Goal: Information Seeking & Learning: Learn about a topic

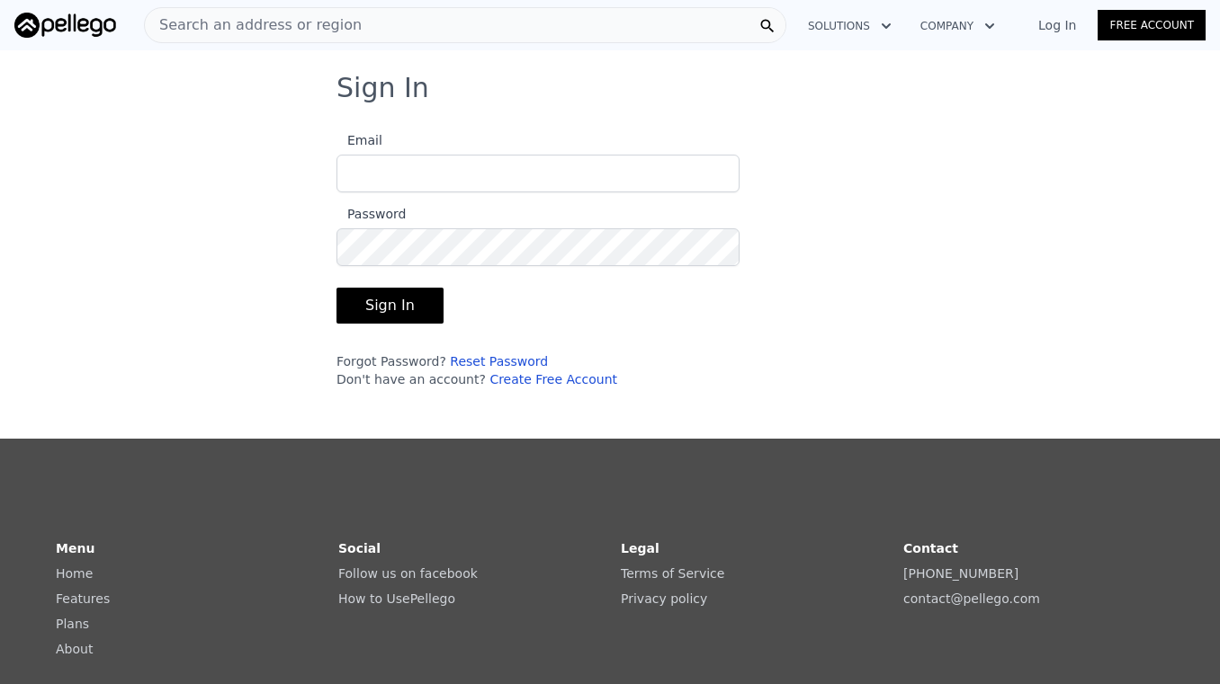
click at [521, 165] on input "Email" at bounding box center [537, 174] width 403 height 38
type input "frankhundley@gmail.com"
click at [399, 304] on button "Sign In" at bounding box center [389, 306] width 107 height 36
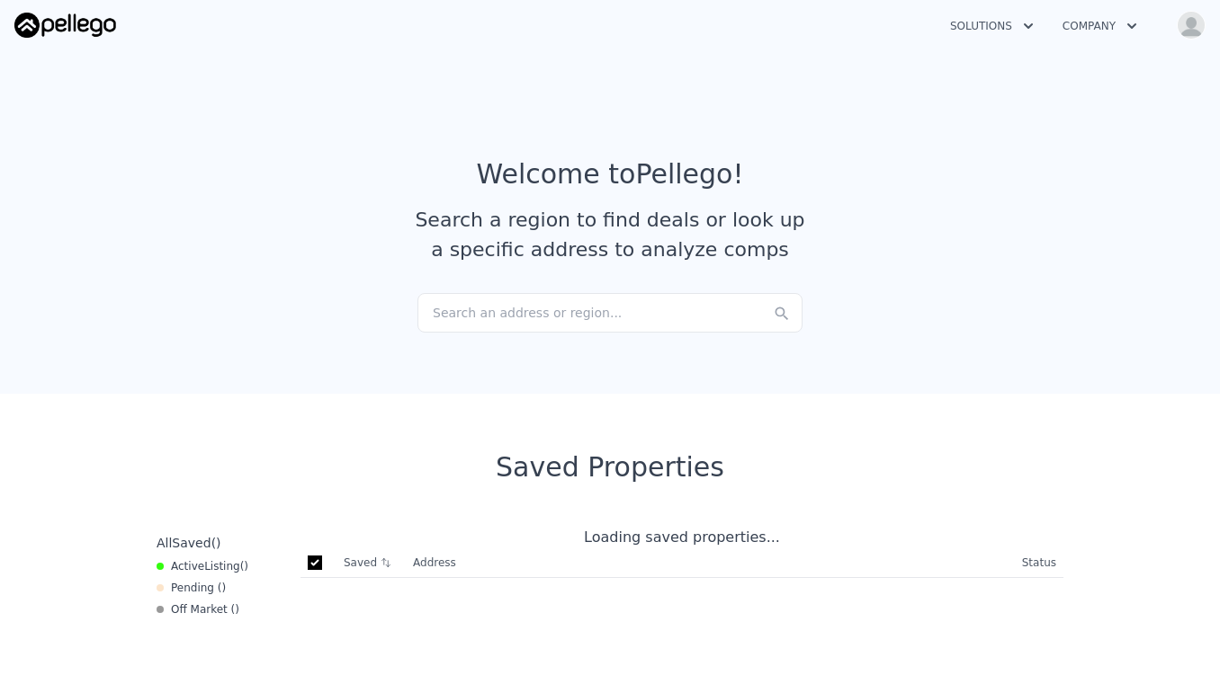
checkbox input "true"
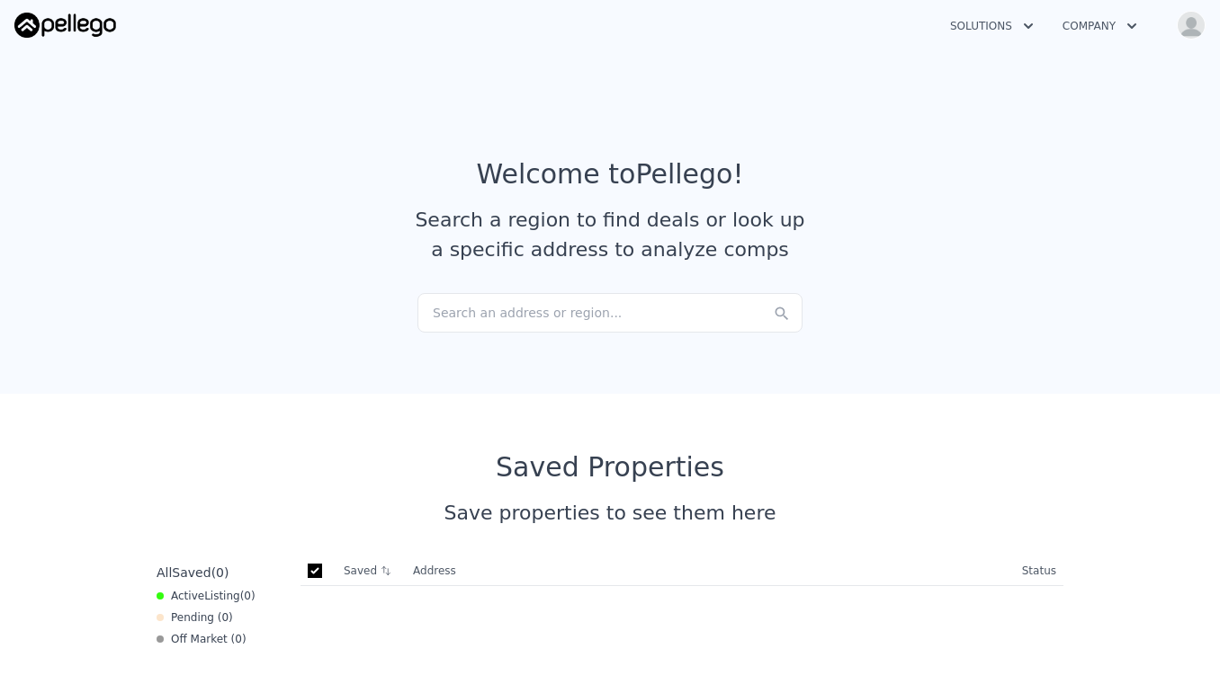
click at [1184, 30] on img "button" at bounding box center [1190, 25] width 29 height 29
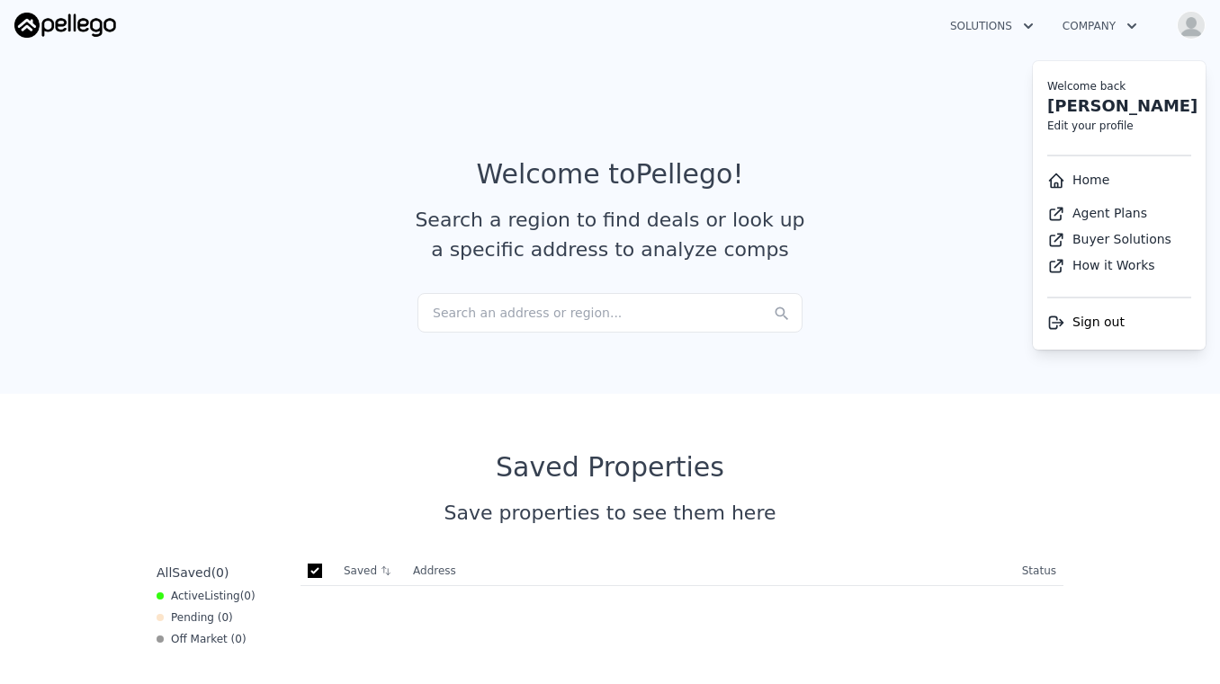
click at [1119, 216] on link "Agent Plans" at bounding box center [1097, 213] width 100 height 14
click at [890, 208] on article "Welcome to Pellego ! Search a region to find deals or look up a specific addres…" at bounding box center [609, 225] width 1151 height 135
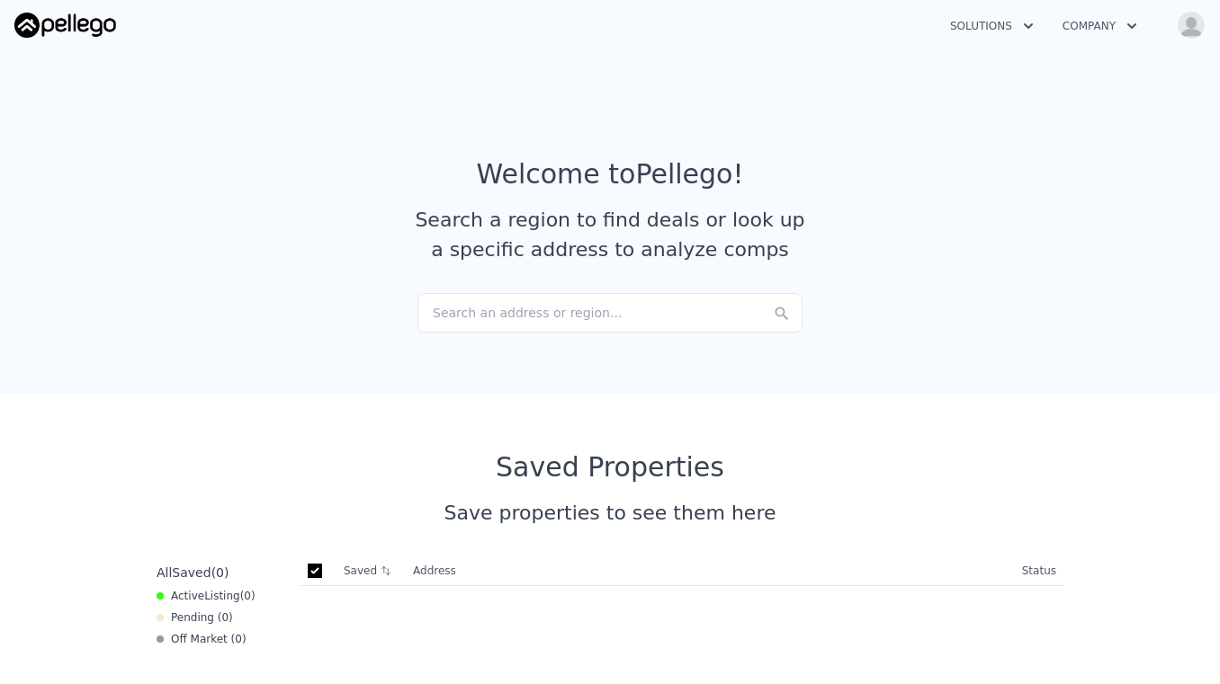
click at [624, 312] on div "Search an address or region..." at bounding box center [609, 313] width 385 height 40
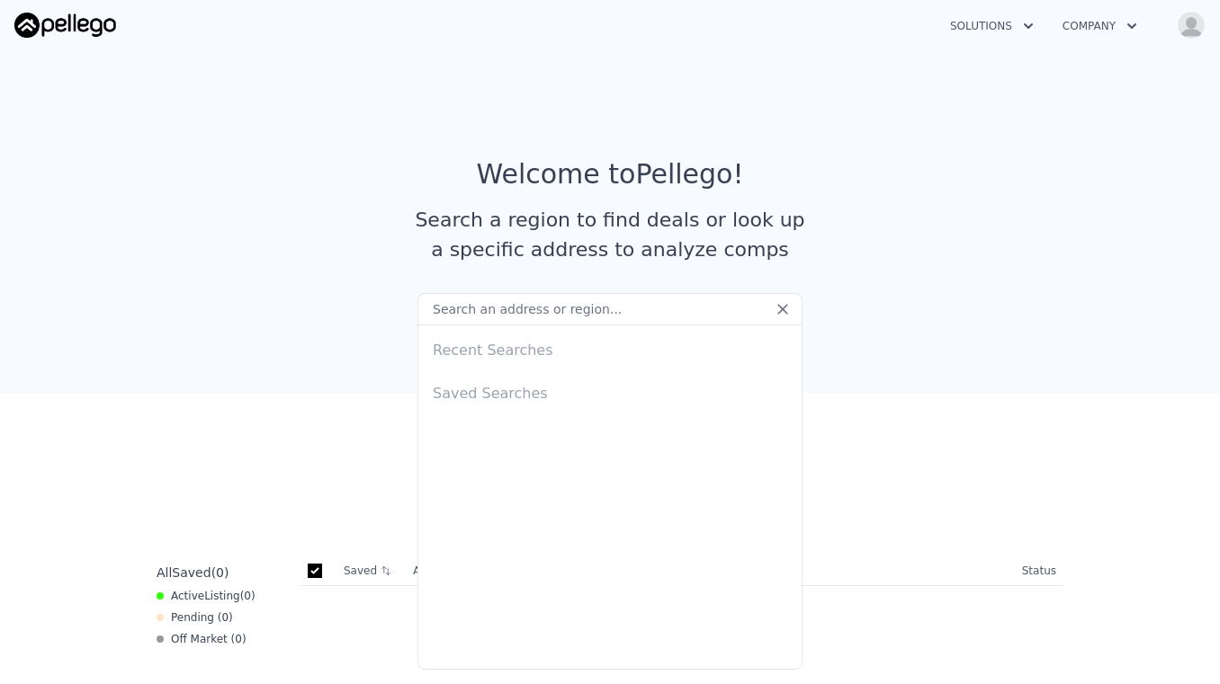
click at [540, 353] on div "Recent Searches" at bounding box center [609, 347] width 369 height 43
click at [491, 313] on input "text" at bounding box center [609, 309] width 385 height 32
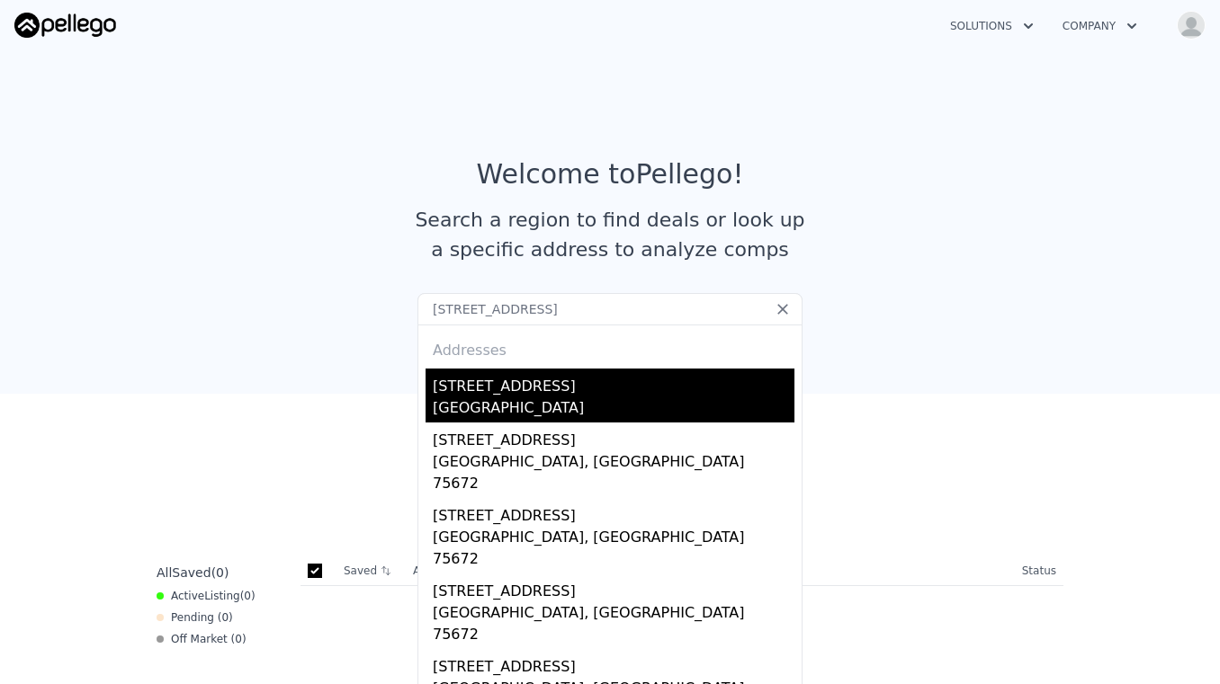
type input "7567 rosewood ave"
click at [528, 411] on div "Los Angeles, CA 90036" at bounding box center [614, 410] width 362 height 25
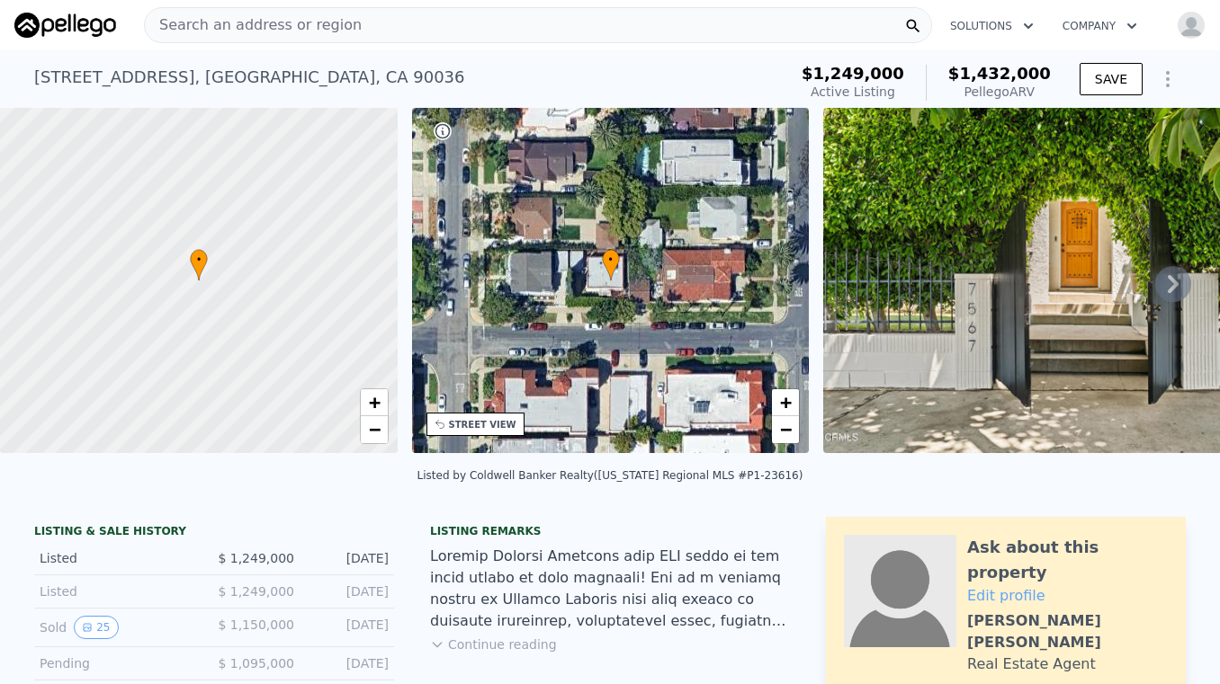
click at [1161, 88] on icon "Show Options" at bounding box center [1168, 79] width 22 height 22
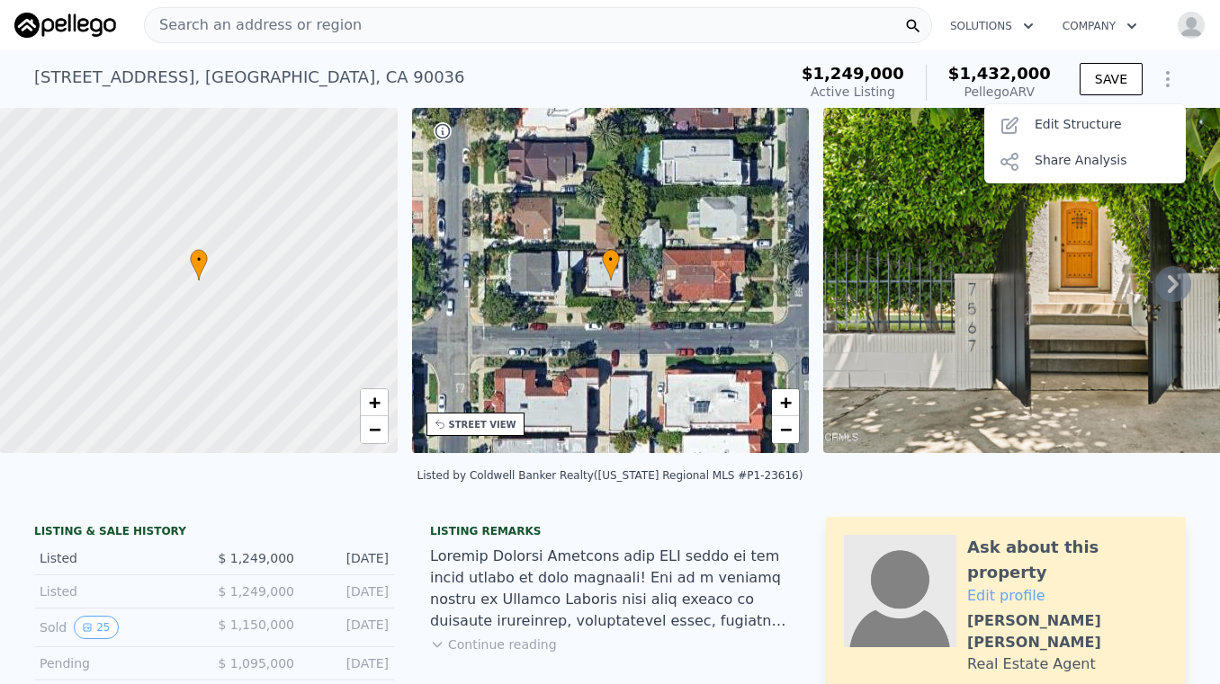
click at [1039, 74] on span "$1,432,000" at bounding box center [999, 73] width 103 height 19
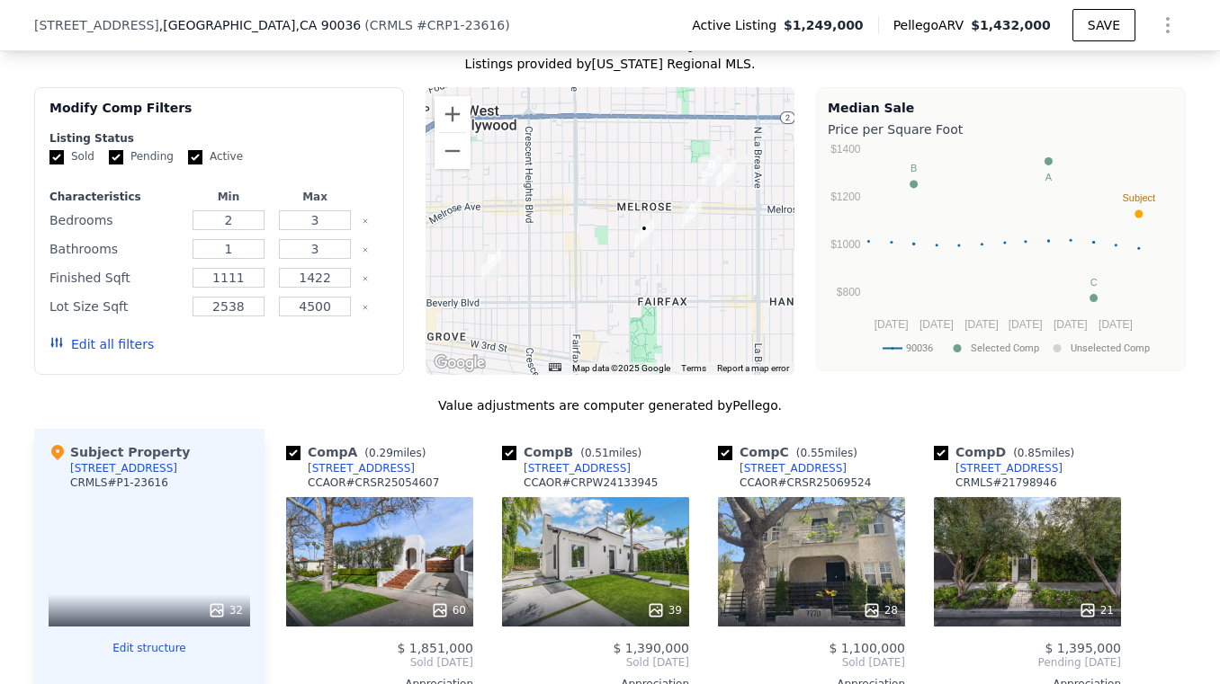
scroll to position [2040, 0]
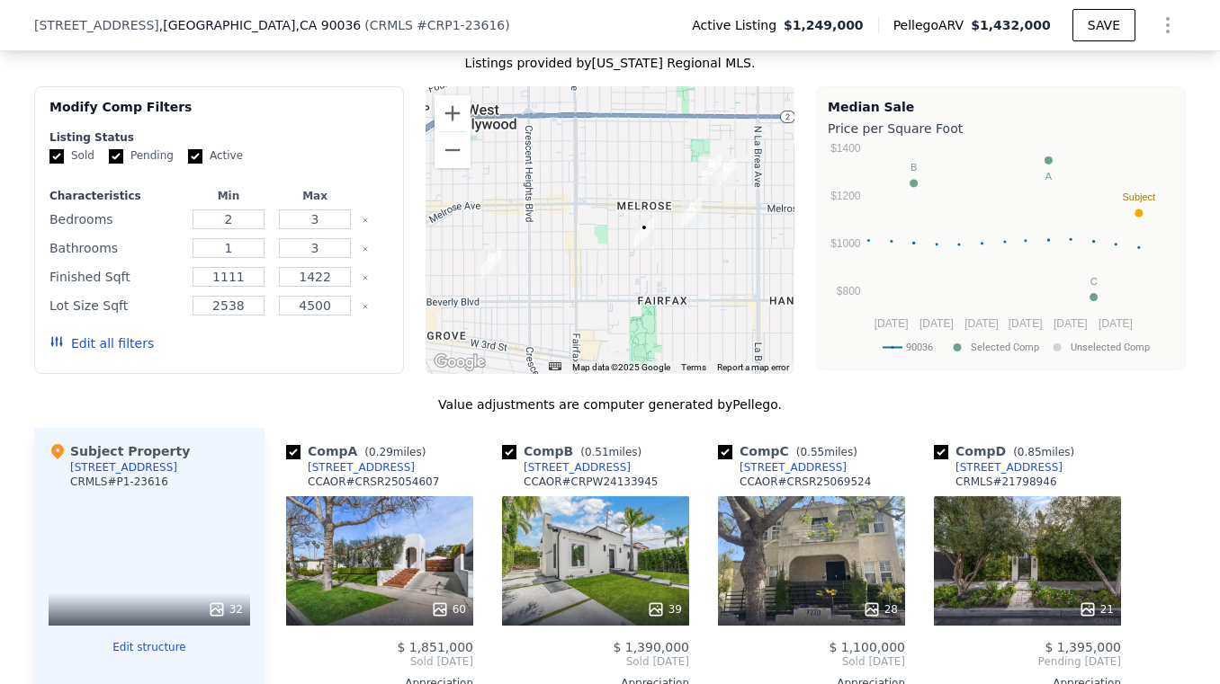
click at [630, 496] on div "39" at bounding box center [595, 561] width 187 height 130
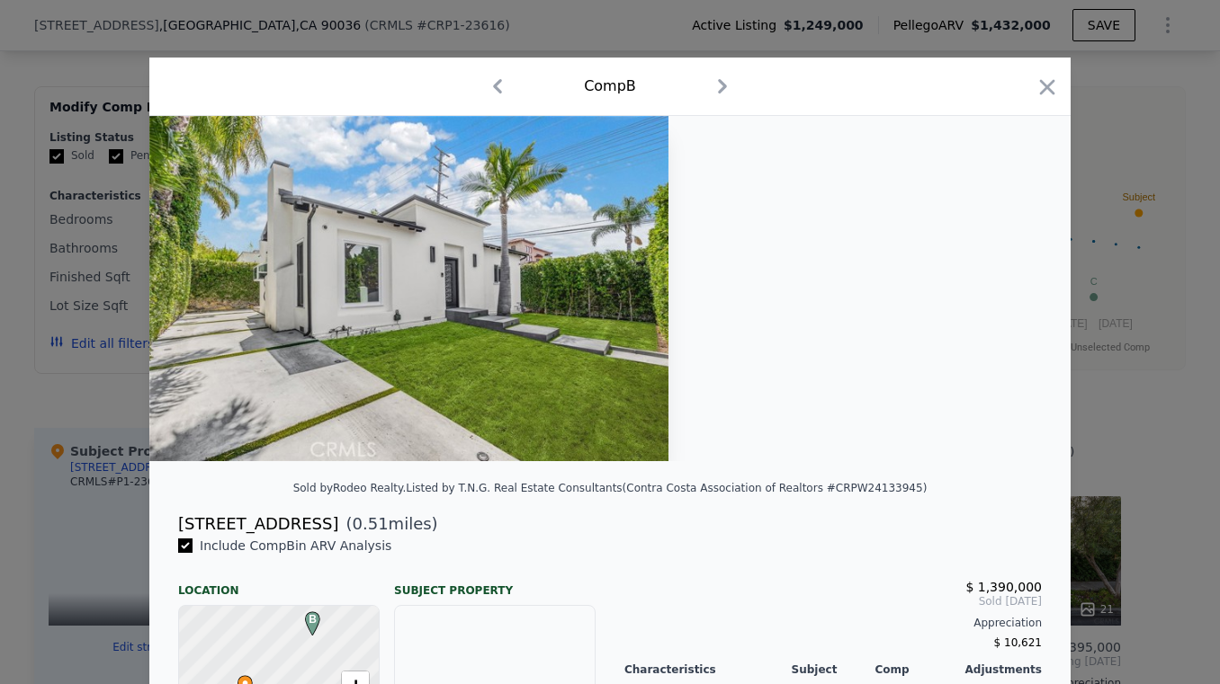
click at [719, 86] on icon "button" at bounding box center [722, 86] width 29 height 29
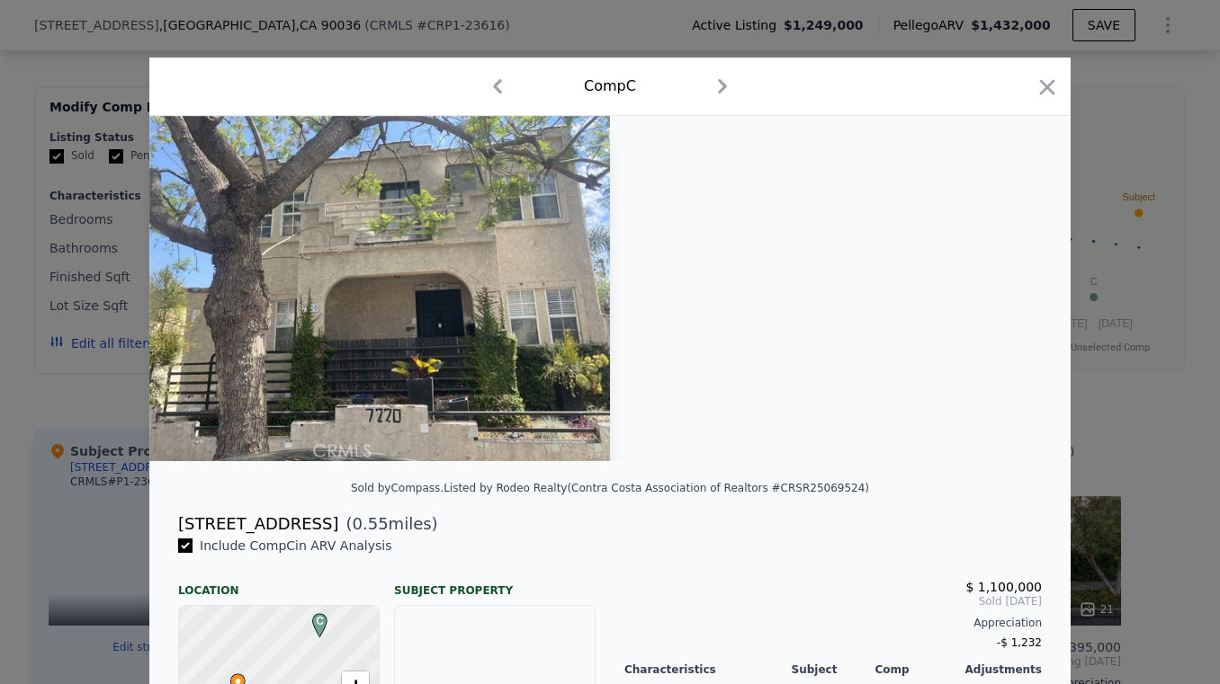
click at [405, 268] on img at bounding box center [379, 288] width 460 height 345
click at [496, 89] on icon "button" at bounding box center [497, 86] width 9 height 14
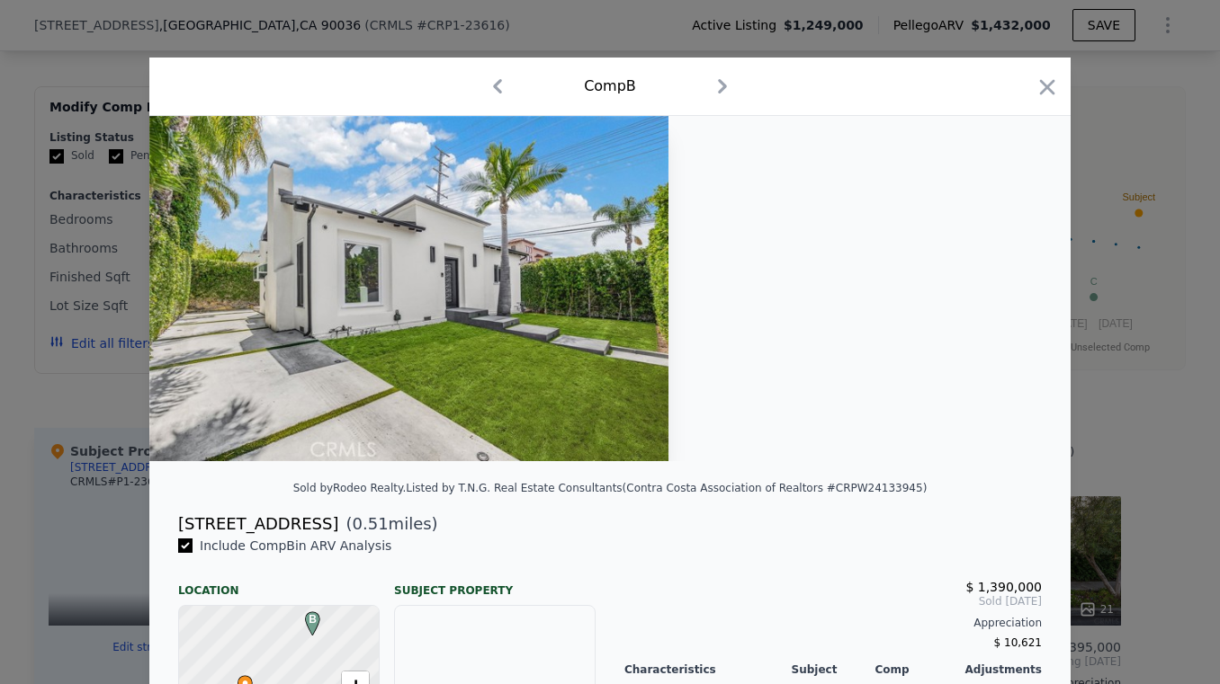
click at [496, 89] on icon "button" at bounding box center [497, 86] width 9 height 14
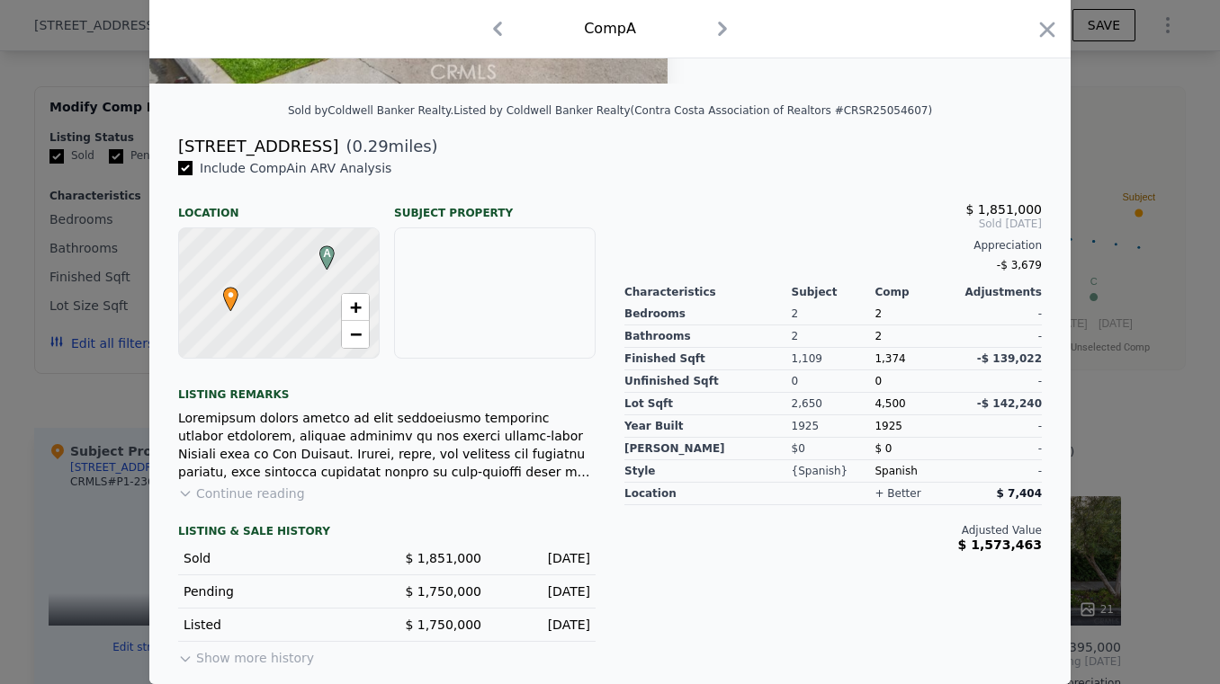
scroll to position [378, 0]
click at [272, 496] on button "Continue reading" at bounding box center [241, 494] width 127 height 18
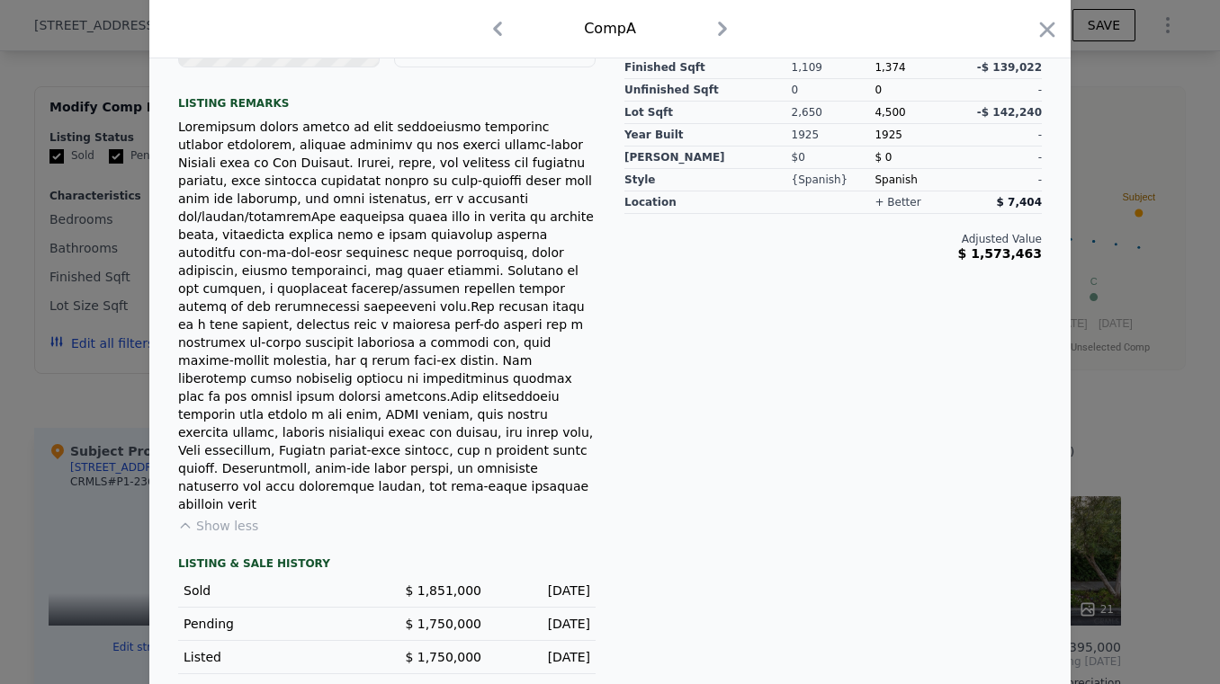
scroll to position [648, 0]
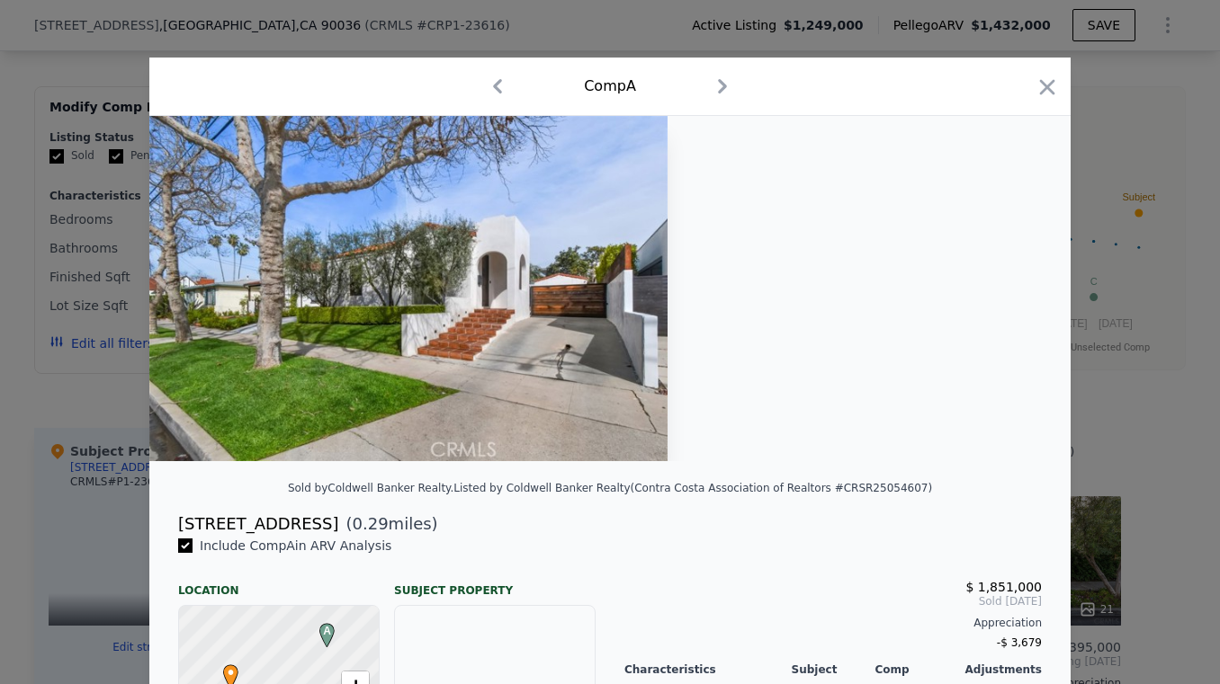
scroll to position [0, 0]
click at [1041, 94] on icon "button" at bounding box center [1046, 87] width 25 height 25
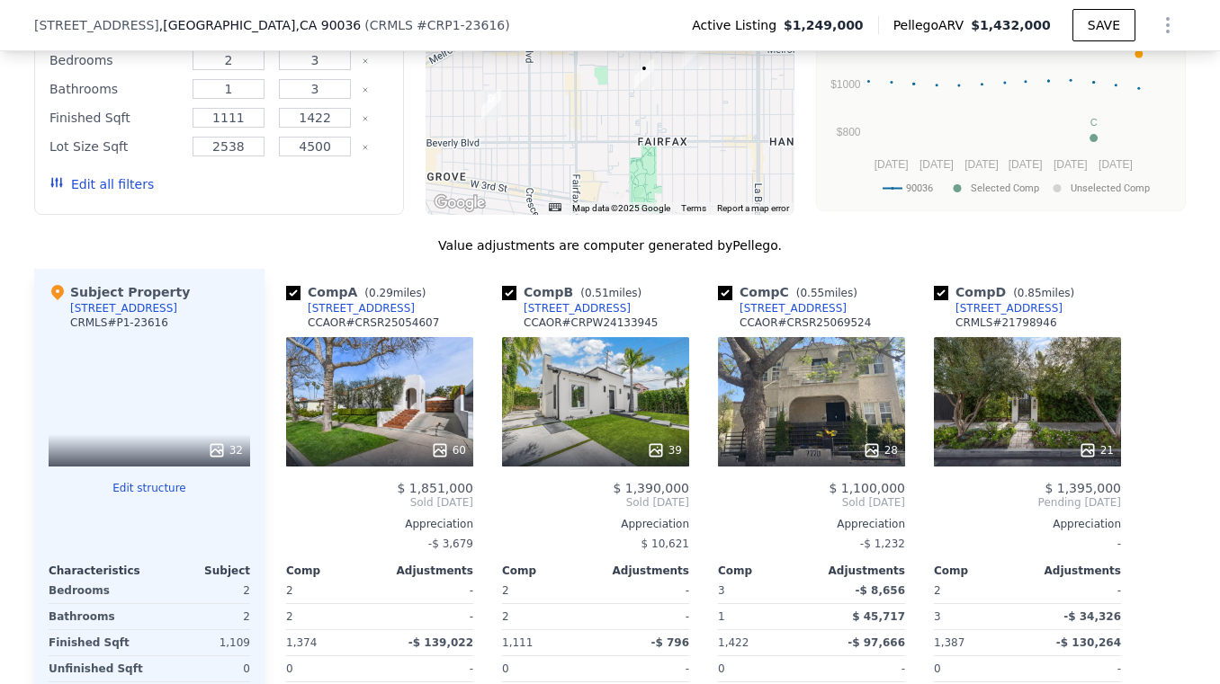
scroll to position [2219, 0]
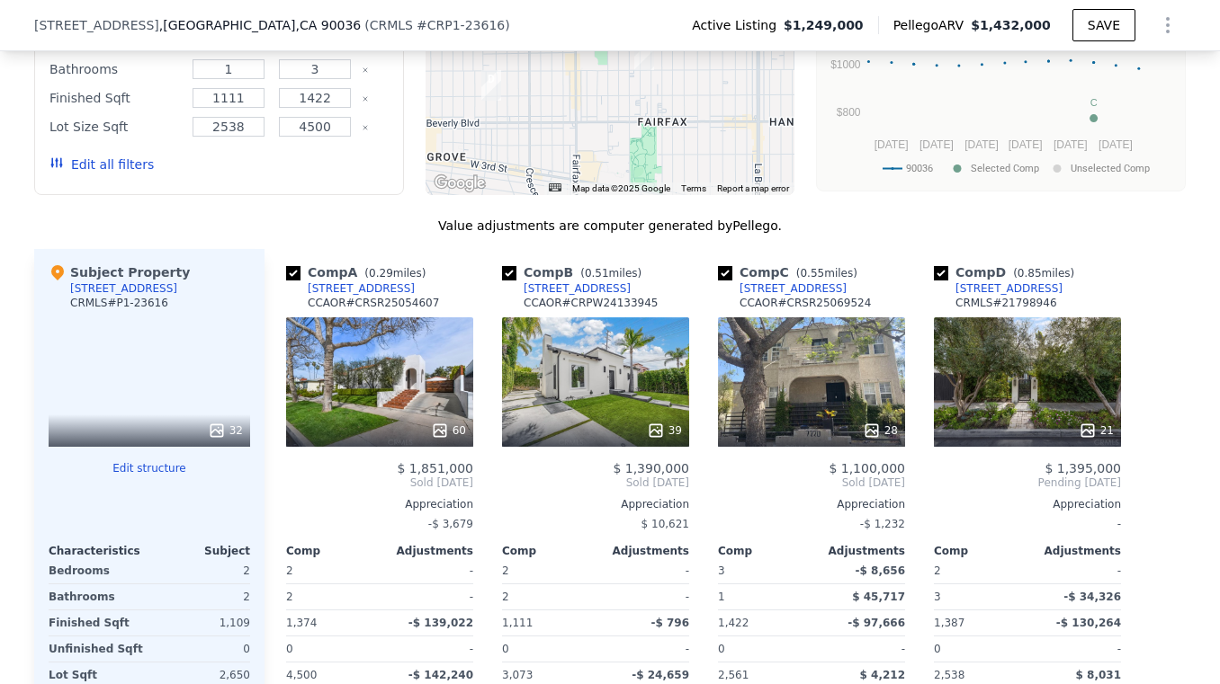
click at [447, 422] on icon at bounding box center [440, 431] width 18 height 18
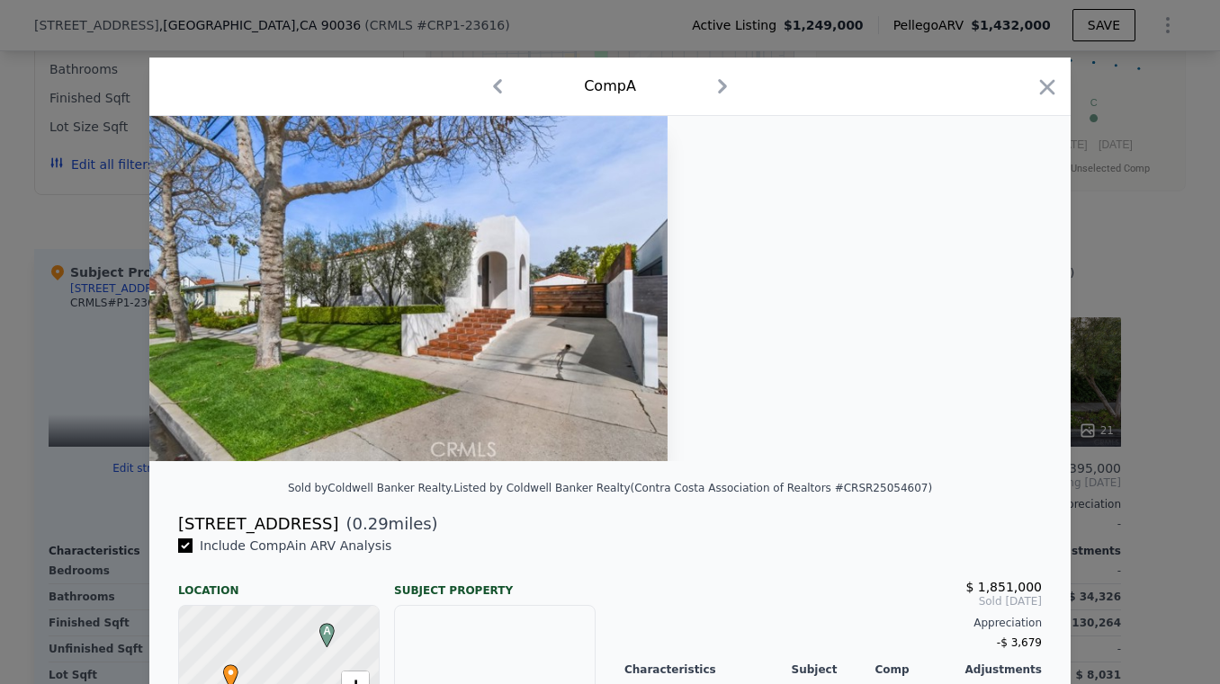
click at [511, 310] on img at bounding box center [408, 288] width 518 height 345
click at [1041, 83] on icon "button" at bounding box center [1046, 87] width 25 height 25
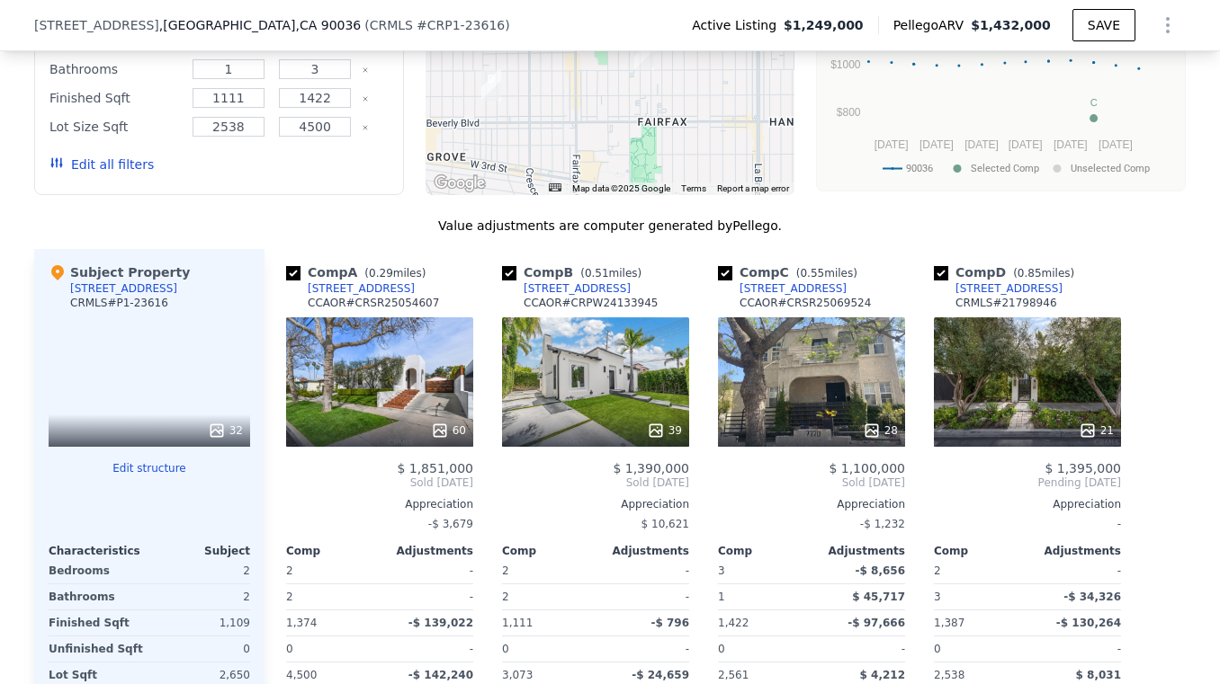
click at [362, 282] on div "[STREET_ADDRESS]" at bounding box center [361, 289] width 107 height 14
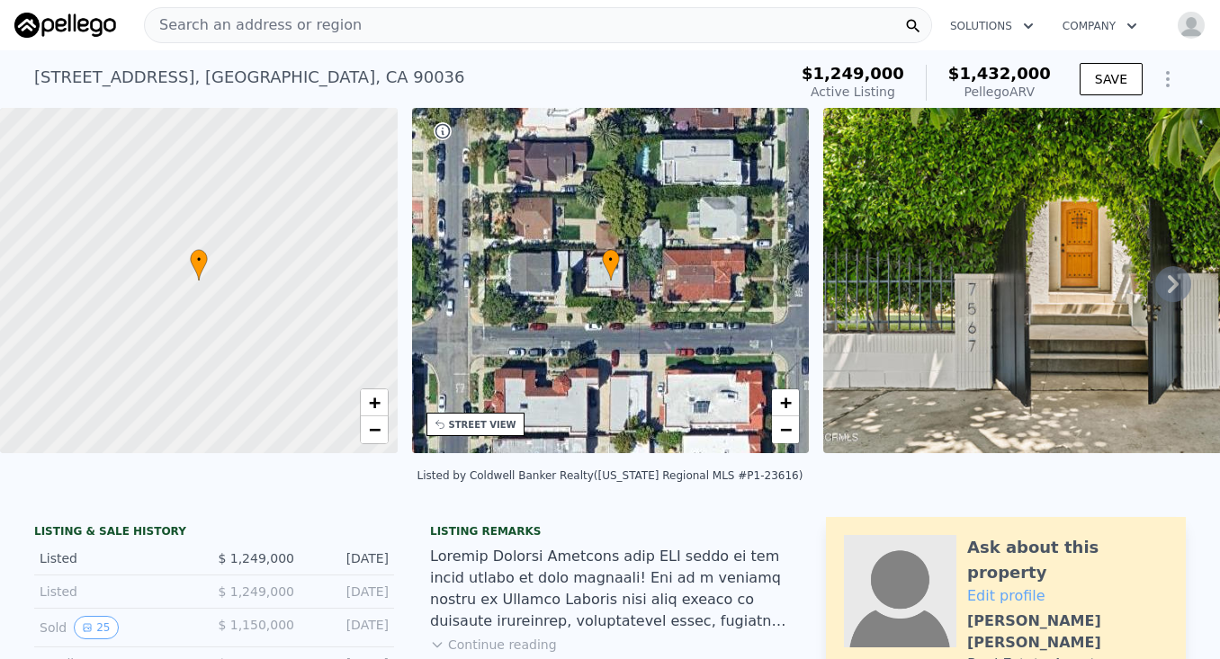
click at [1166, 87] on icon "Show Options" at bounding box center [1168, 79] width 22 height 22
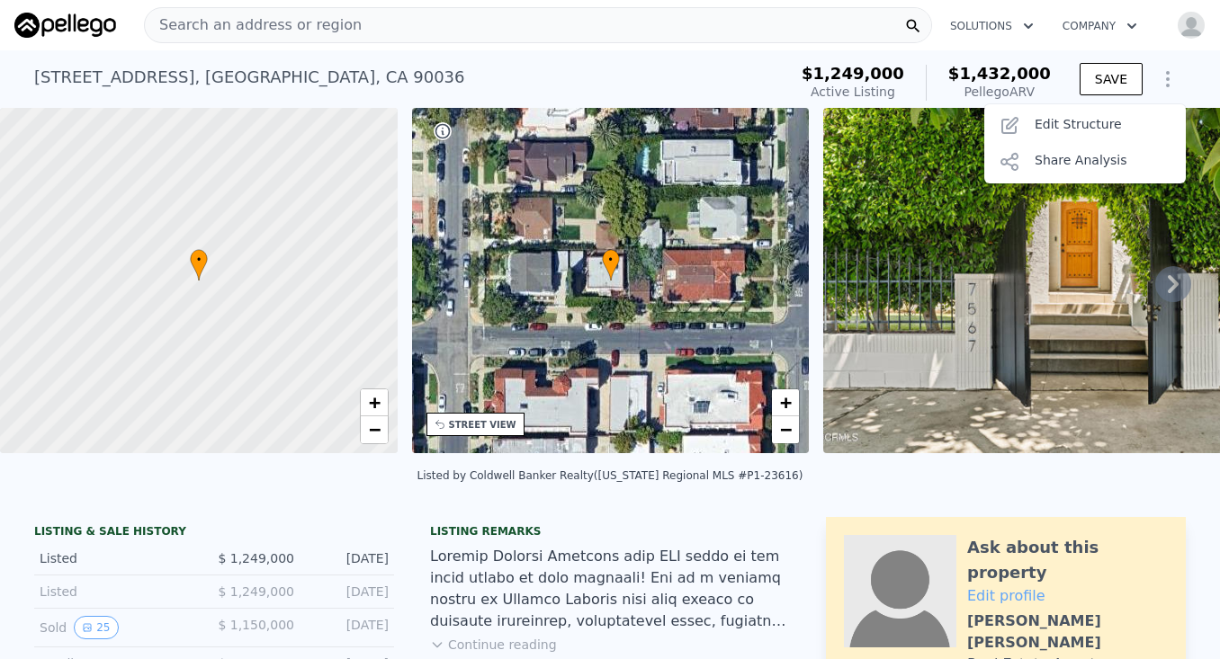
click at [642, 70] on div "7567 Rosewood Ave , Los Angeles , CA 90036 Active at $1.249m (~ARV $1.432m )" at bounding box center [407, 83] width 746 height 50
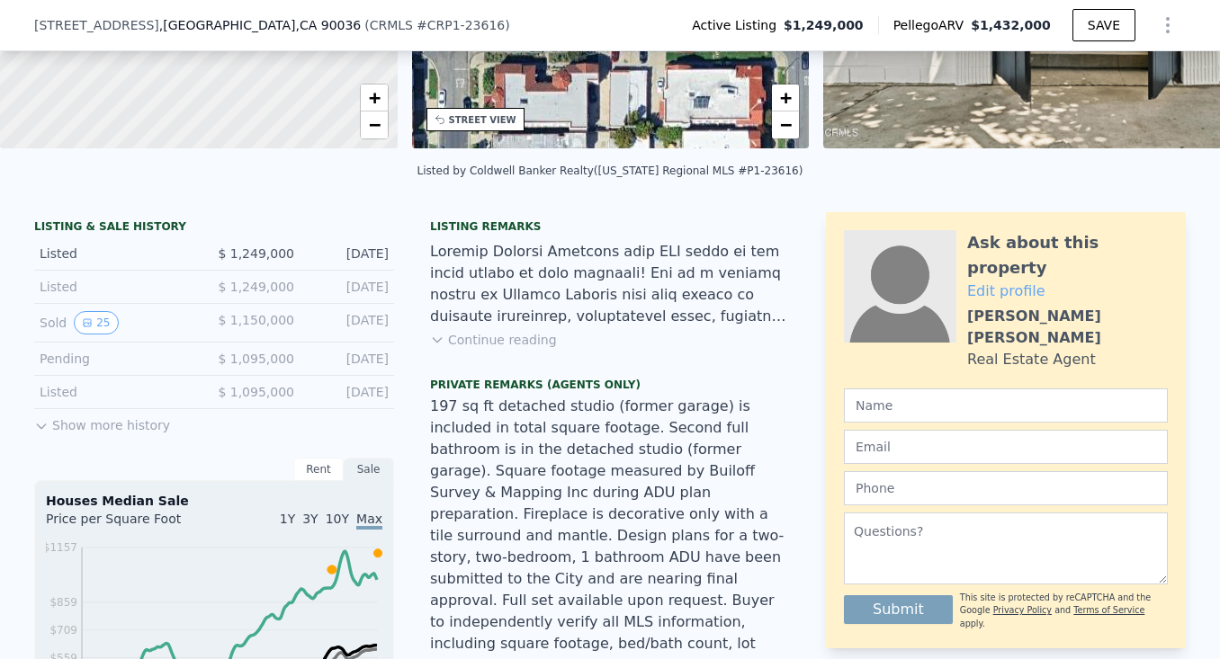
scroll to position [0, 9]
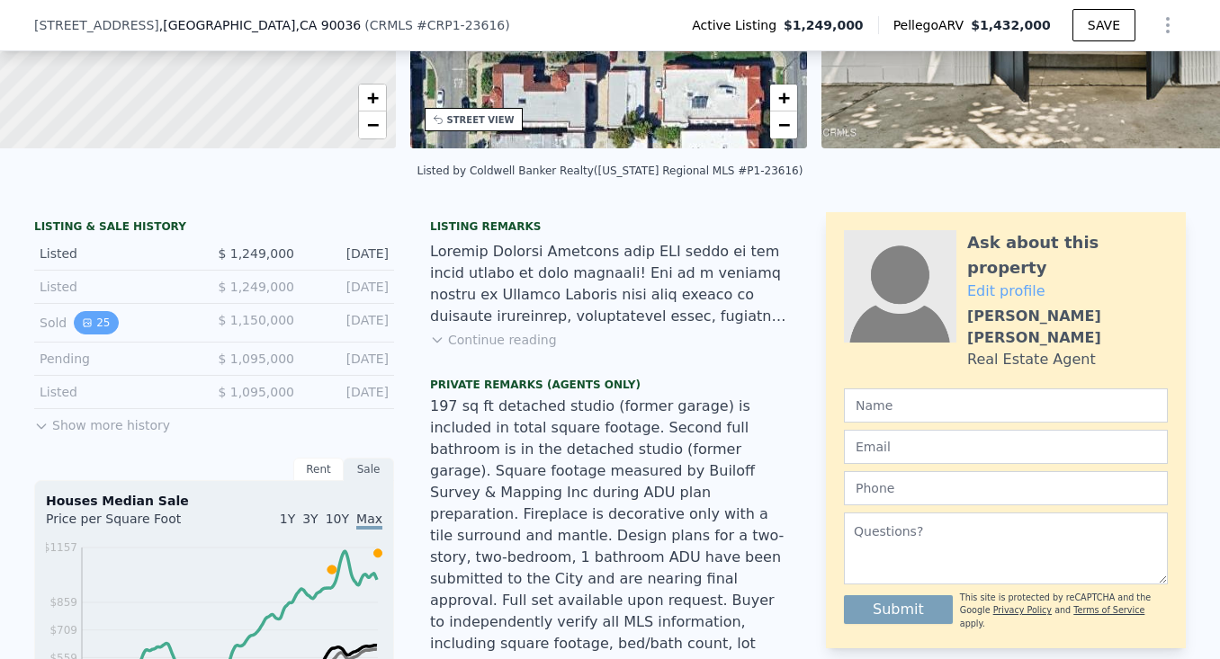
click at [91, 321] on icon "View historical data" at bounding box center [87, 322] width 11 height 11
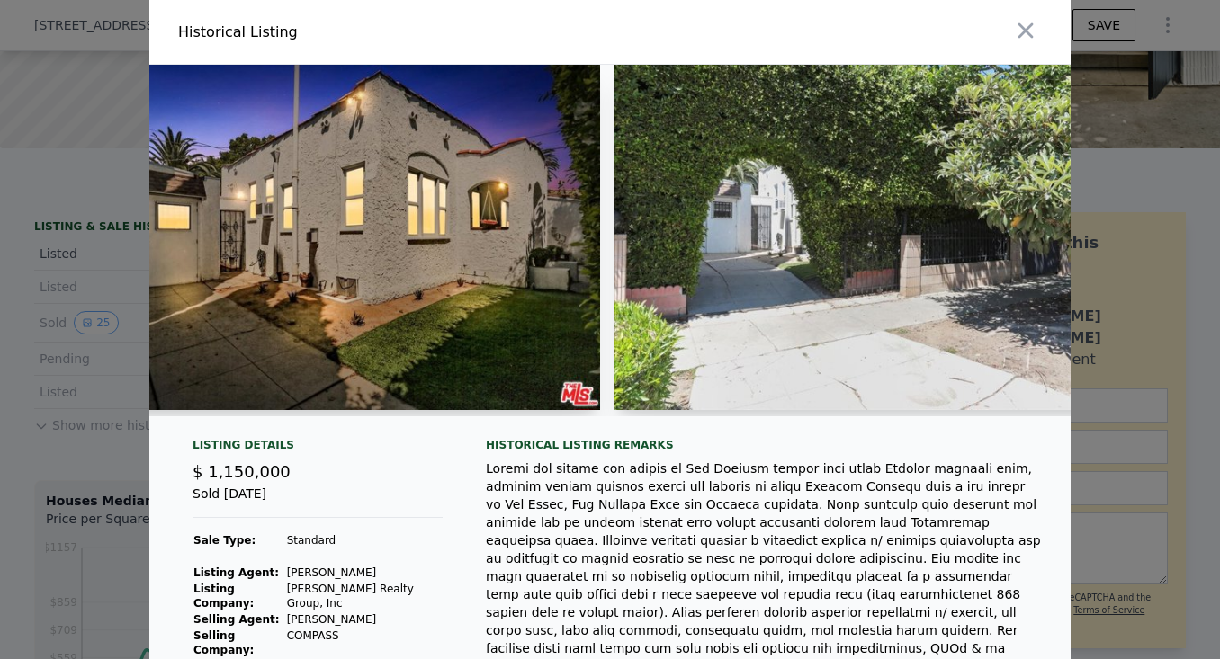
scroll to position [0, 0]
click at [1034, 29] on icon "button" at bounding box center [1025, 30] width 25 height 25
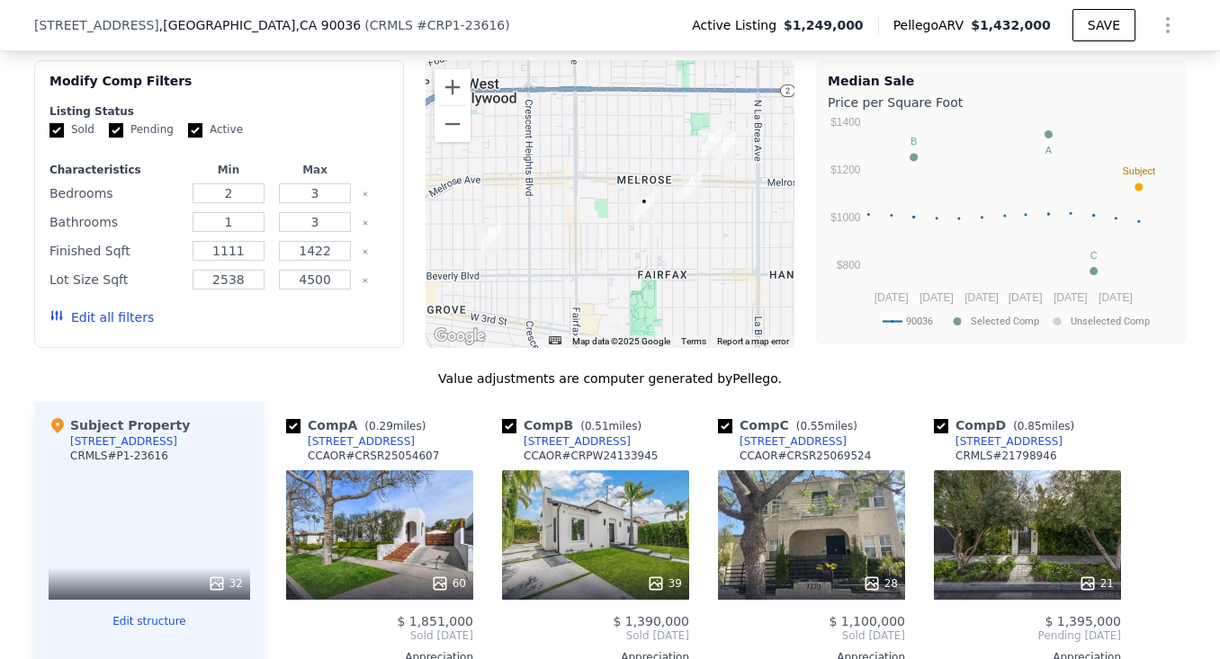
scroll to position [2212, 0]
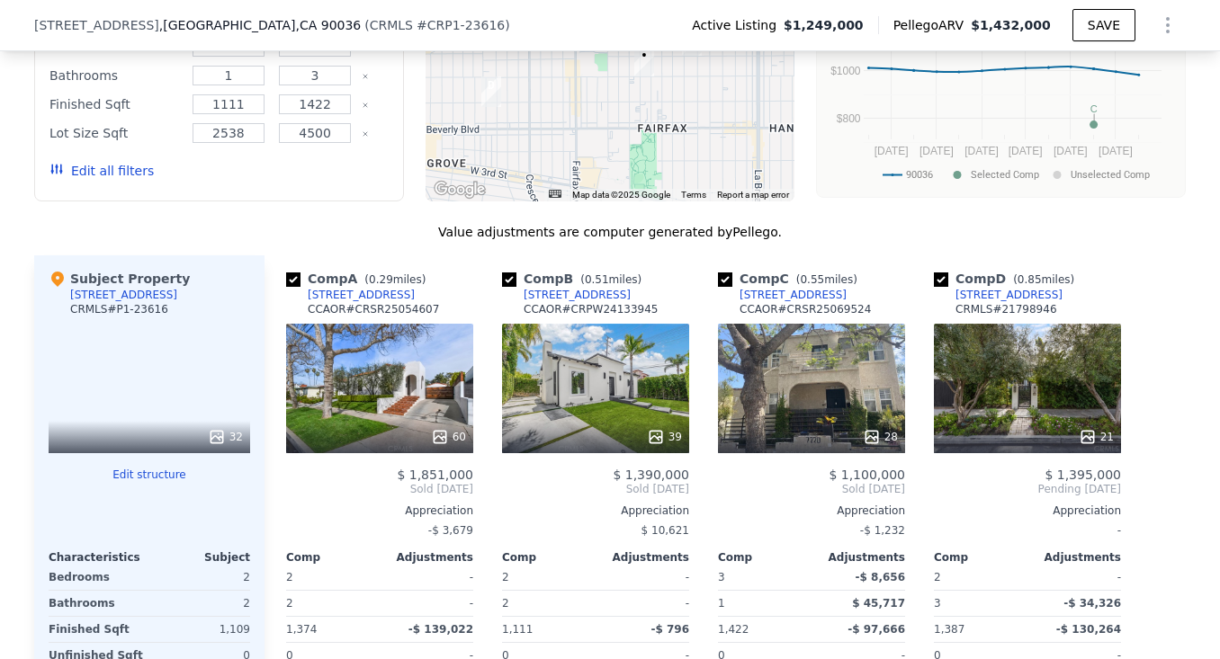
click at [890, 428] on div "28" at bounding box center [879, 437] width 35 height 18
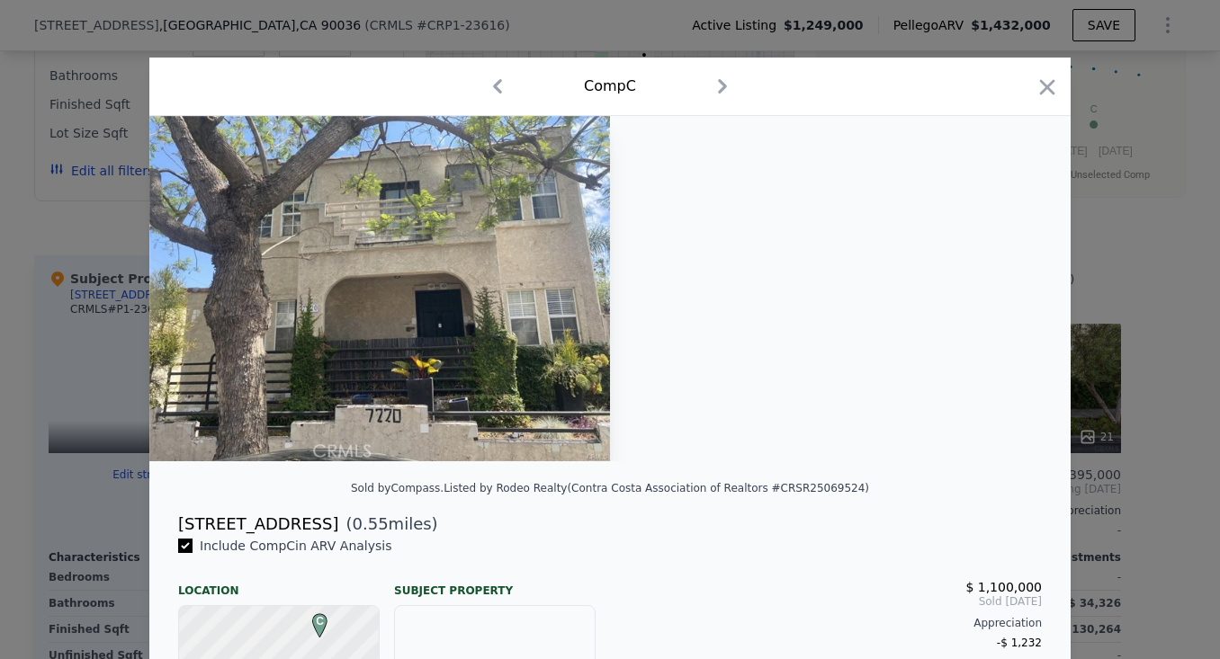
click at [491, 295] on img at bounding box center [379, 288] width 460 height 345
click at [1039, 87] on icon "button" at bounding box center [1046, 87] width 25 height 25
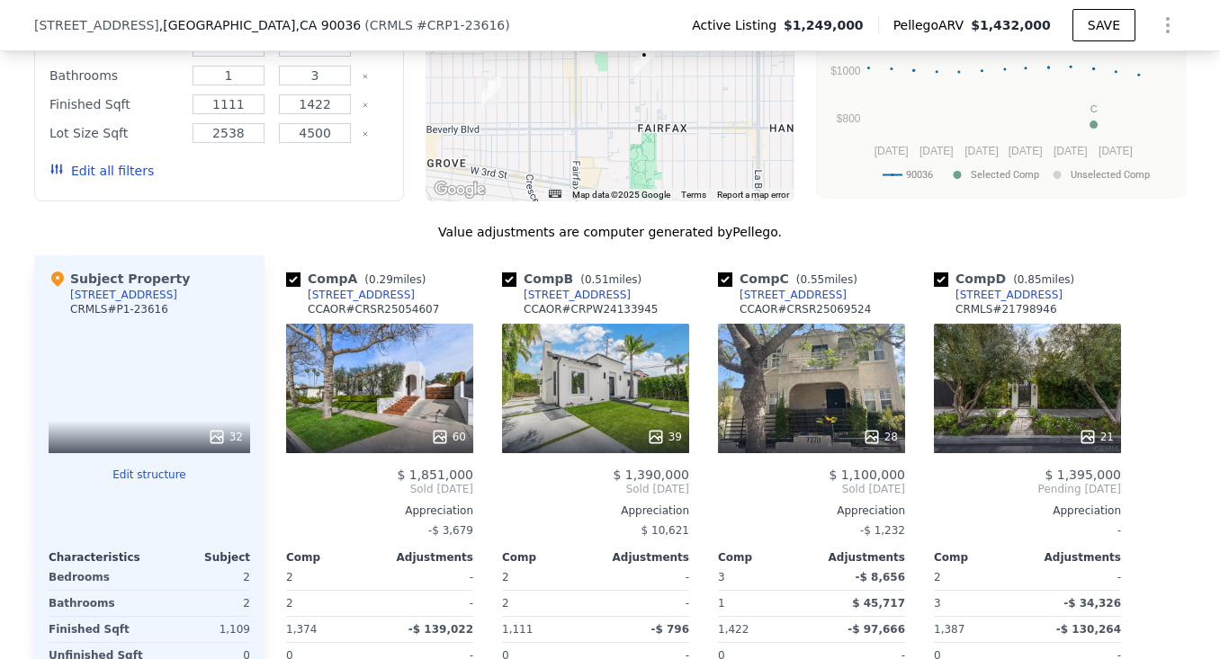
click at [804, 288] on div "[STREET_ADDRESS]" at bounding box center [792, 295] width 107 height 14
click at [1023, 288] on div "8260 Oakwood Ave" at bounding box center [1008, 295] width 107 height 14
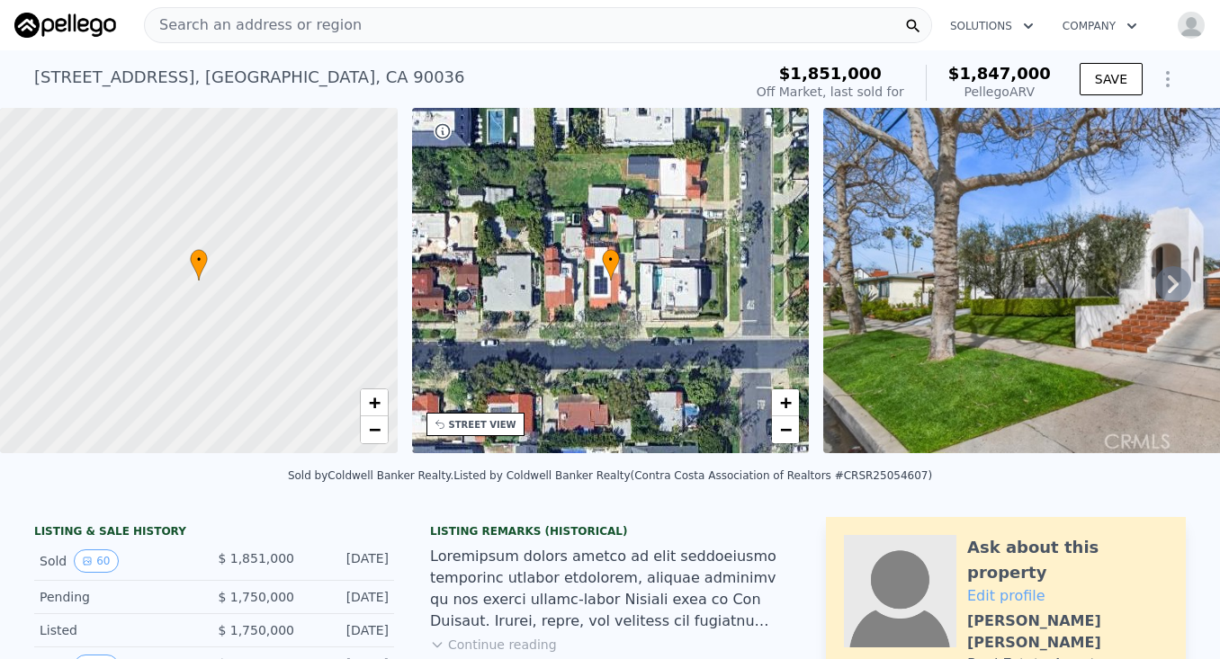
click at [1183, 278] on icon at bounding box center [1173, 284] width 36 height 36
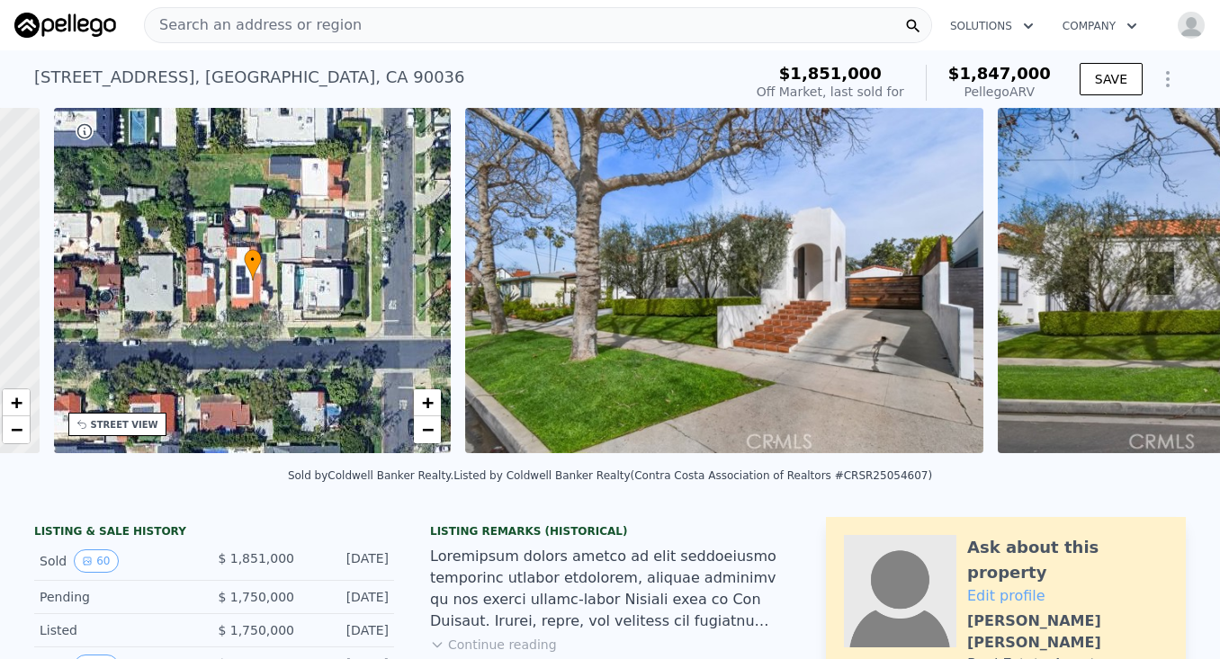
scroll to position [0, 419]
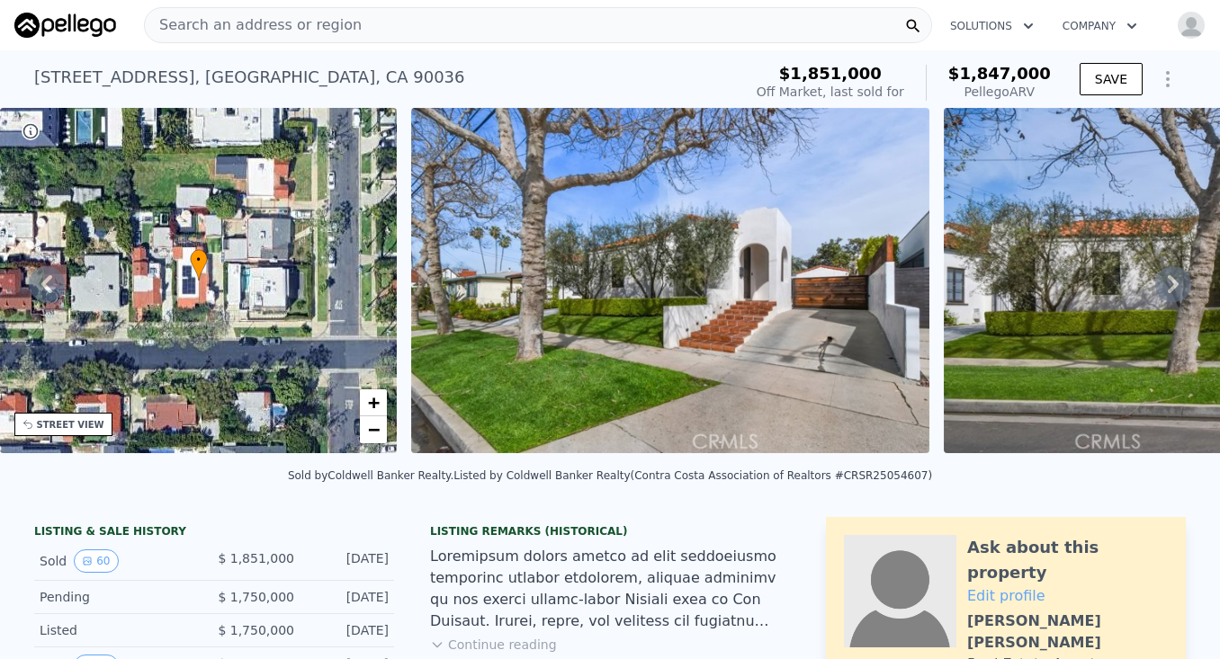
click at [1183, 278] on icon at bounding box center [1173, 284] width 36 height 36
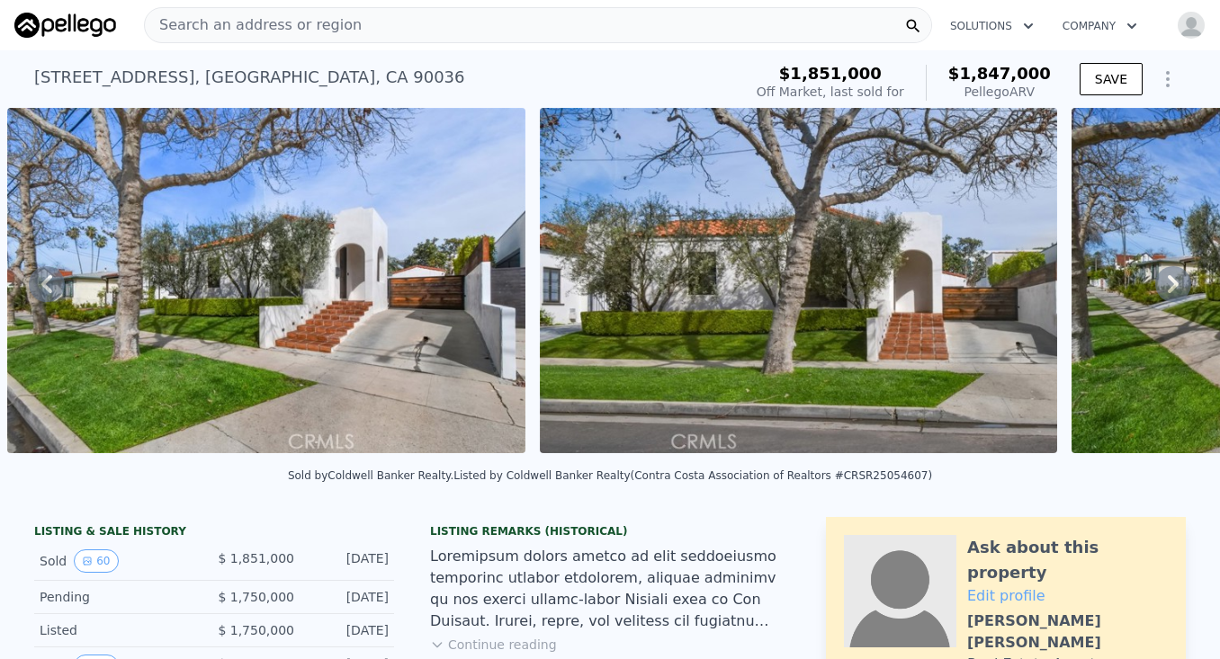
click at [1183, 278] on icon at bounding box center [1173, 284] width 36 height 36
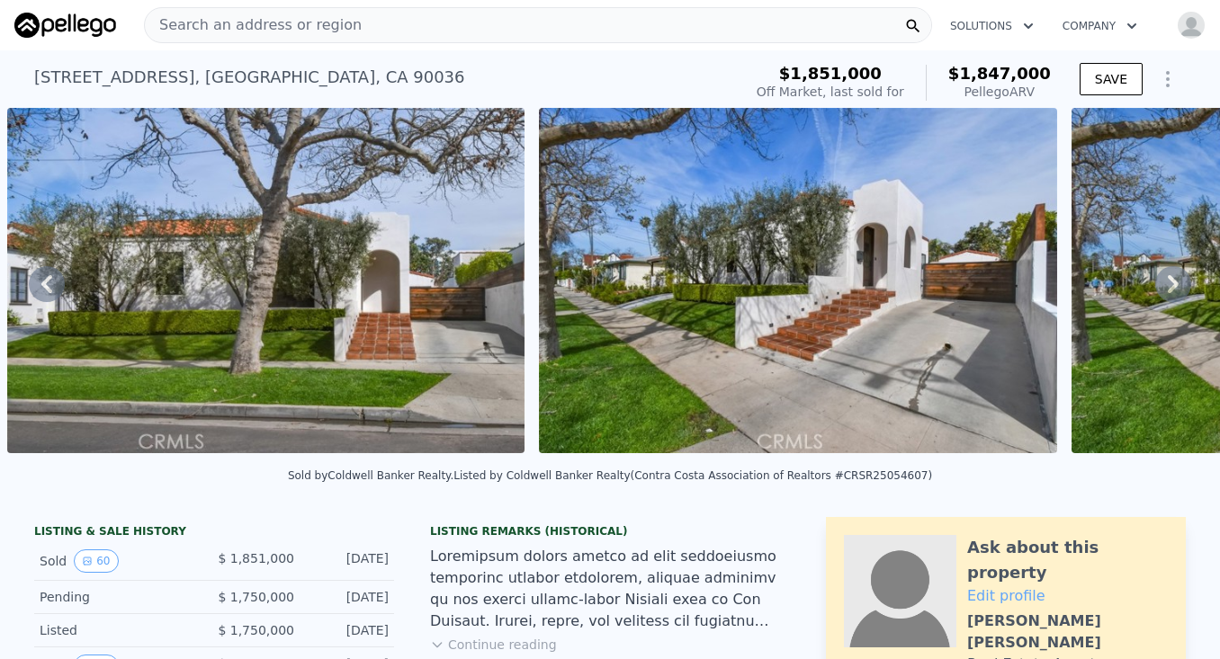
click at [1183, 278] on icon at bounding box center [1173, 284] width 36 height 36
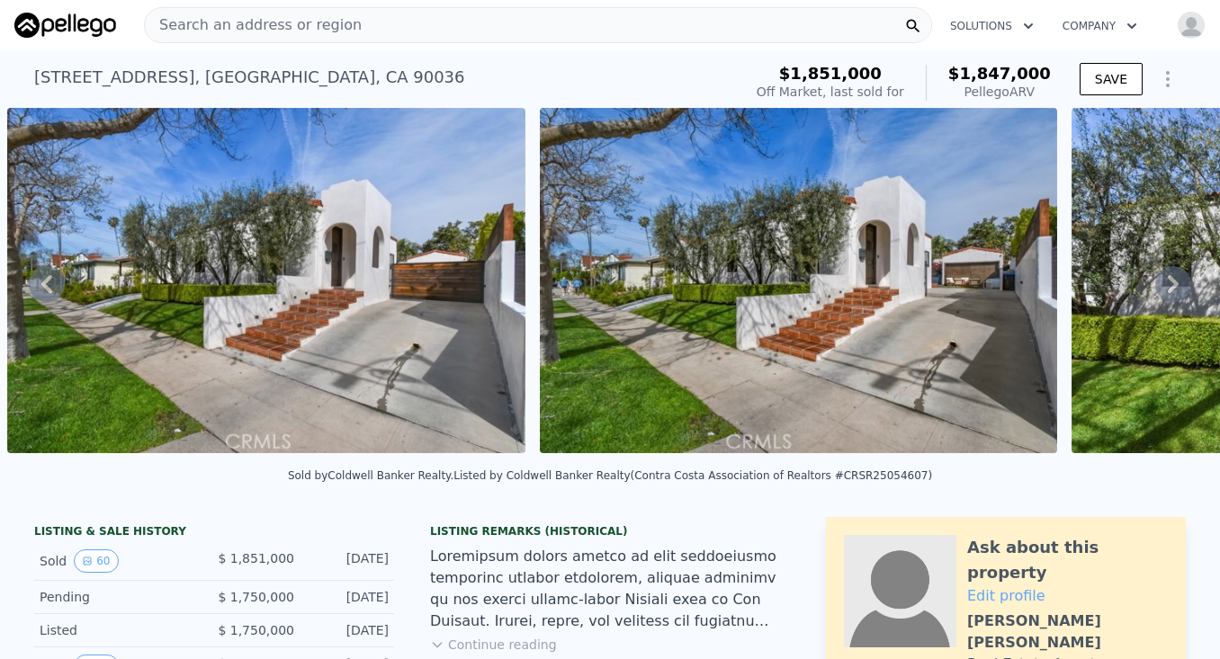
click at [1183, 278] on icon at bounding box center [1173, 284] width 36 height 36
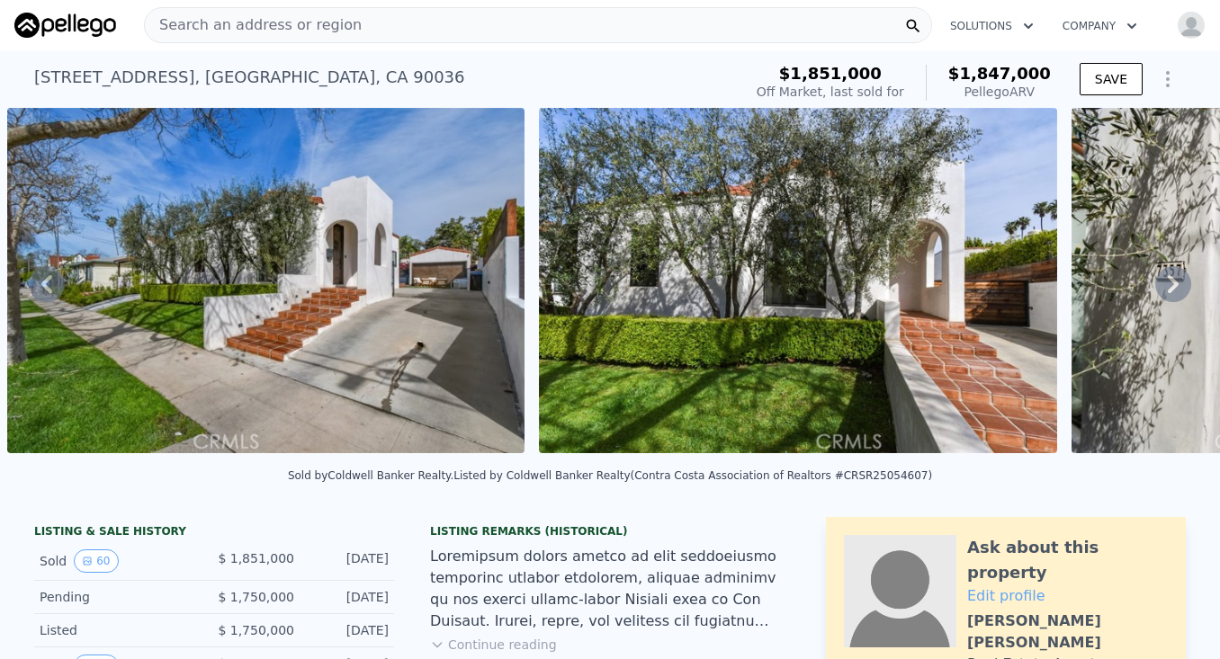
click at [1183, 278] on icon at bounding box center [1173, 284] width 36 height 36
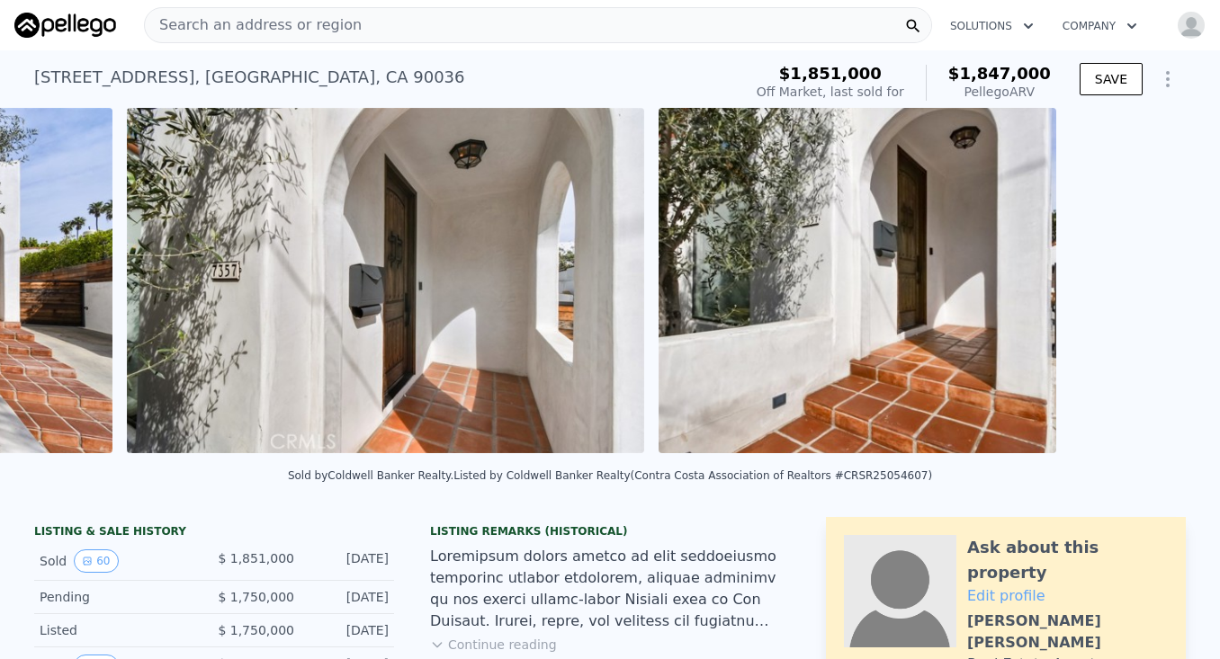
scroll to position [0, 3483]
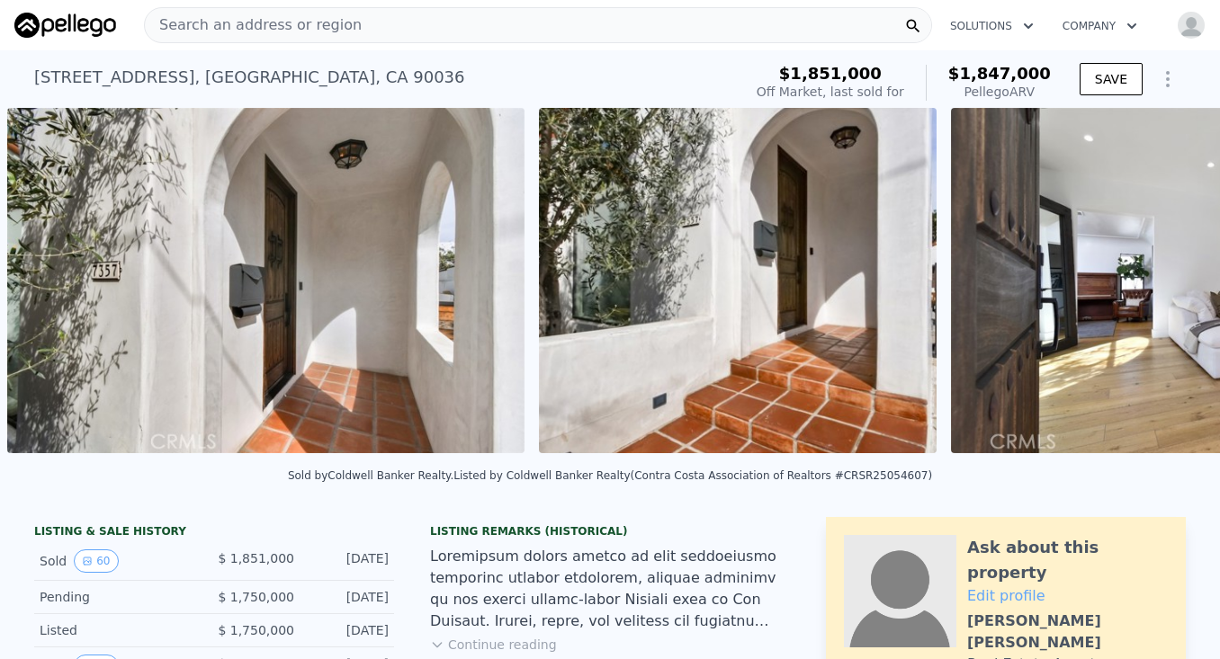
click at [1183, 278] on div "• + − • + − STREET VIEW Loading... SATELLITE VIEW" at bounding box center [610, 284] width 1220 height 352
click at [1174, 274] on icon at bounding box center [1173, 284] width 36 height 36
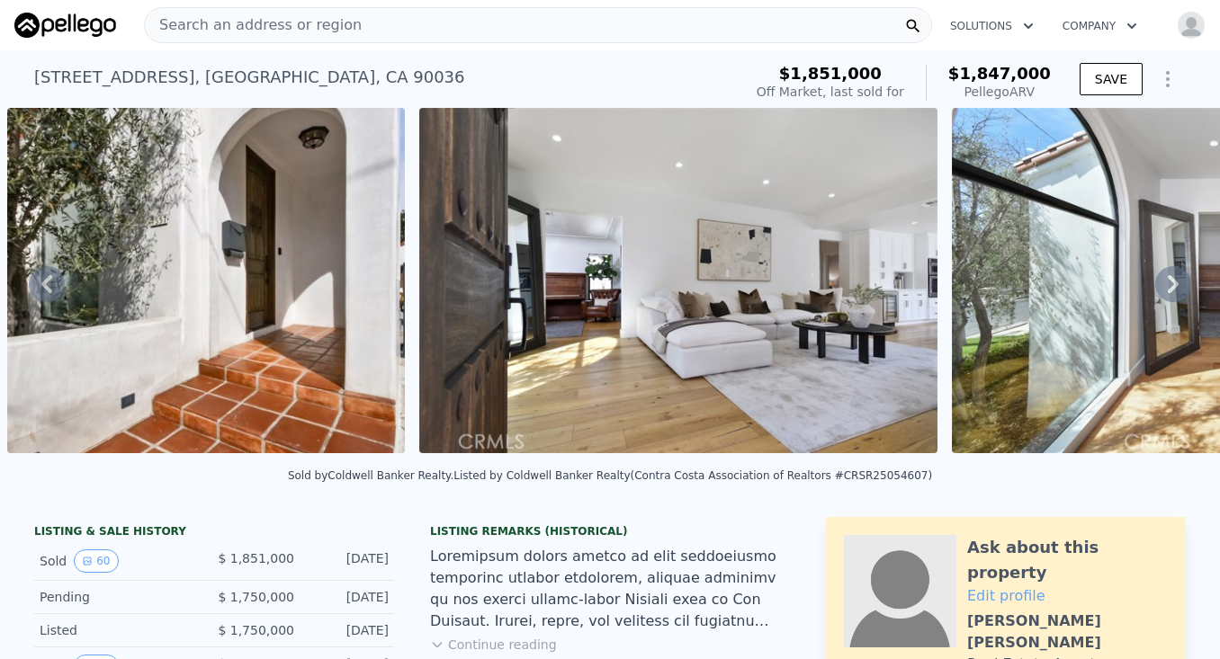
click at [1174, 274] on icon at bounding box center [1173, 284] width 36 height 36
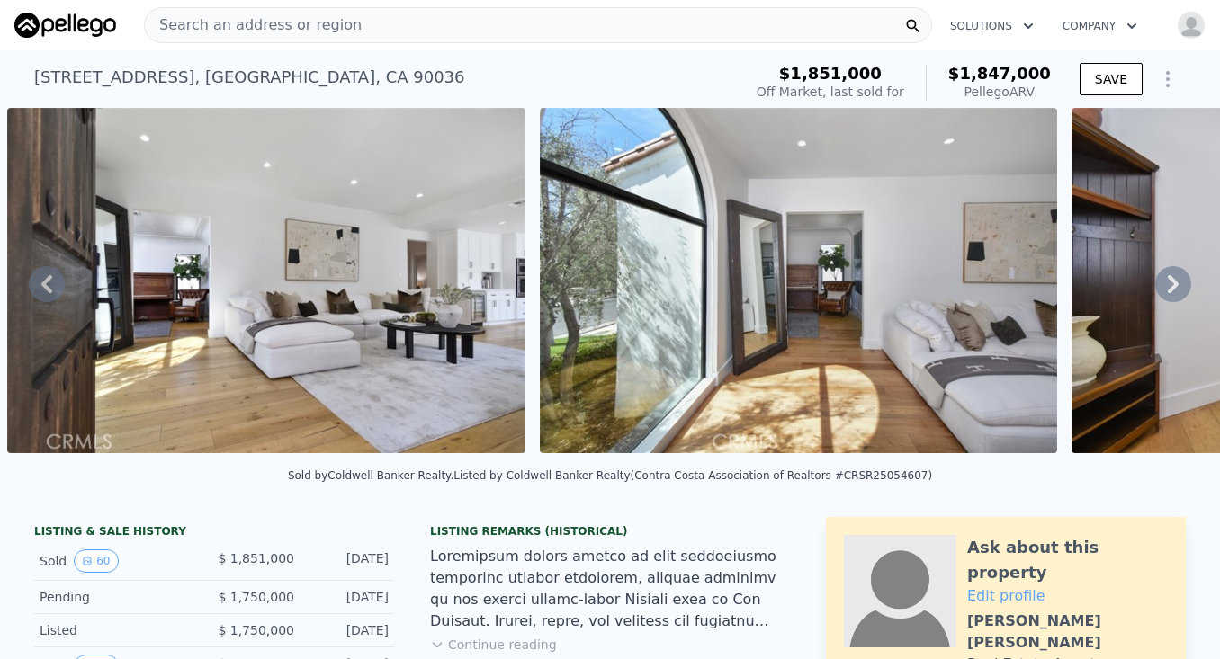
click at [1174, 274] on icon at bounding box center [1173, 284] width 36 height 36
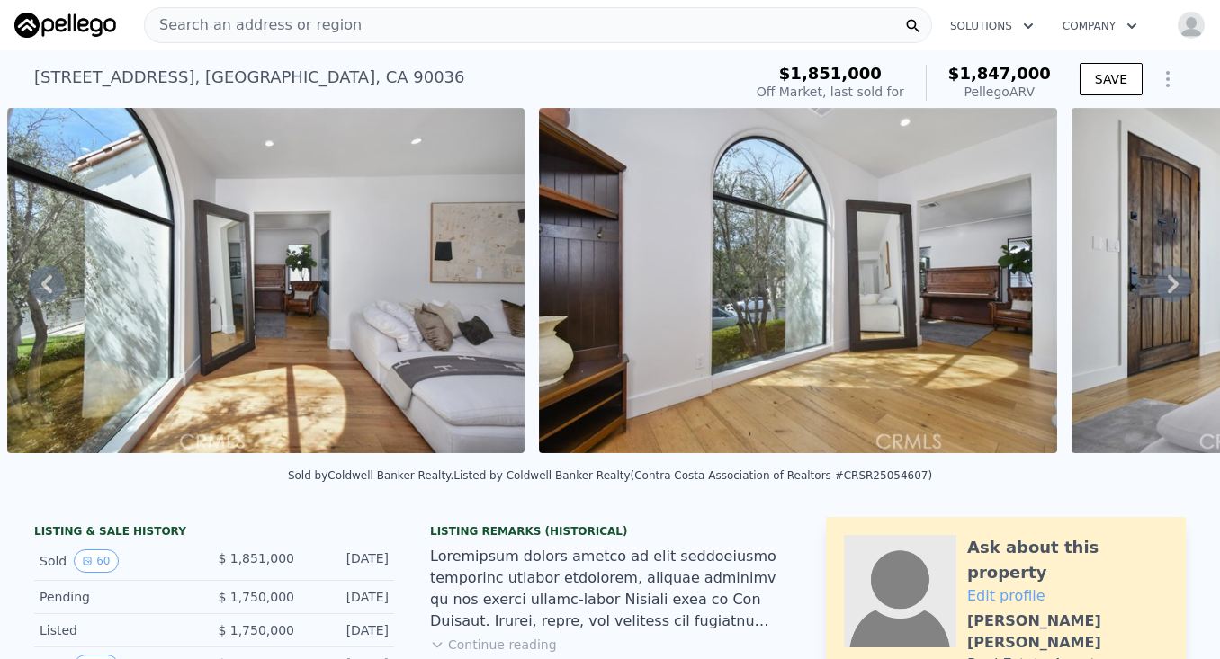
click at [1174, 273] on icon at bounding box center [1173, 284] width 36 height 36
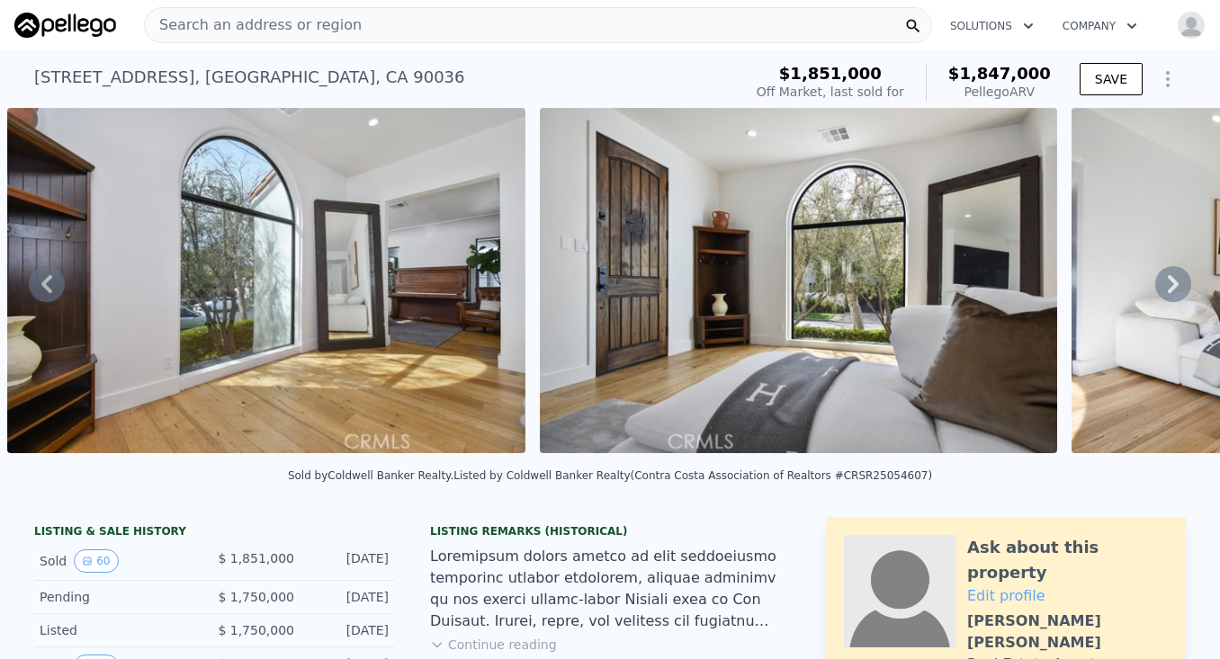
click at [1174, 273] on icon at bounding box center [1173, 284] width 36 height 36
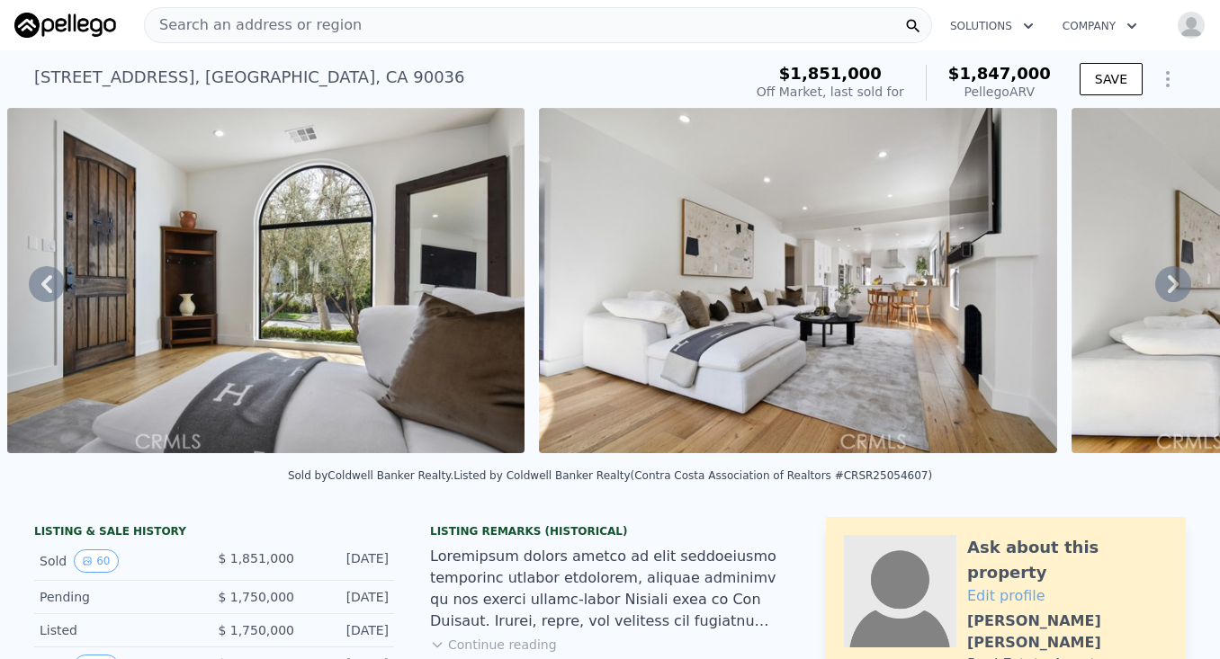
click at [1174, 273] on icon at bounding box center [1173, 284] width 36 height 36
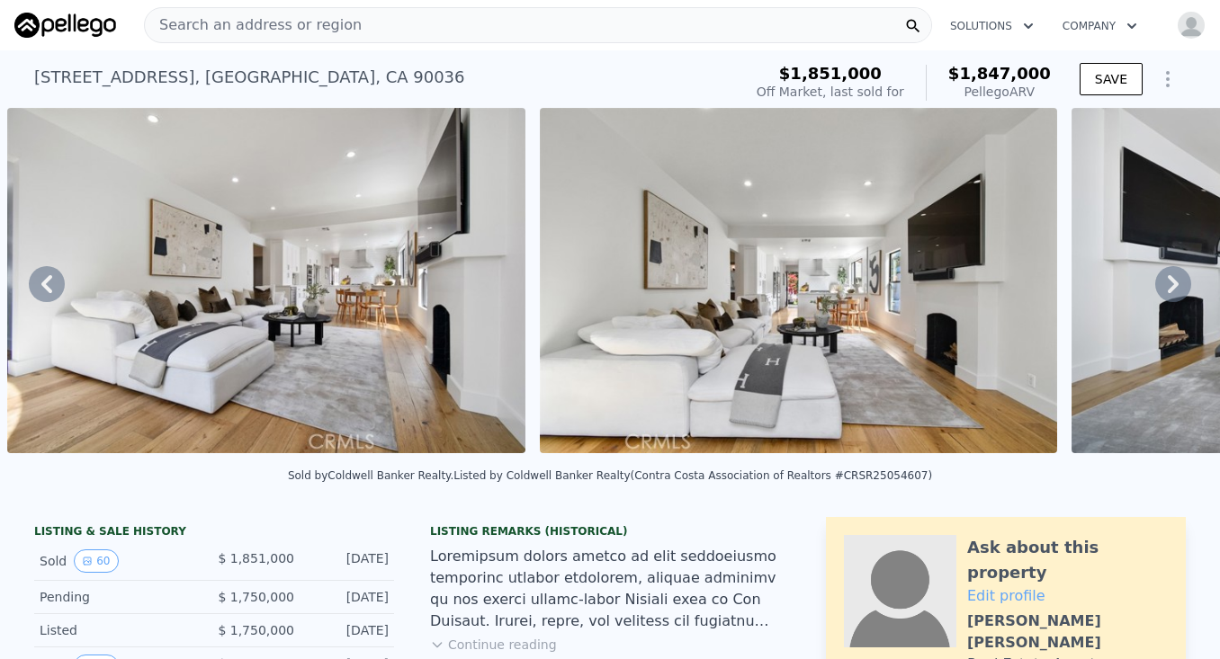
click at [1174, 277] on icon at bounding box center [1173, 284] width 36 height 36
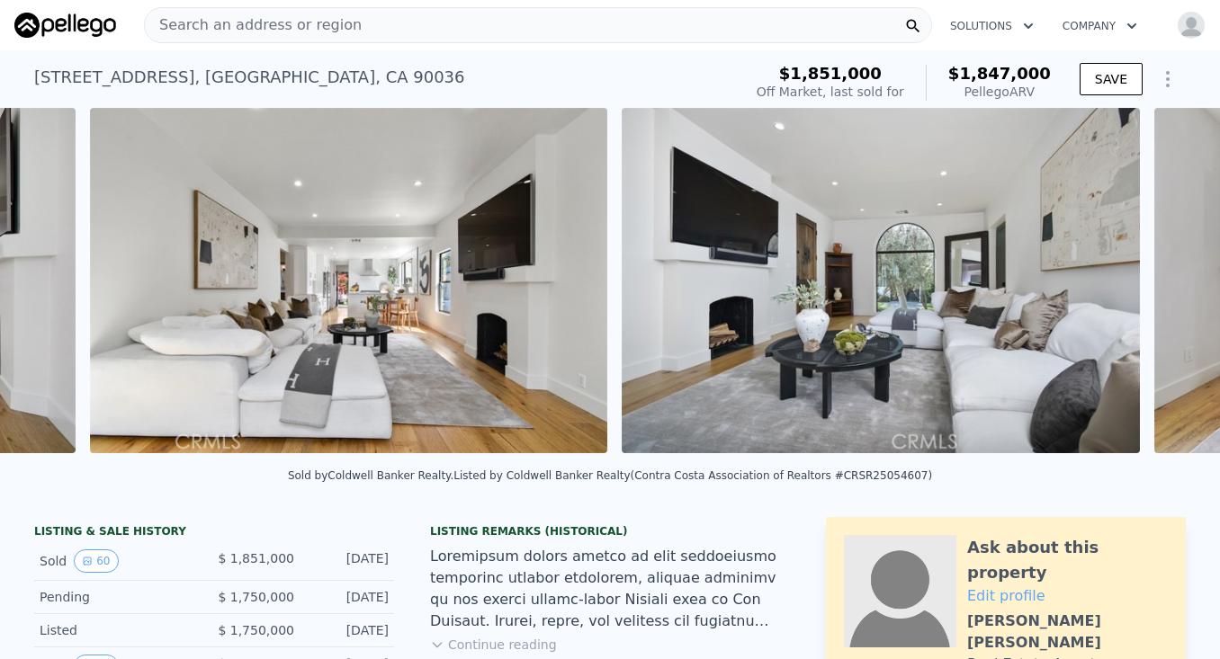
scroll to position [0, 7087]
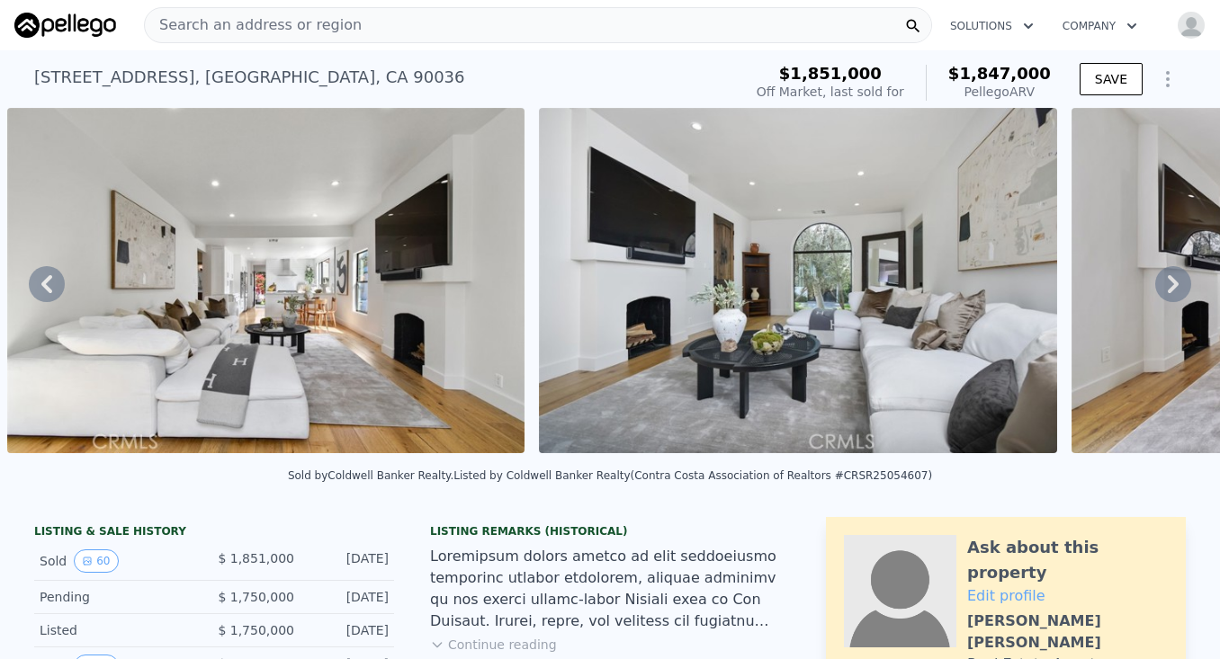
click at [1174, 277] on icon at bounding box center [1173, 284] width 36 height 36
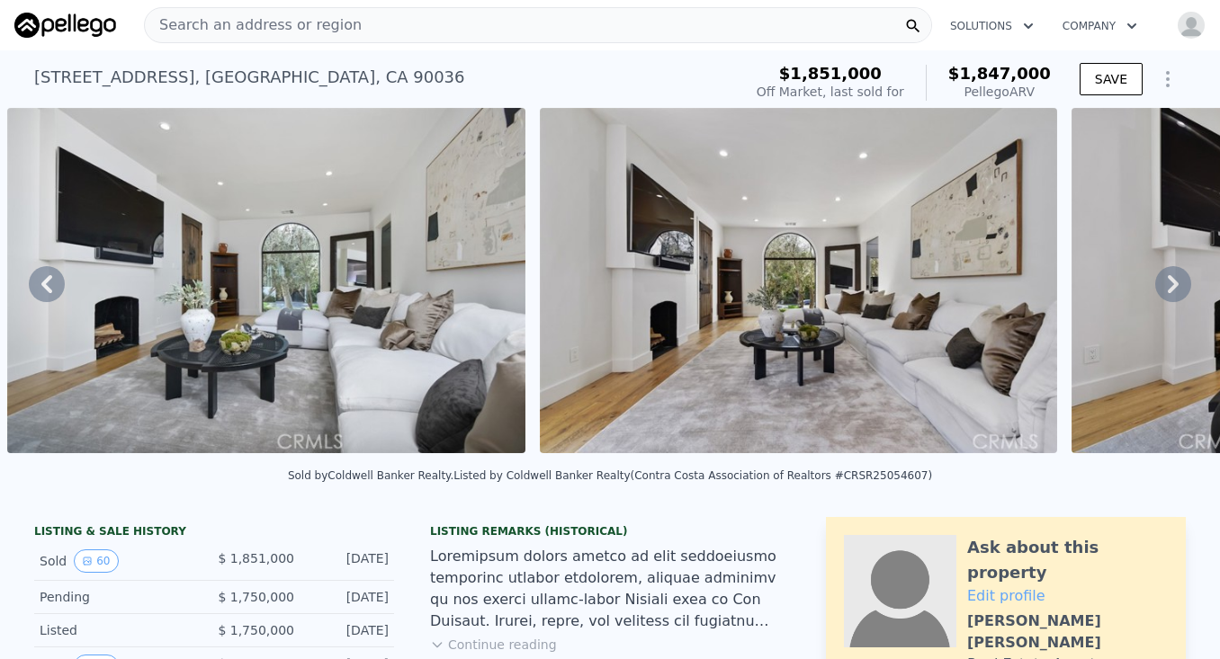
click at [1174, 277] on icon at bounding box center [1173, 284] width 36 height 36
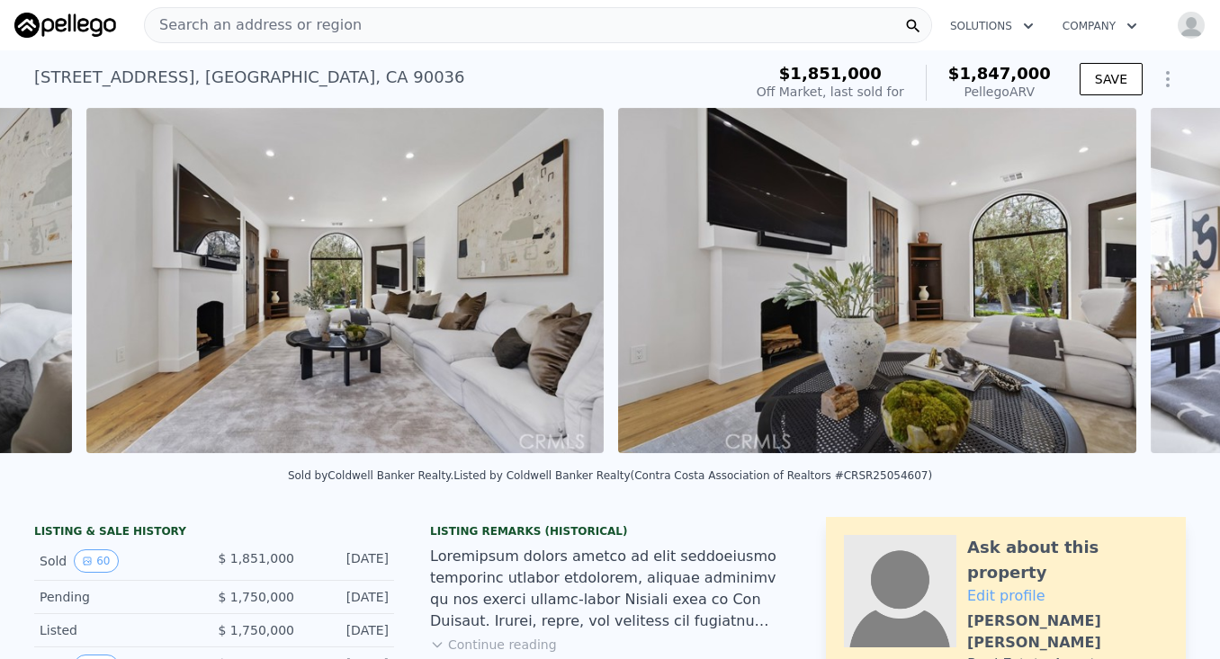
scroll to position [0, 8151]
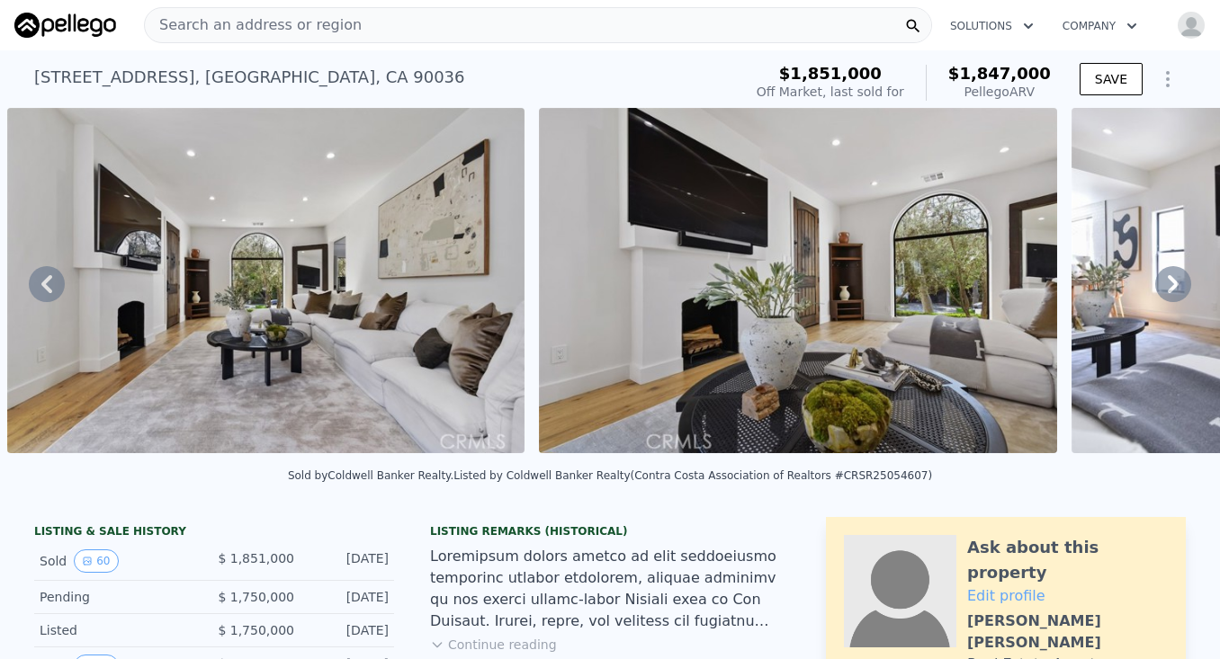
click at [1174, 277] on icon at bounding box center [1173, 284] width 36 height 36
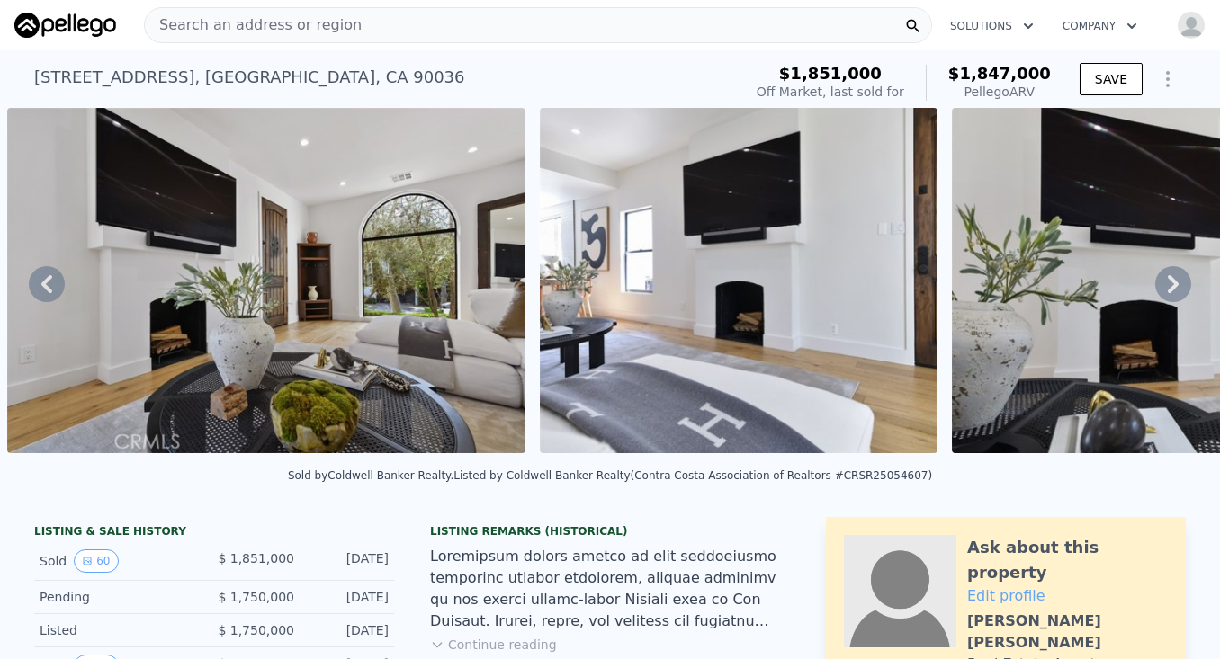
click at [1174, 277] on icon at bounding box center [1173, 284] width 36 height 36
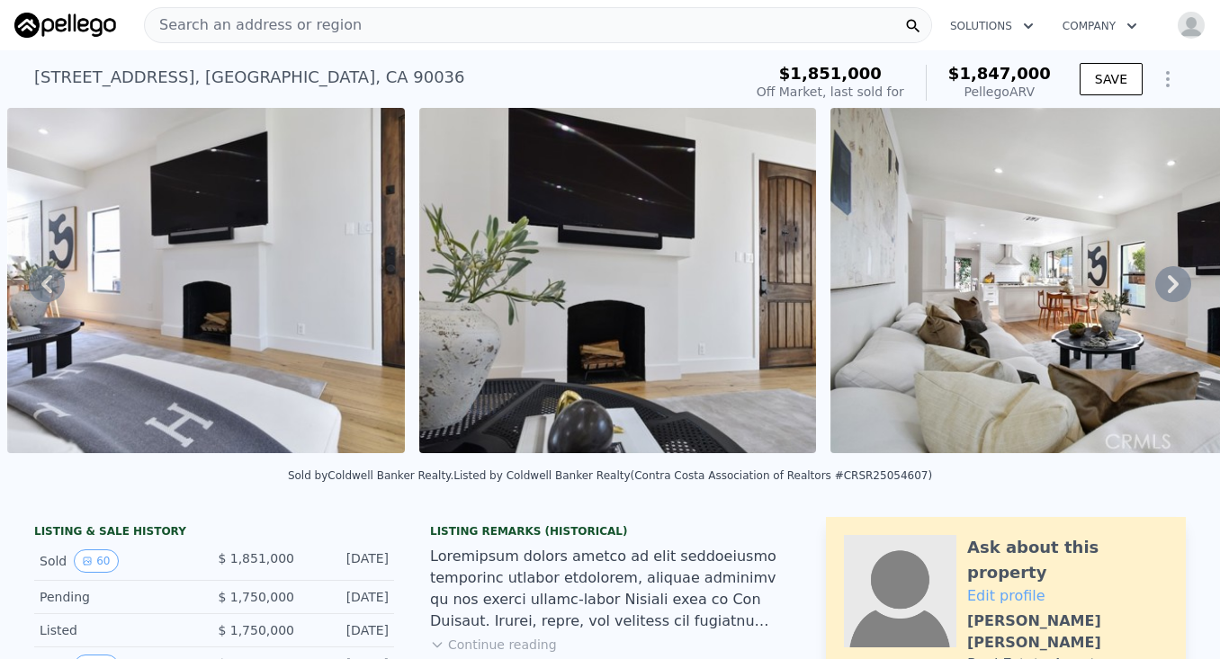
click at [1174, 277] on icon at bounding box center [1173, 284] width 36 height 36
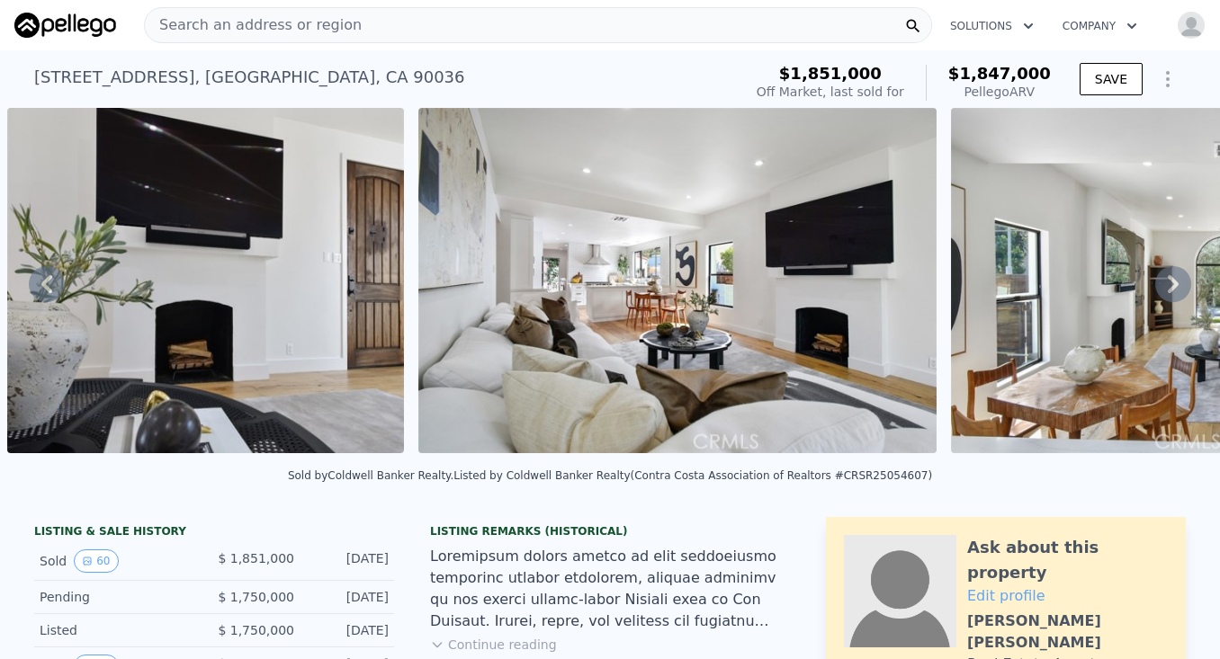
click at [1174, 277] on icon at bounding box center [1173, 284] width 36 height 36
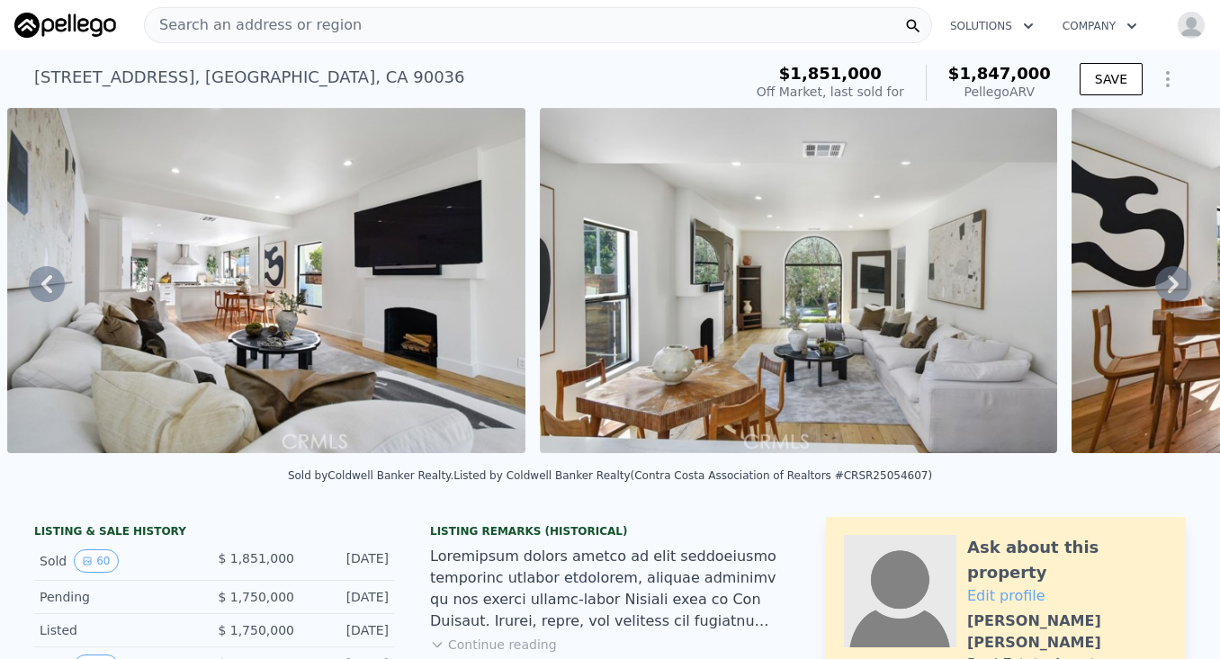
click at [1174, 277] on icon at bounding box center [1173, 284] width 36 height 36
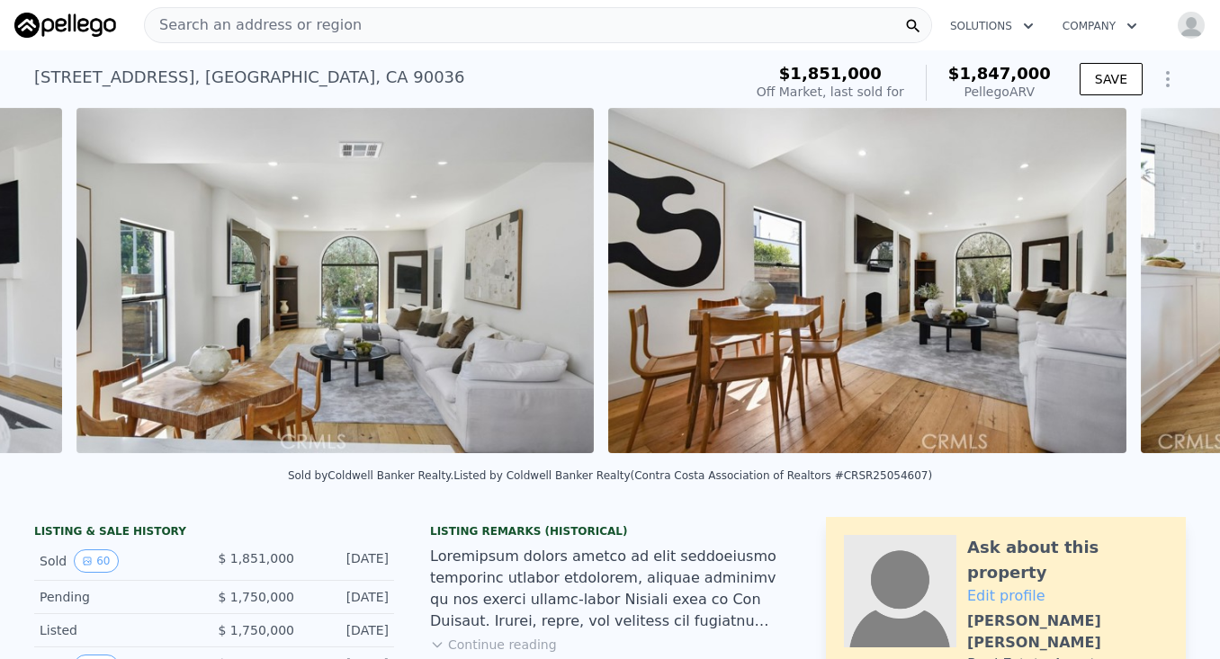
scroll to position [0, 10570]
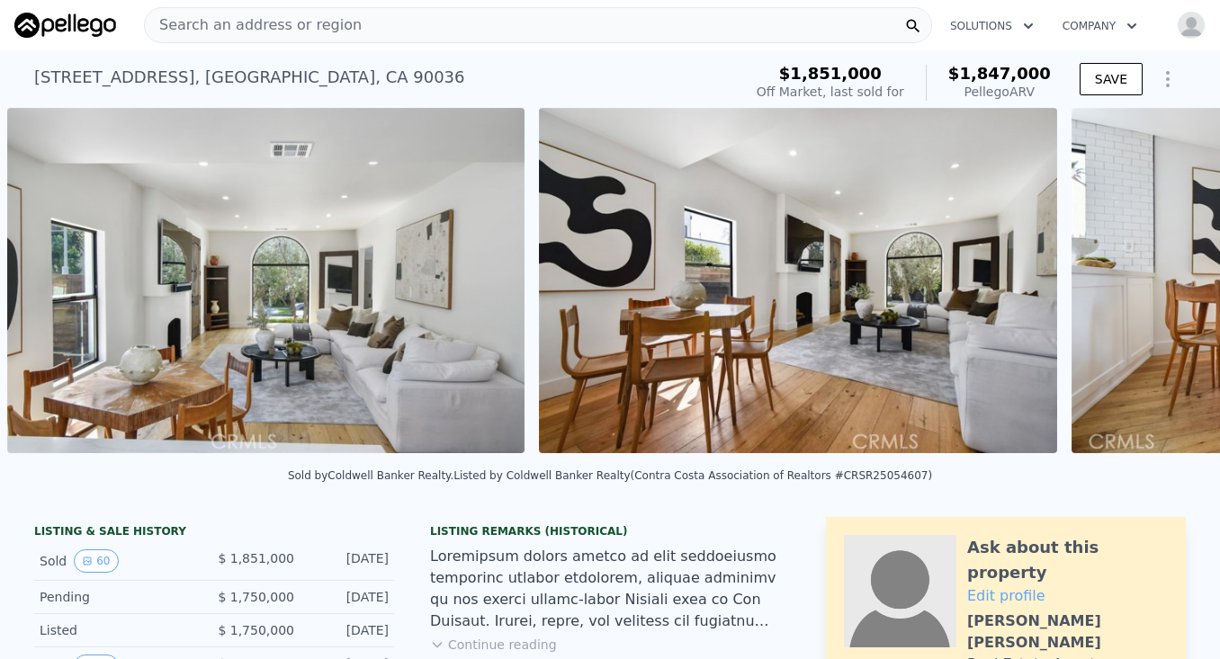
click at [1174, 277] on div "• + − • + − STREET VIEW Loading... SATELLITE VIEW" at bounding box center [610, 284] width 1220 height 352
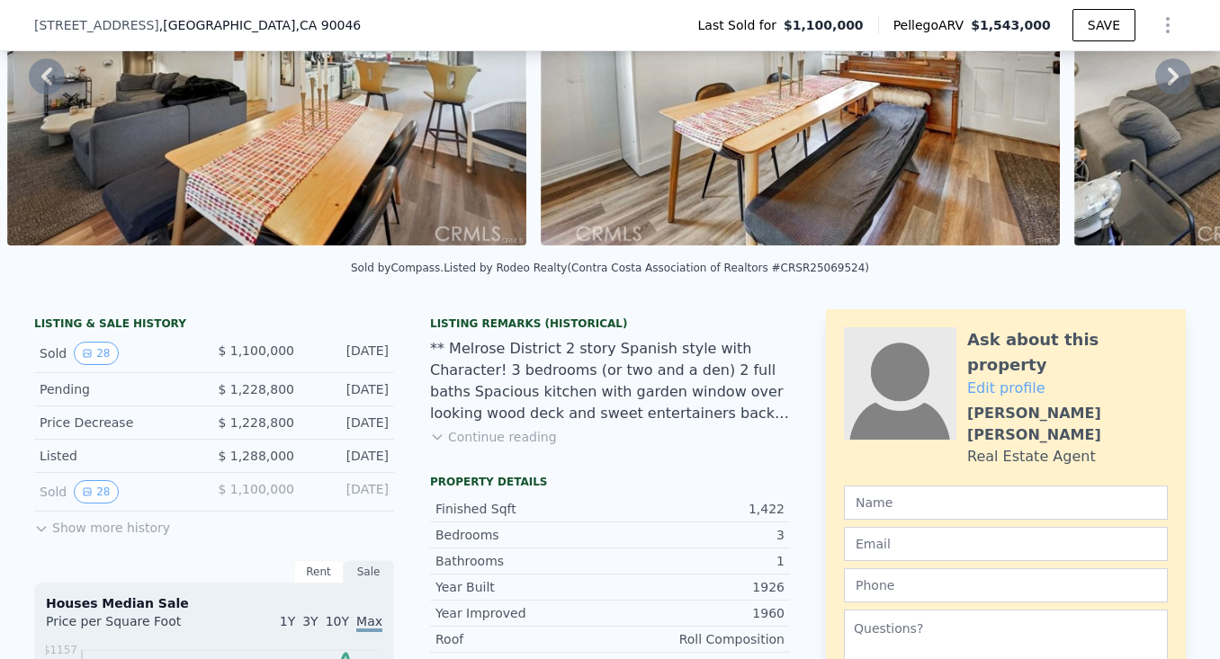
scroll to position [161, 0]
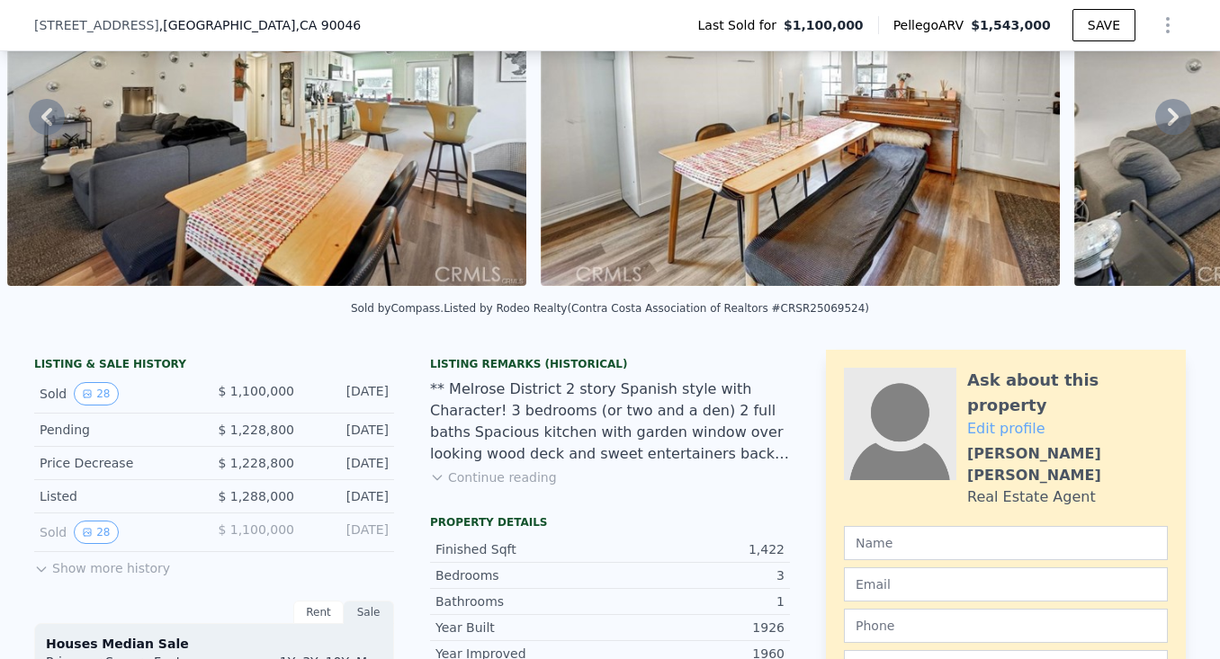
click at [541, 478] on button "Continue reading" at bounding box center [493, 478] width 127 height 18
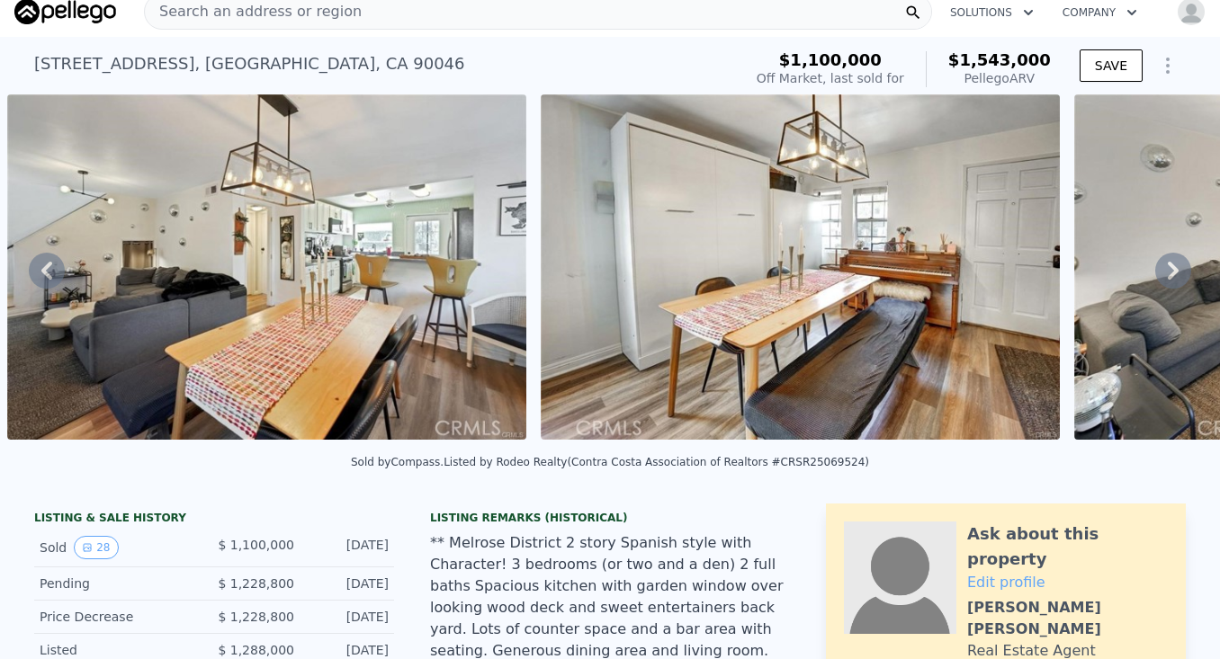
scroll to position [13, 0]
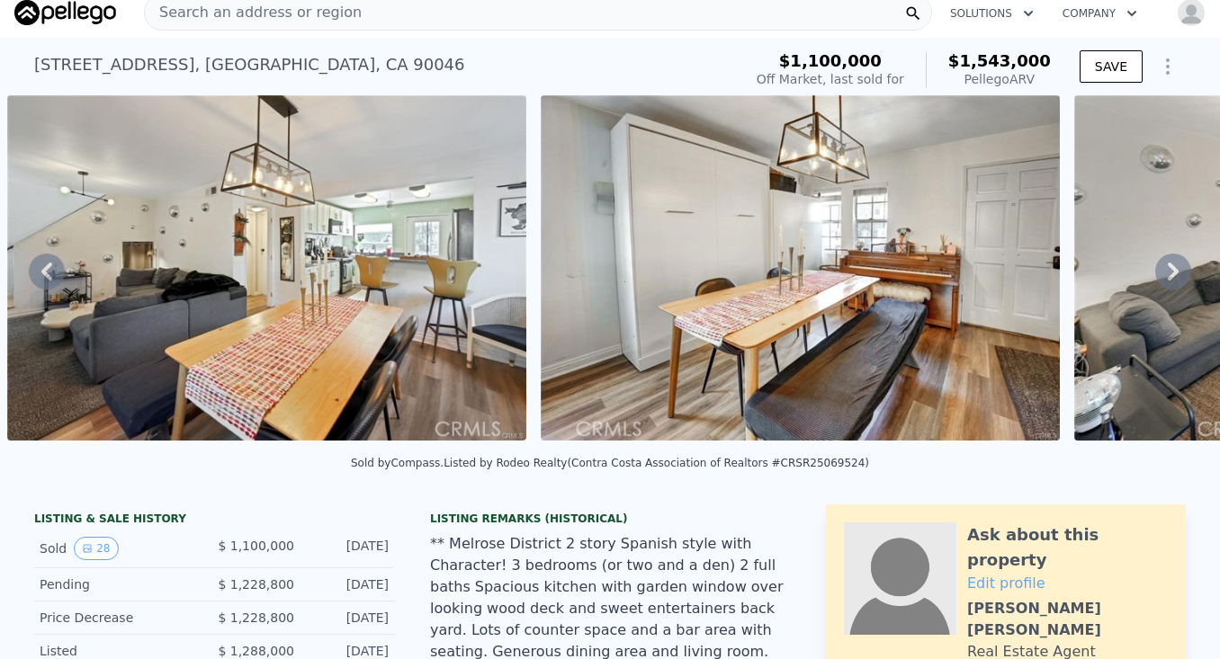
click at [1176, 264] on icon at bounding box center [1173, 272] width 36 height 36
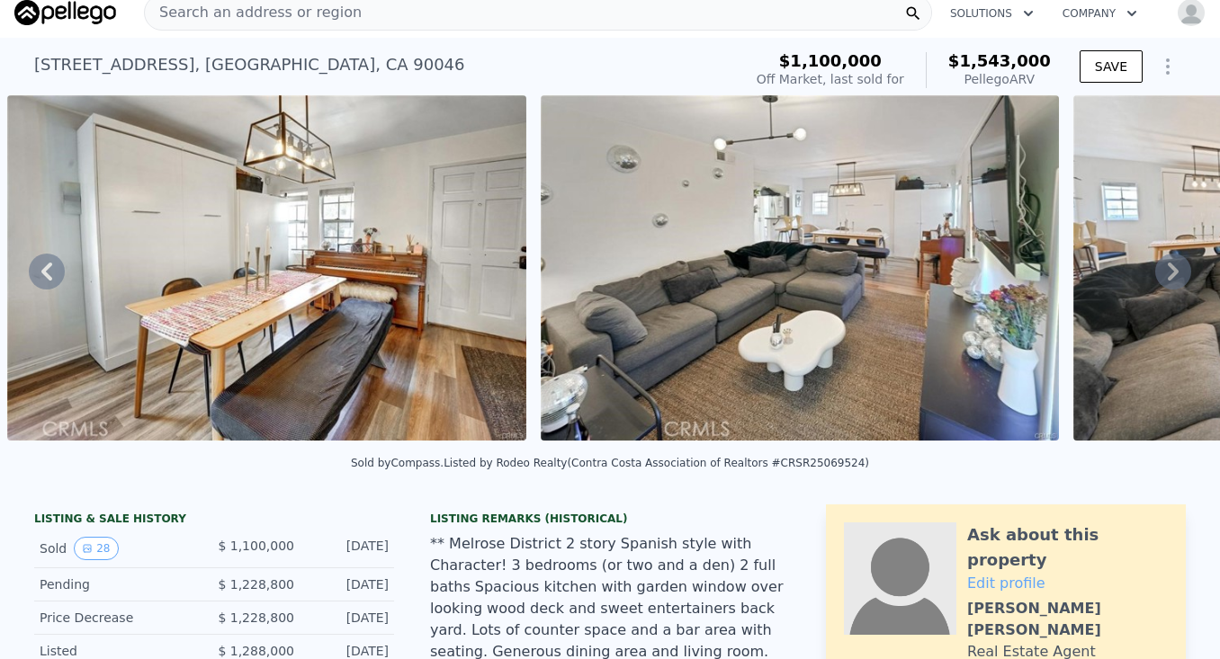
click at [1176, 264] on icon at bounding box center [1173, 272] width 36 height 36
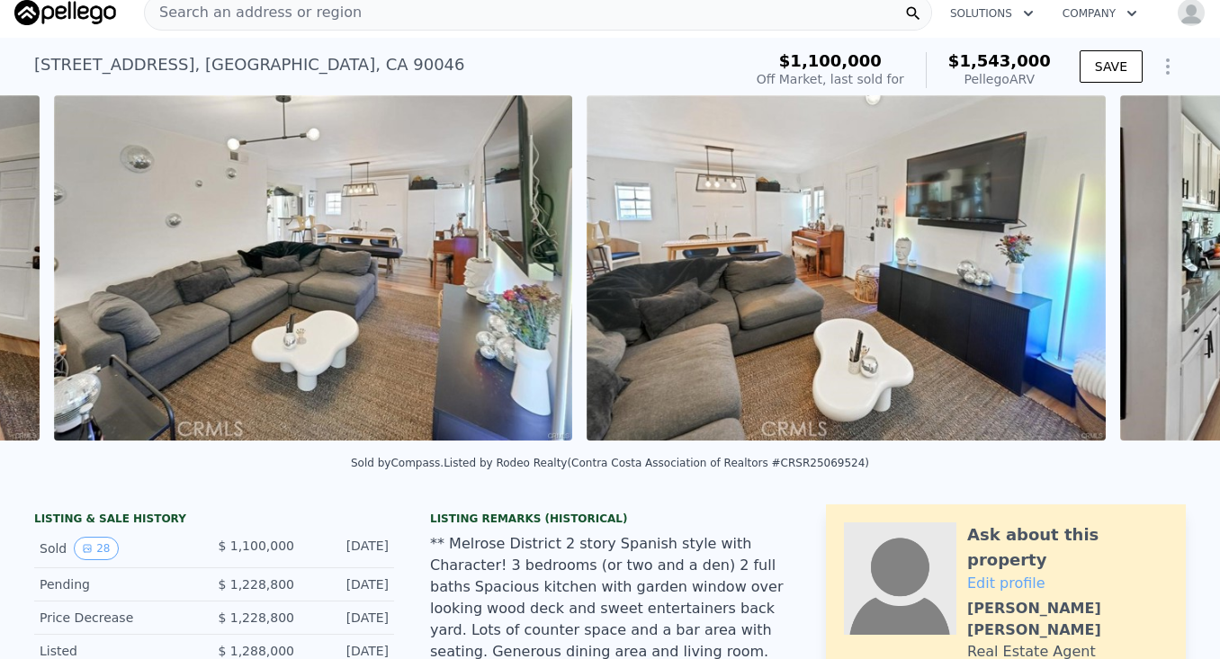
scroll to position [0, 4498]
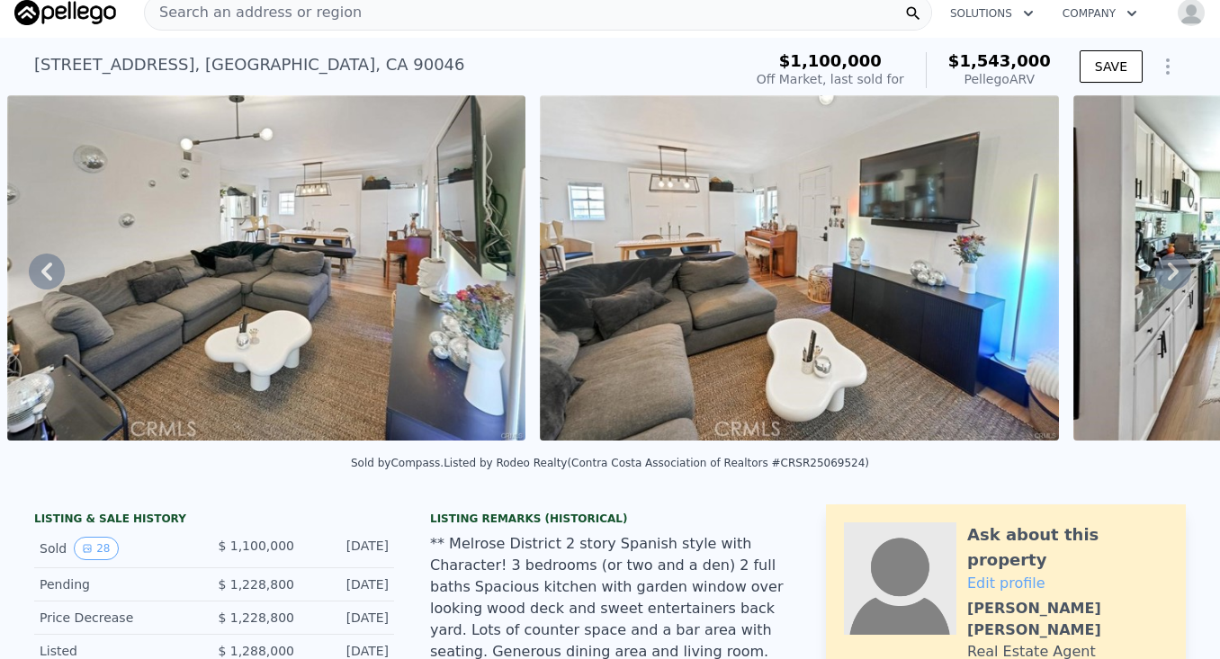
click at [1176, 264] on icon at bounding box center [1173, 272] width 36 height 36
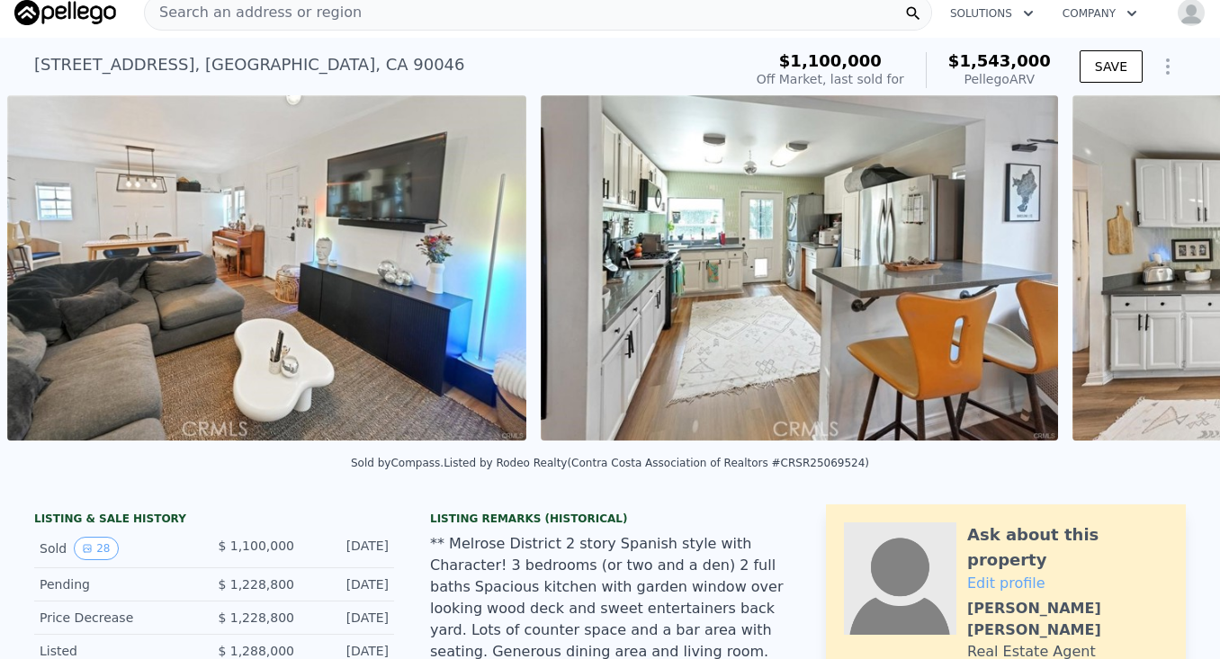
scroll to position [0, 5563]
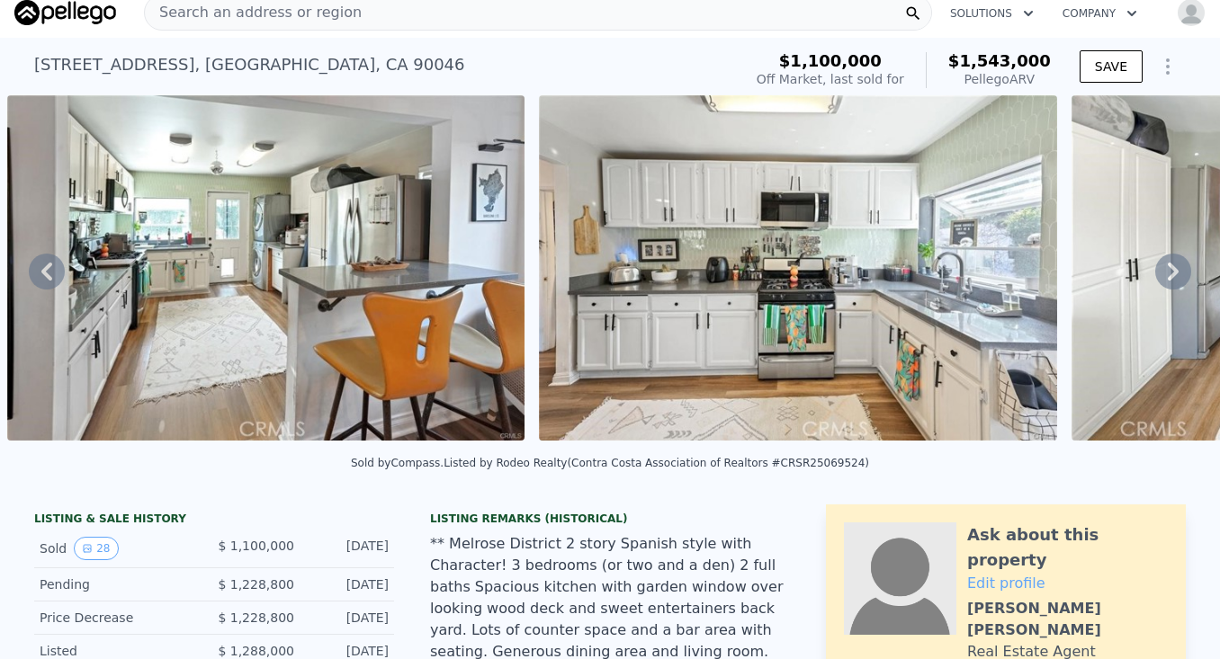
click at [1176, 264] on icon at bounding box center [1173, 272] width 36 height 36
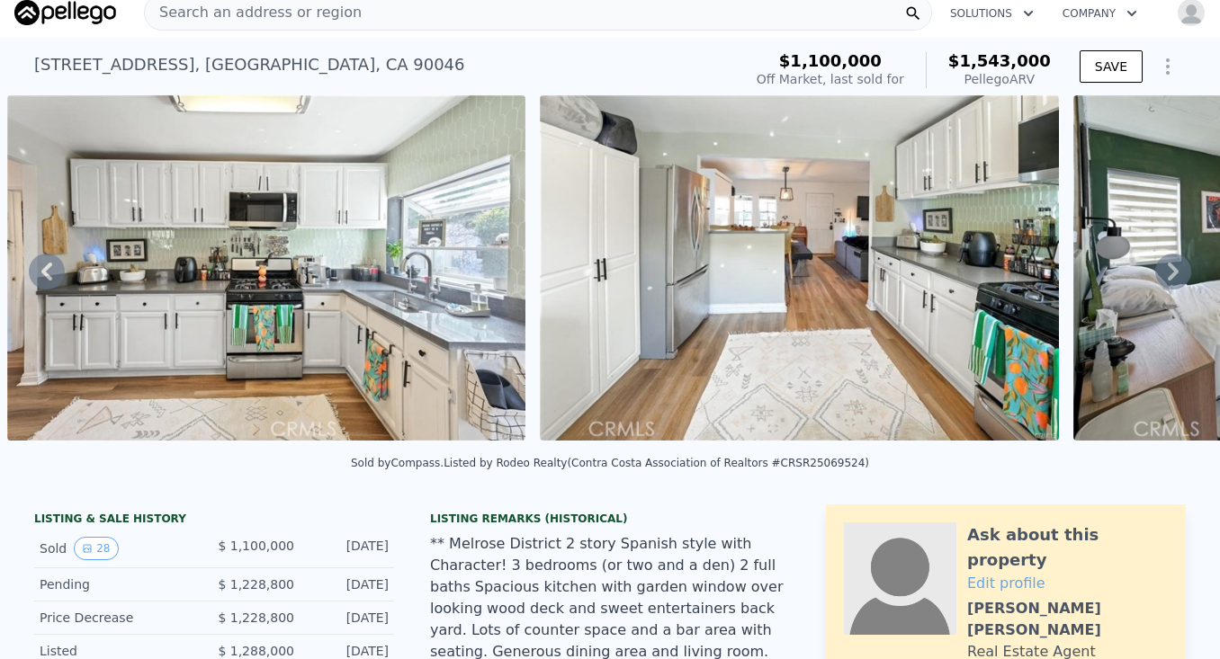
click at [1176, 264] on icon at bounding box center [1173, 272] width 36 height 36
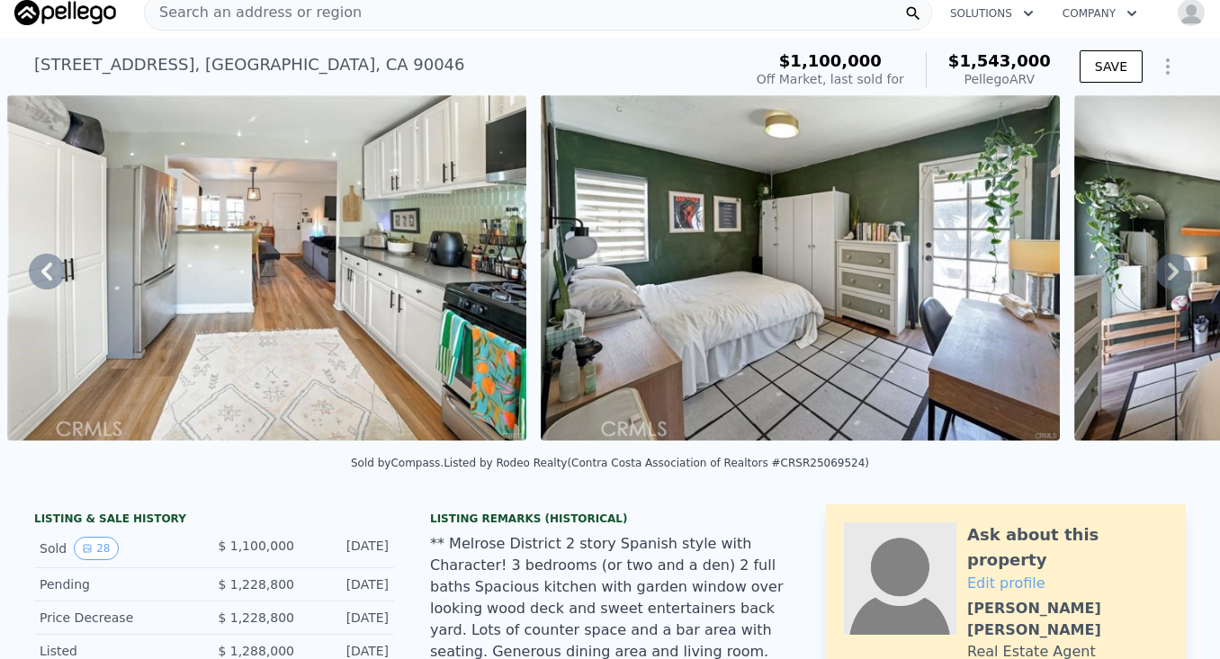
click at [1176, 263] on icon at bounding box center [1173, 272] width 36 height 36
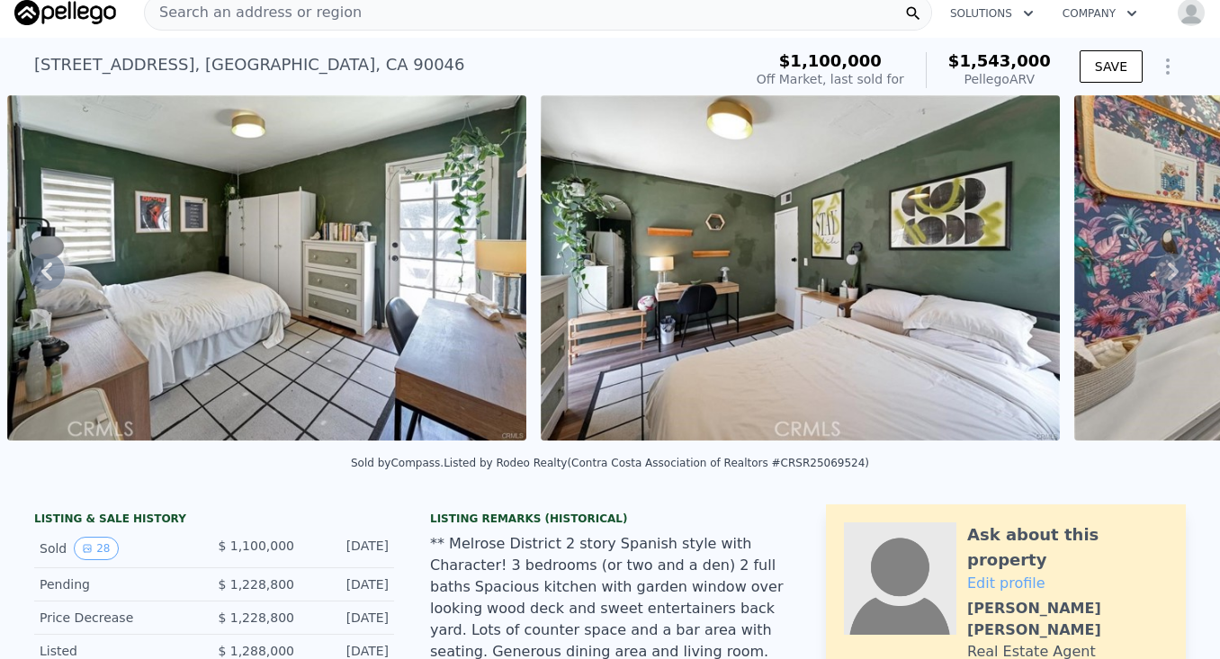
click at [1176, 263] on icon at bounding box center [1173, 272] width 36 height 36
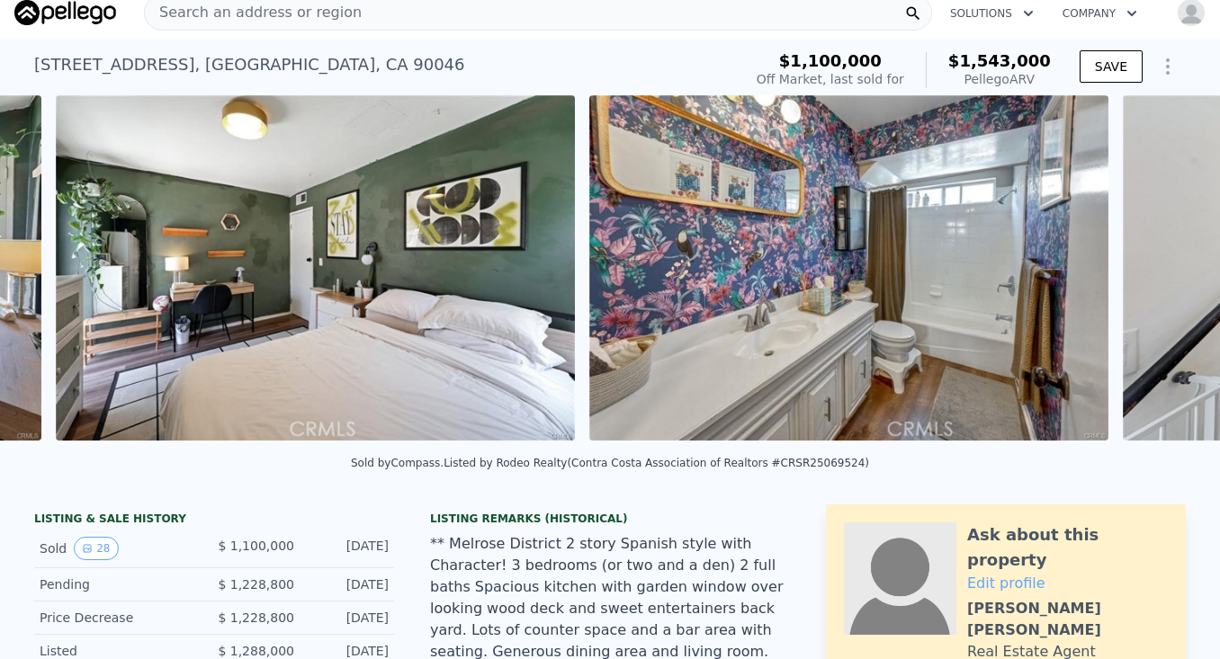
scroll to position [0, 7694]
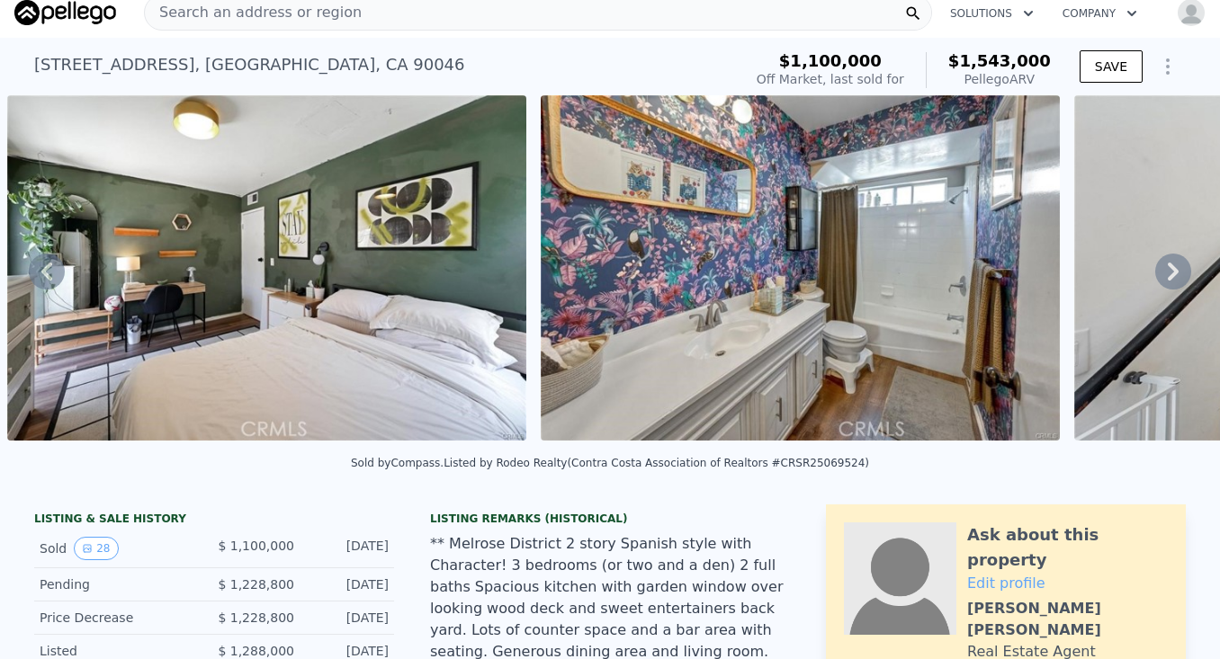
click at [1176, 263] on icon at bounding box center [1173, 272] width 36 height 36
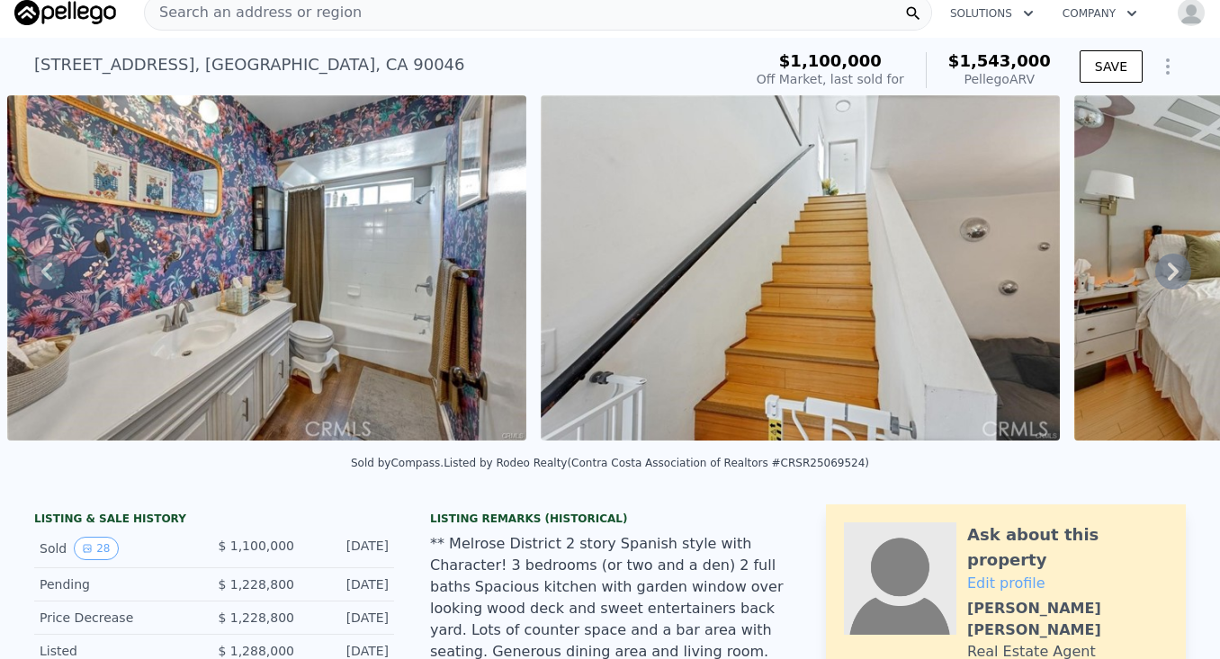
click at [1176, 263] on icon at bounding box center [1173, 272] width 36 height 36
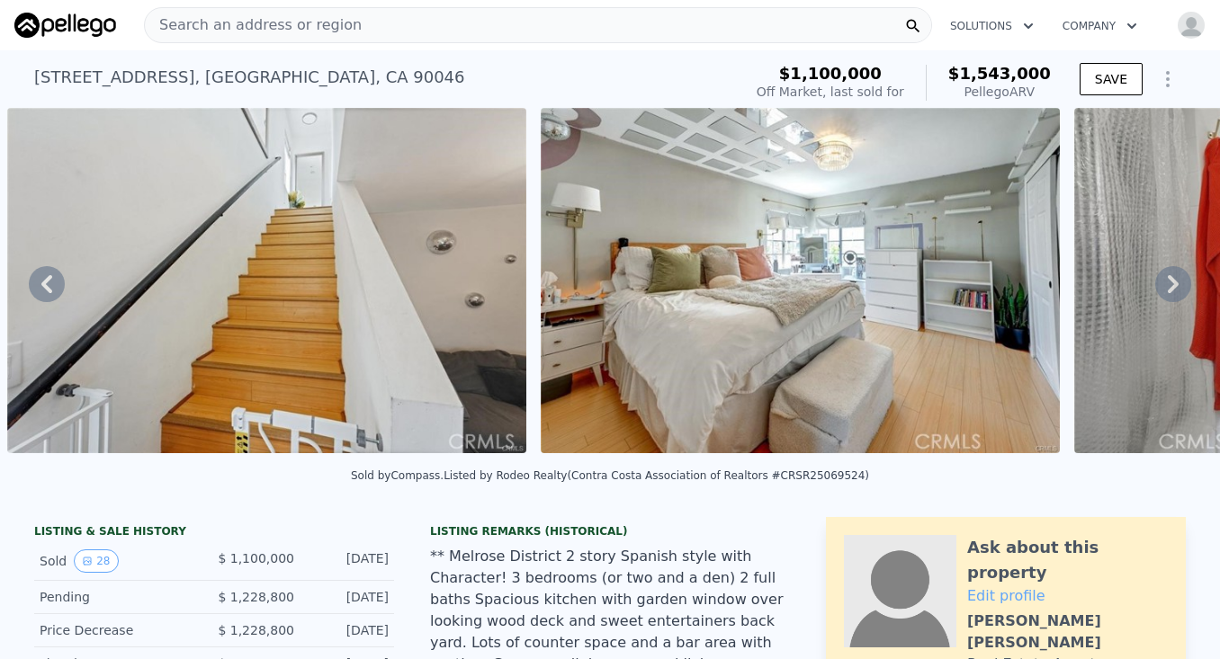
scroll to position [0, 0]
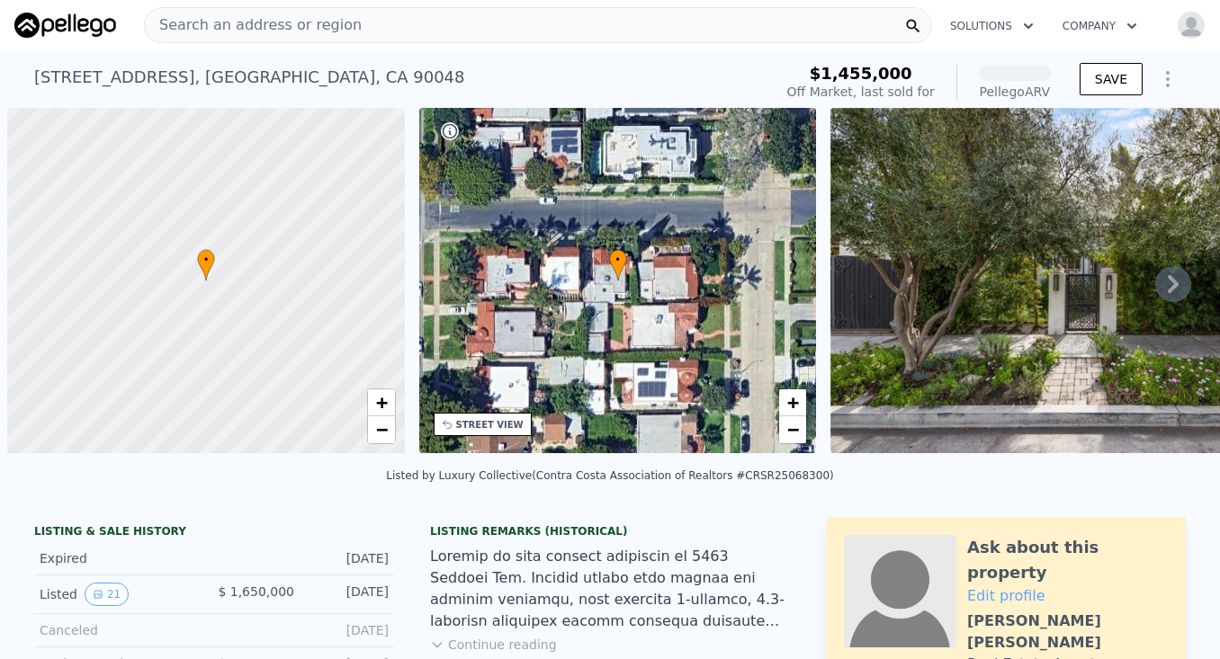
scroll to position [0, 7]
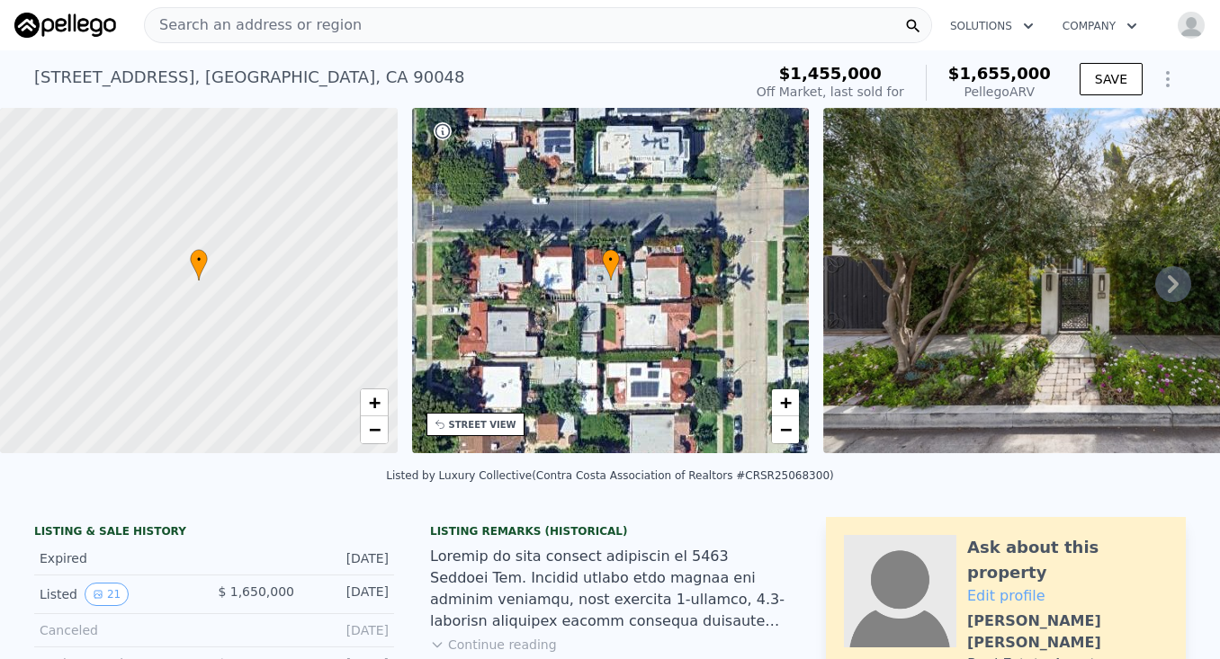
click at [1178, 274] on icon at bounding box center [1173, 284] width 36 height 36
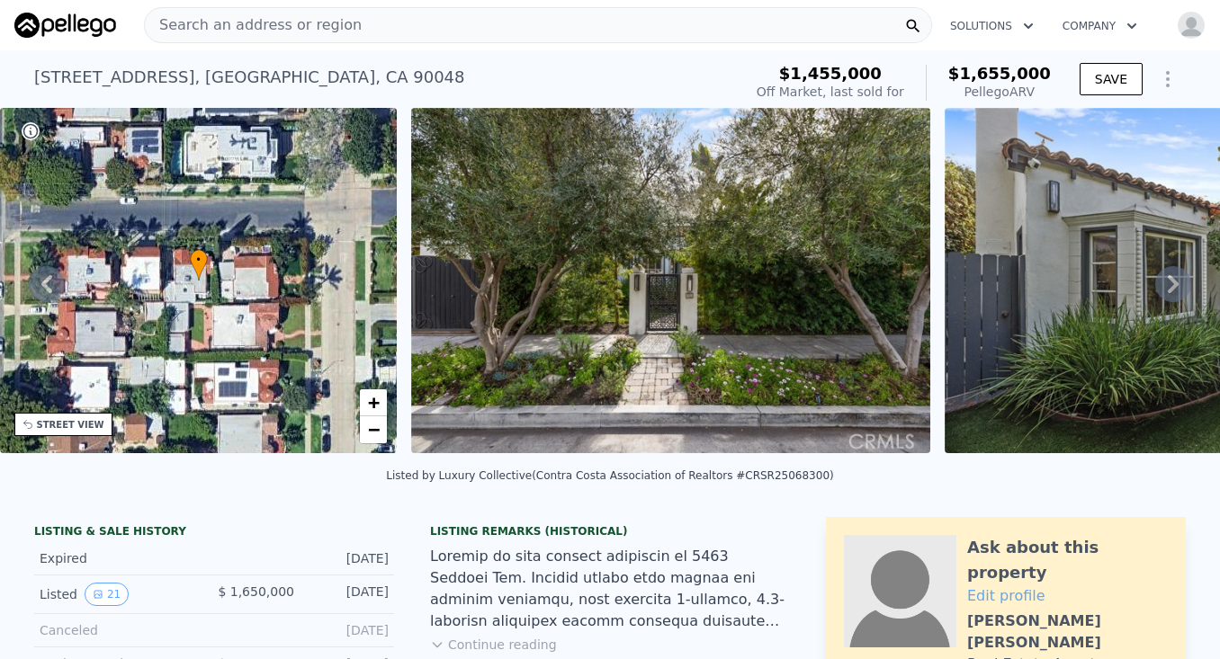
scroll to position [0, 0]
click at [1167, 278] on icon at bounding box center [1173, 284] width 36 height 36
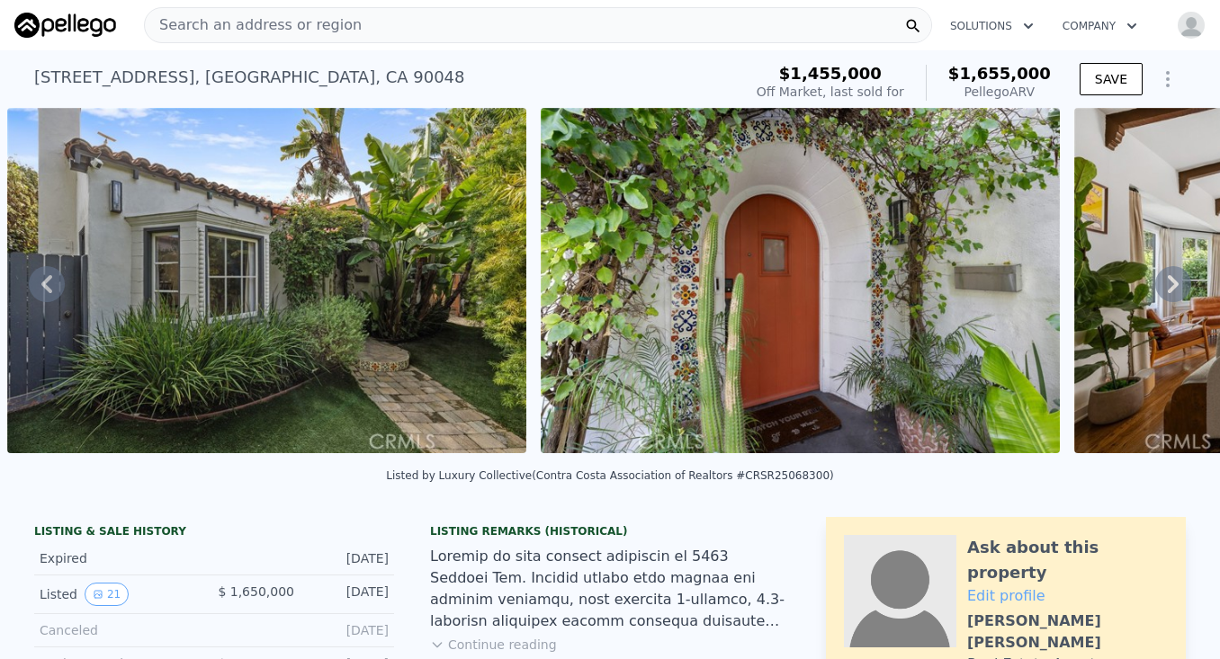
click at [1167, 278] on icon at bounding box center [1173, 284] width 36 height 36
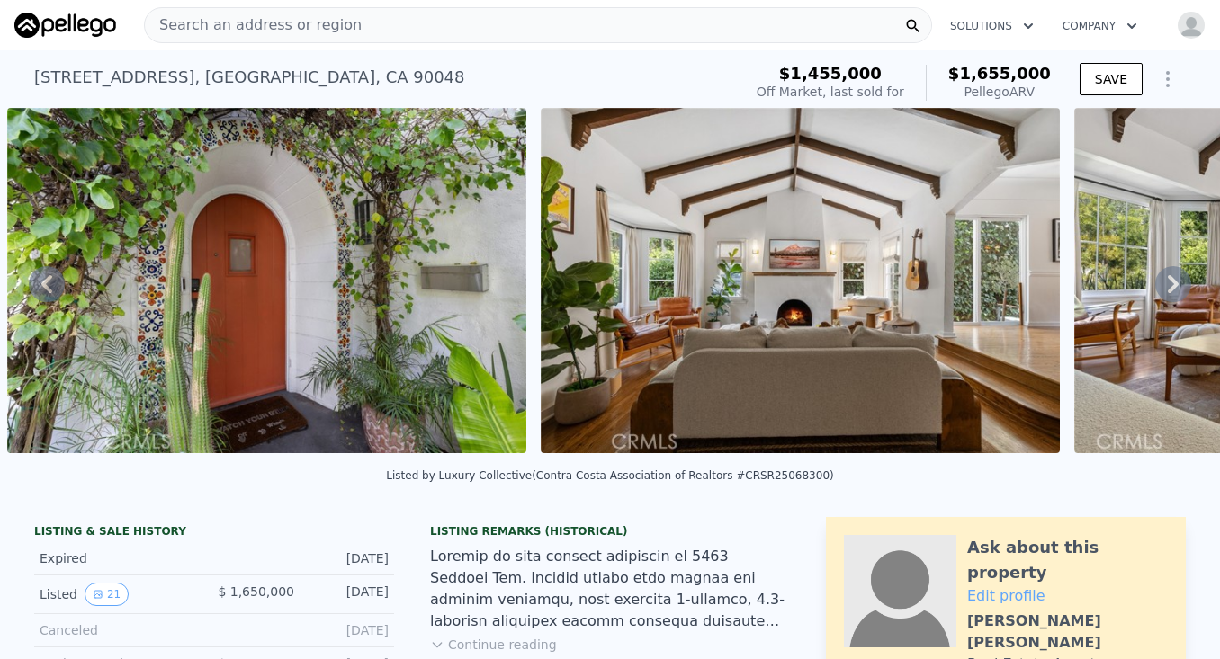
click at [1167, 278] on icon at bounding box center [1173, 284] width 36 height 36
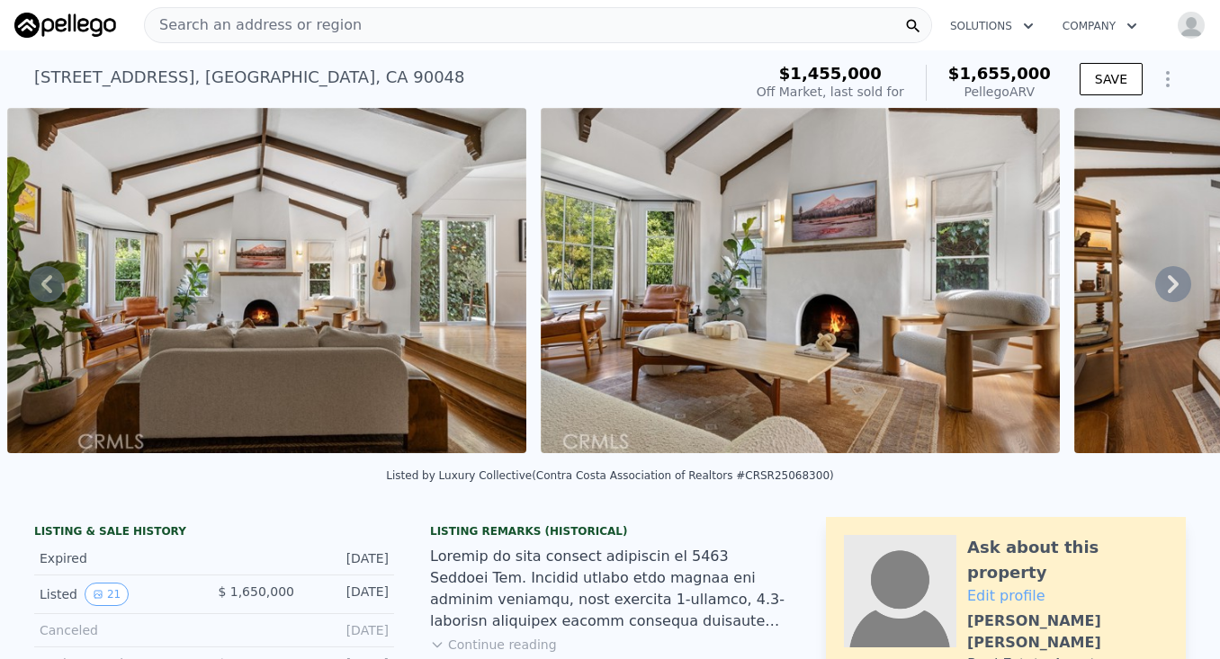
click at [1167, 278] on icon at bounding box center [1173, 284] width 36 height 36
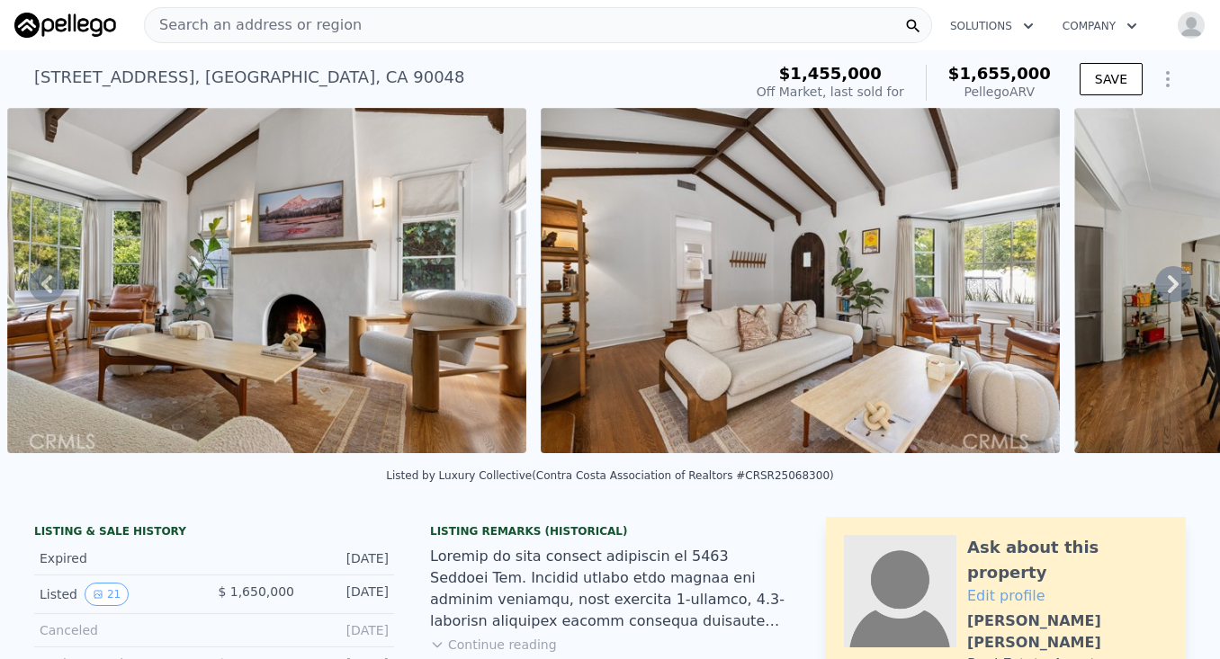
click at [1167, 278] on icon at bounding box center [1173, 284] width 36 height 36
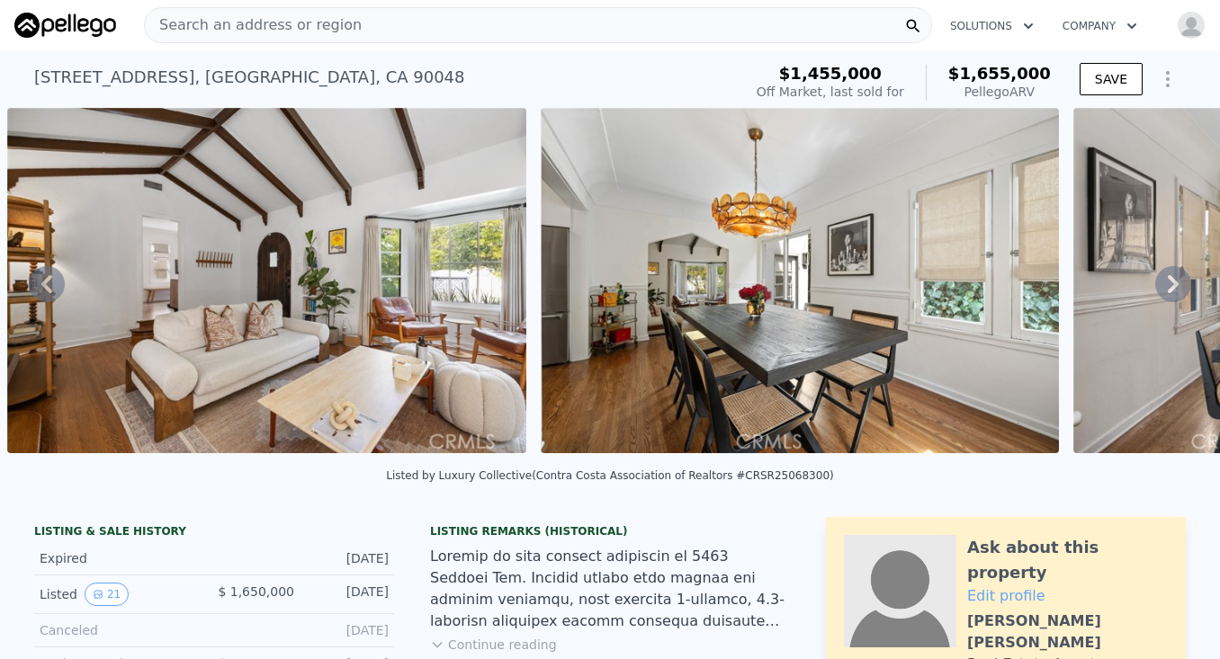
click at [1167, 278] on icon at bounding box center [1173, 284] width 36 height 36
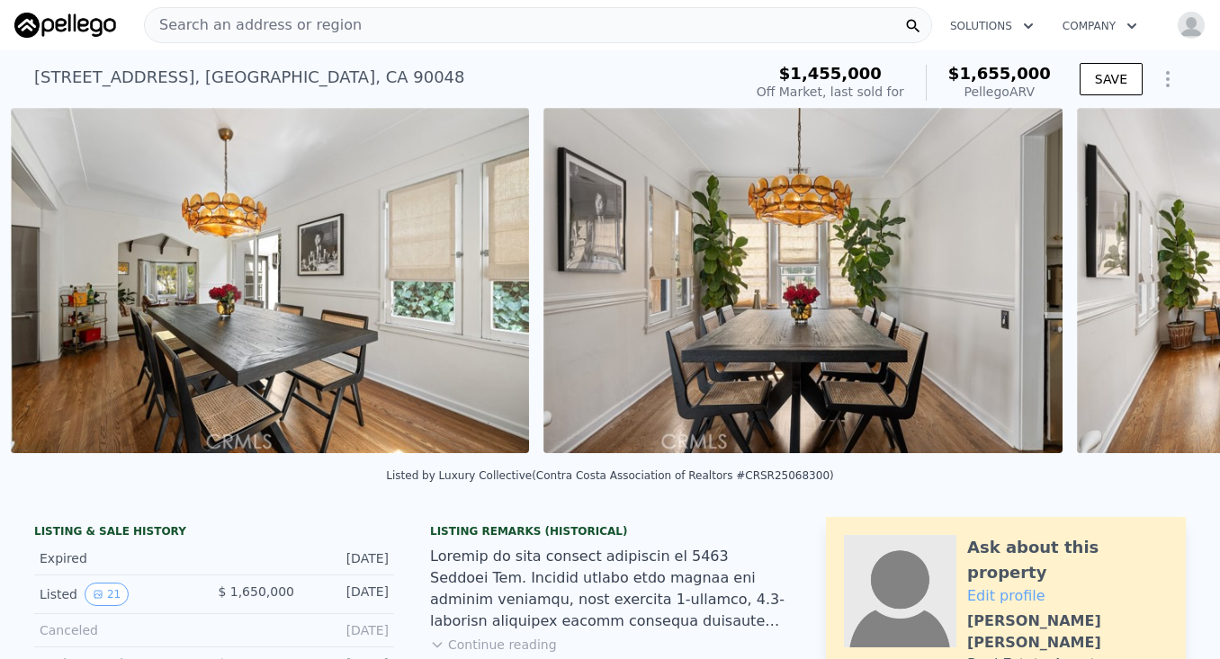
scroll to position [0, 4023]
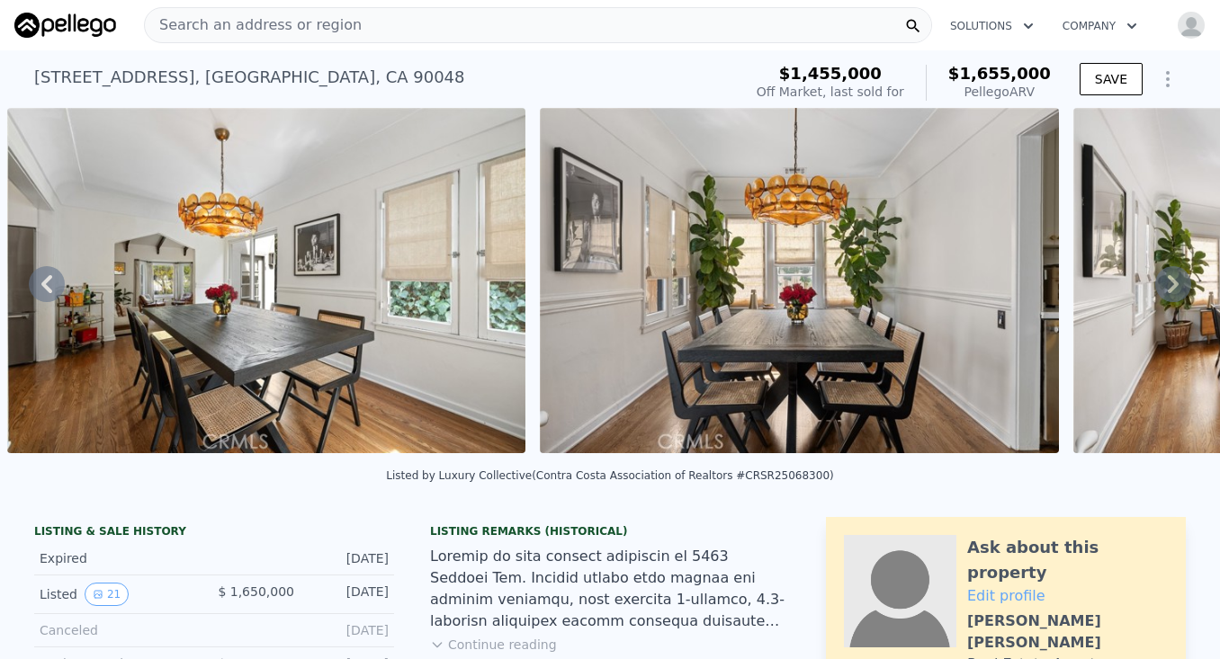
click at [1167, 278] on icon at bounding box center [1173, 284] width 36 height 36
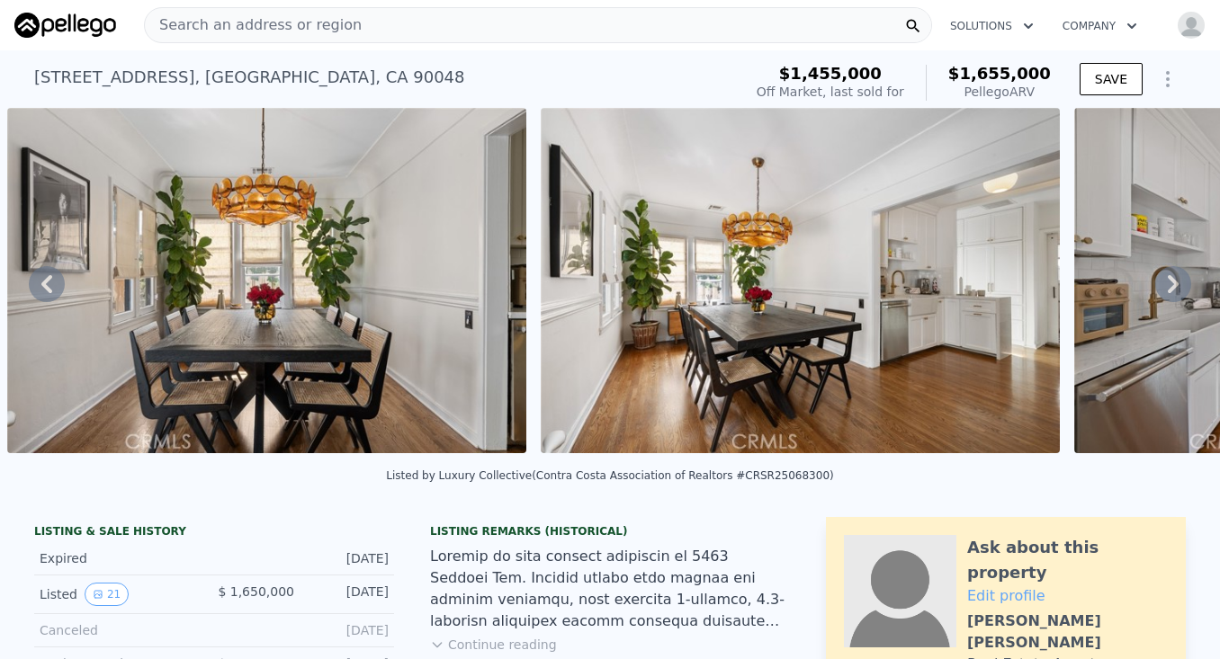
click at [1167, 278] on icon at bounding box center [1173, 284] width 36 height 36
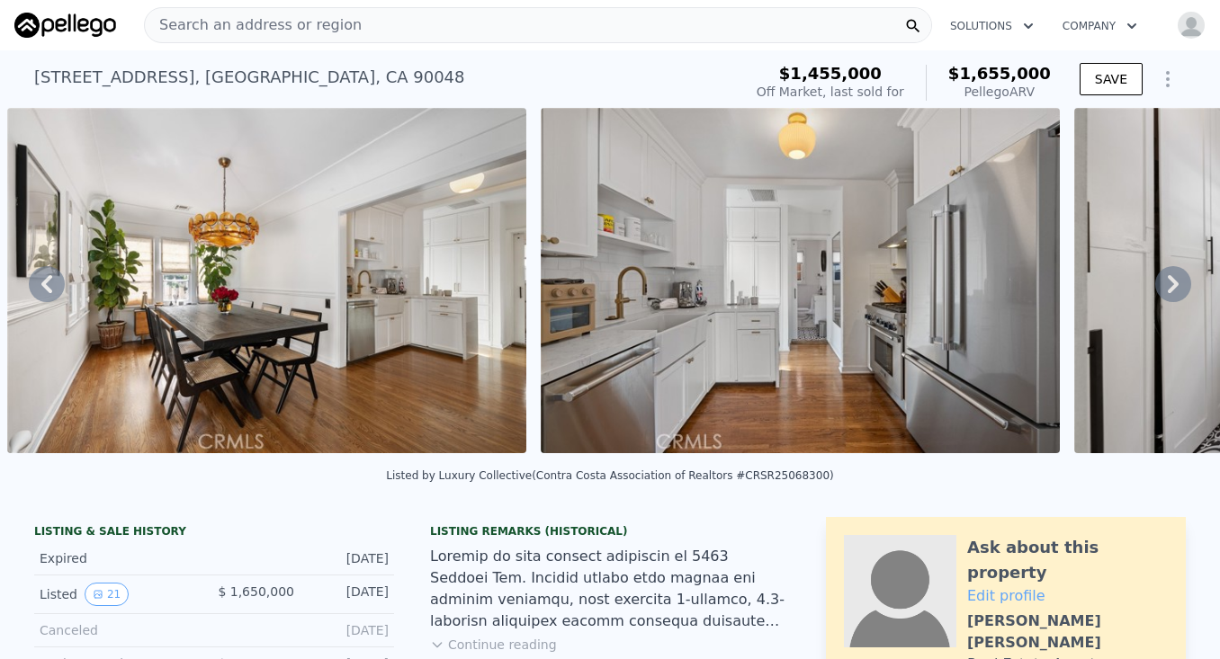
click at [1167, 278] on icon at bounding box center [1173, 284] width 36 height 36
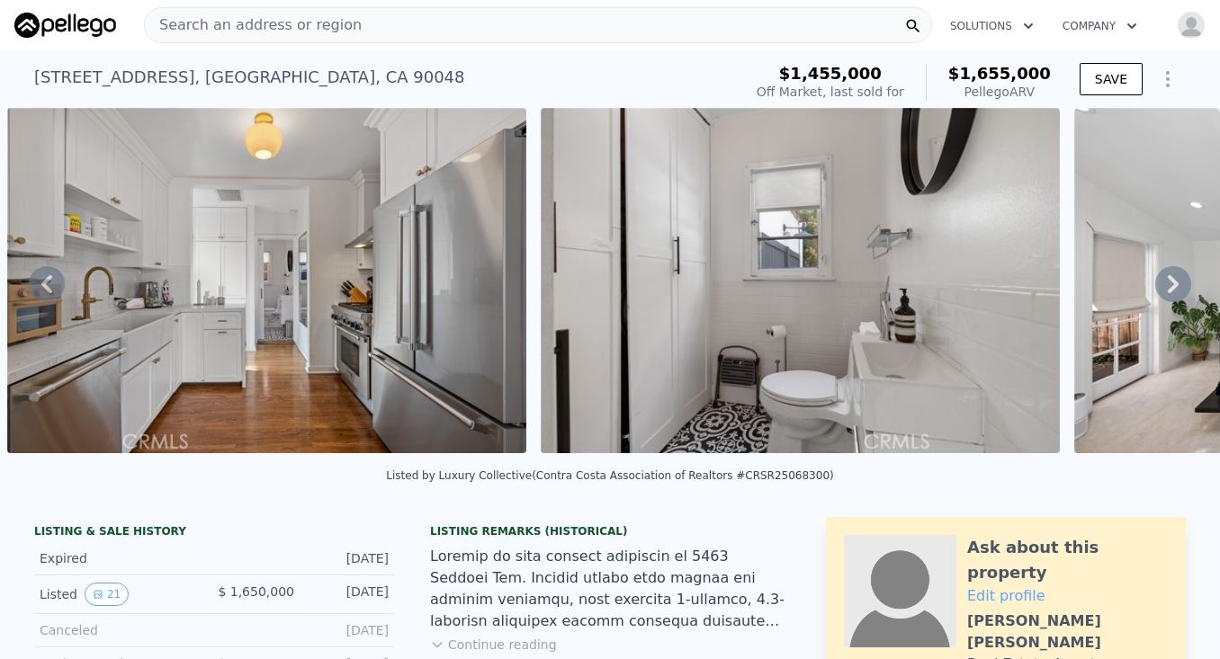
click at [1167, 278] on icon at bounding box center [1173, 284] width 36 height 36
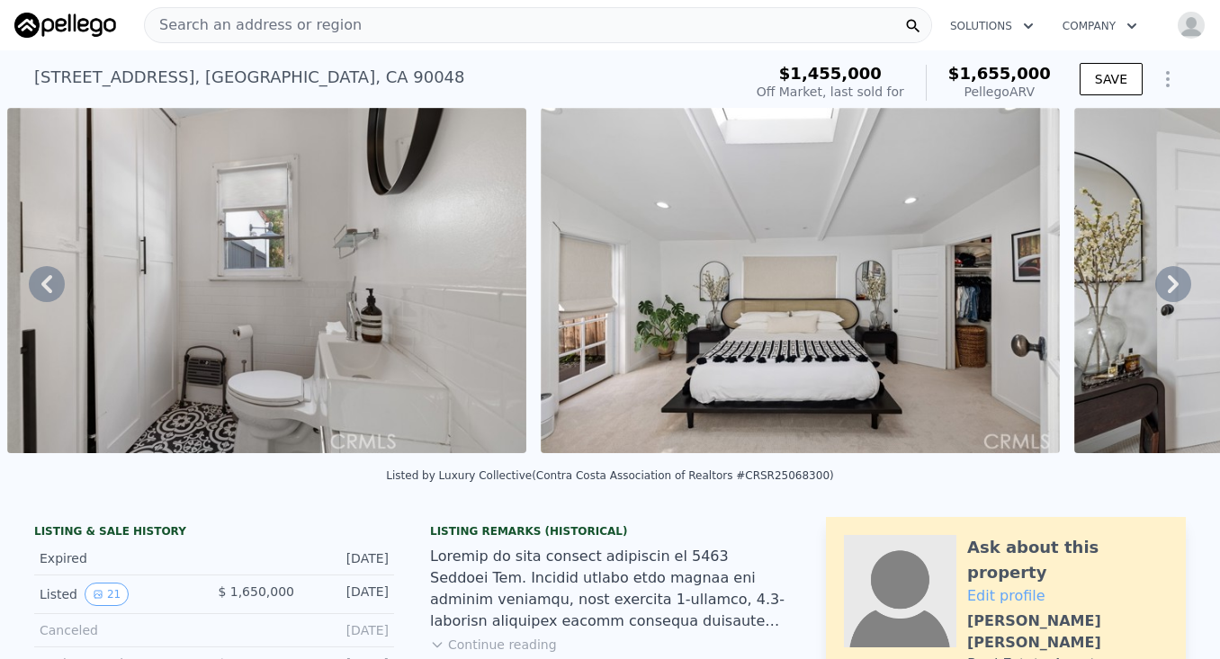
click at [1167, 278] on icon at bounding box center [1173, 284] width 36 height 36
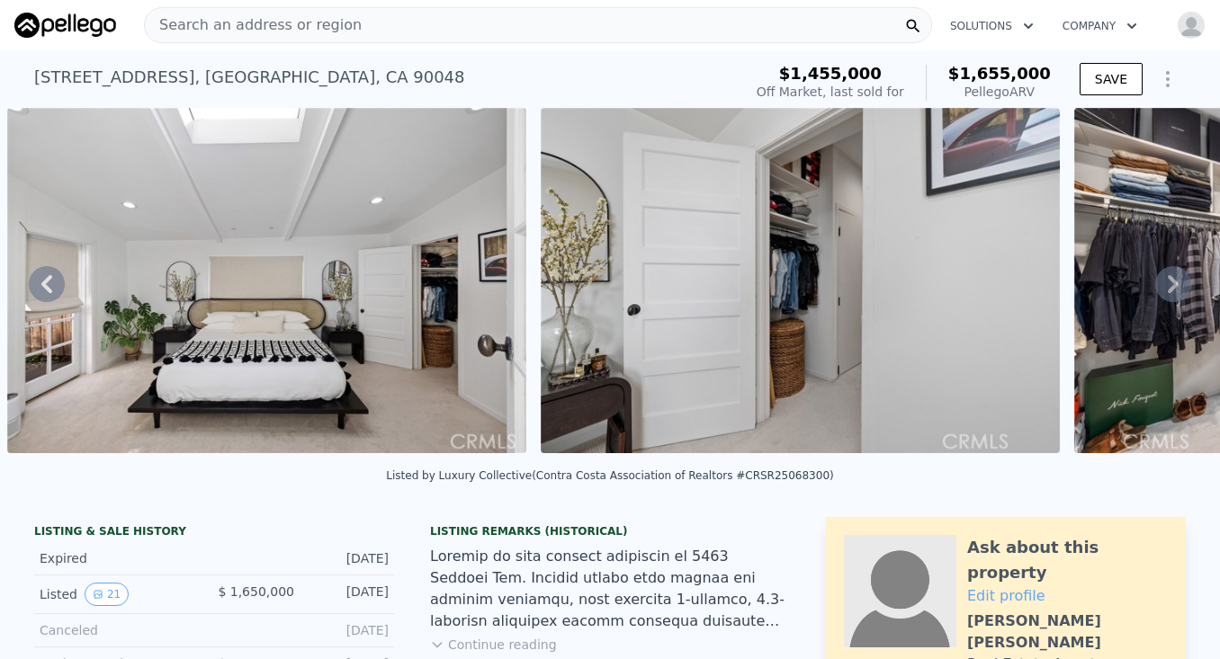
click at [1167, 278] on icon at bounding box center [1173, 284] width 36 height 36
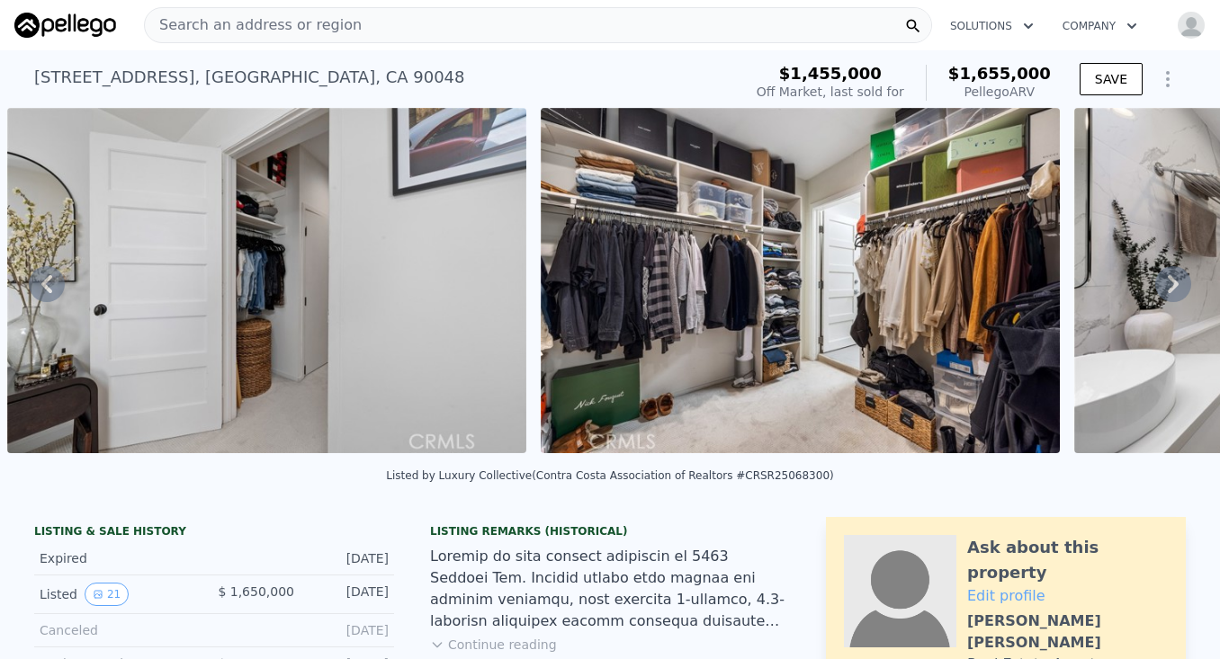
click at [1167, 278] on icon at bounding box center [1173, 284] width 36 height 36
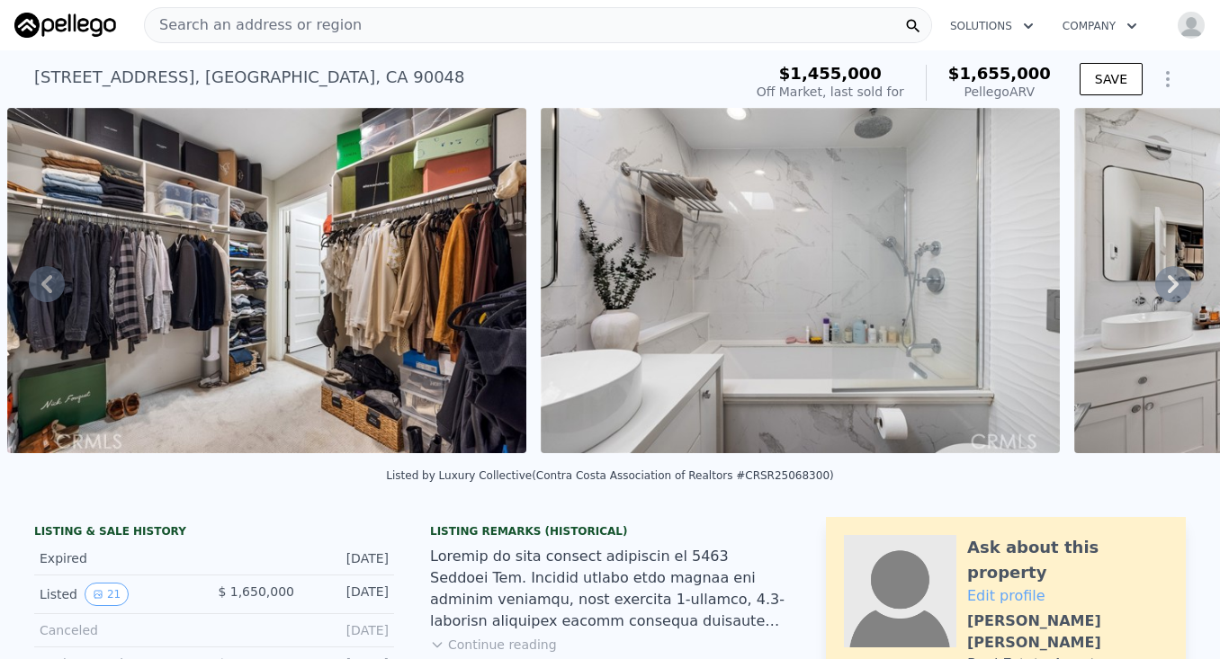
click at [1171, 278] on icon at bounding box center [1172, 284] width 11 height 18
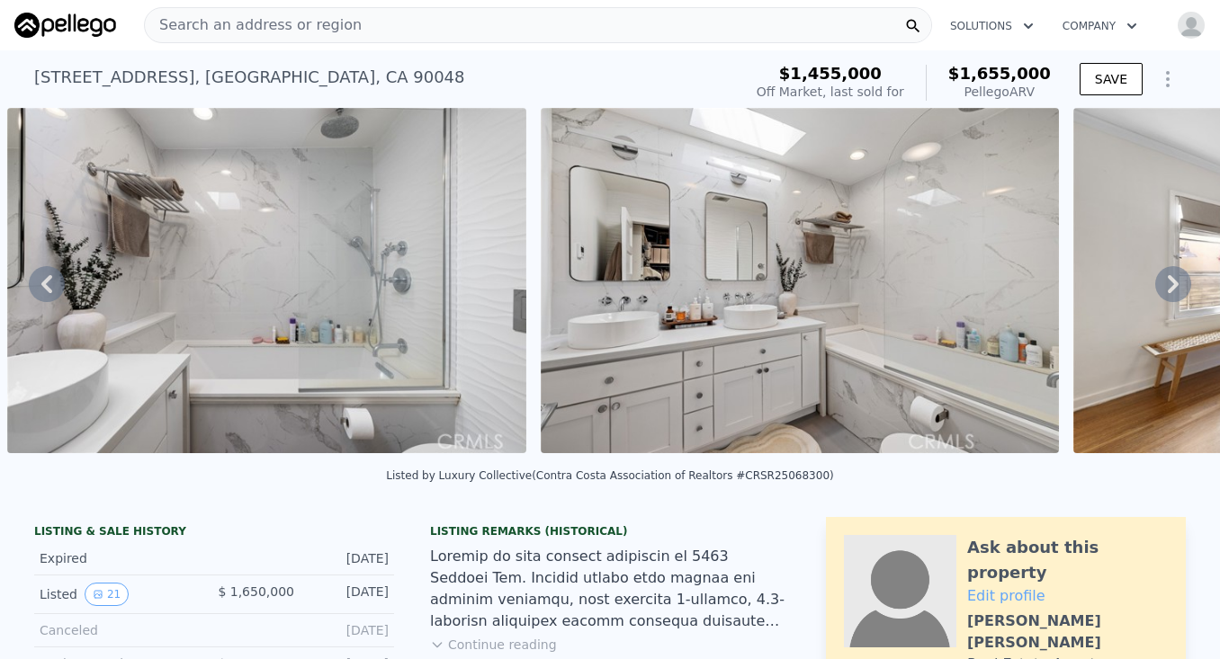
click at [1171, 278] on icon at bounding box center [1172, 284] width 11 height 18
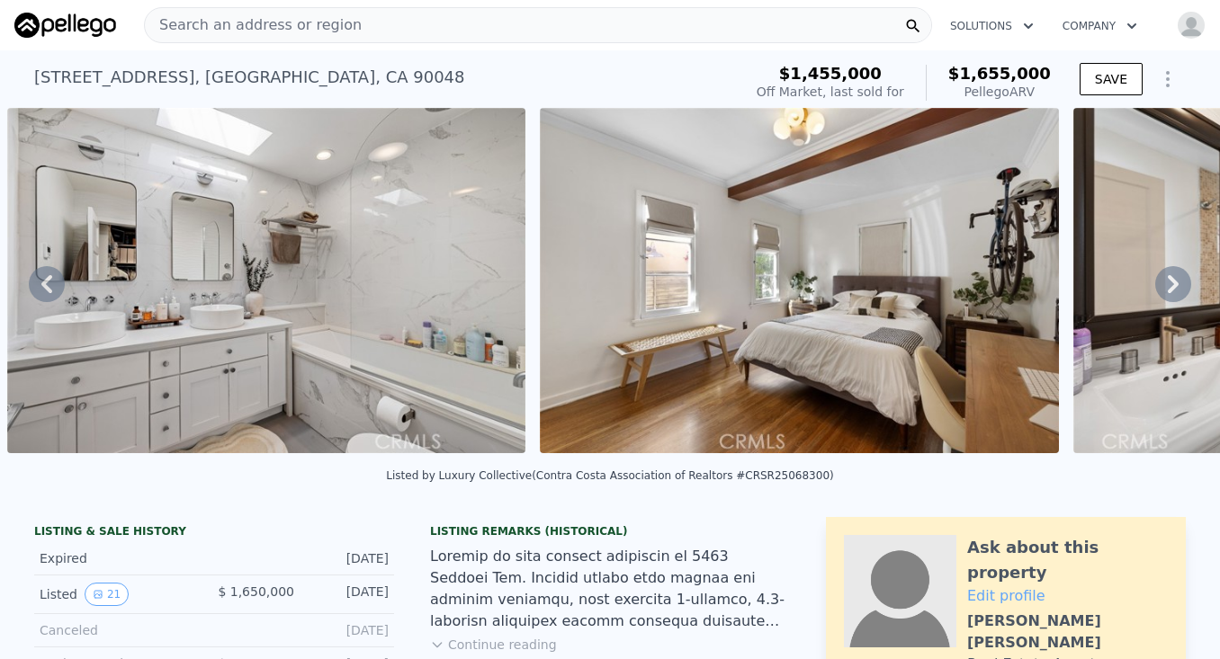
click at [1171, 278] on icon at bounding box center [1172, 284] width 11 height 18
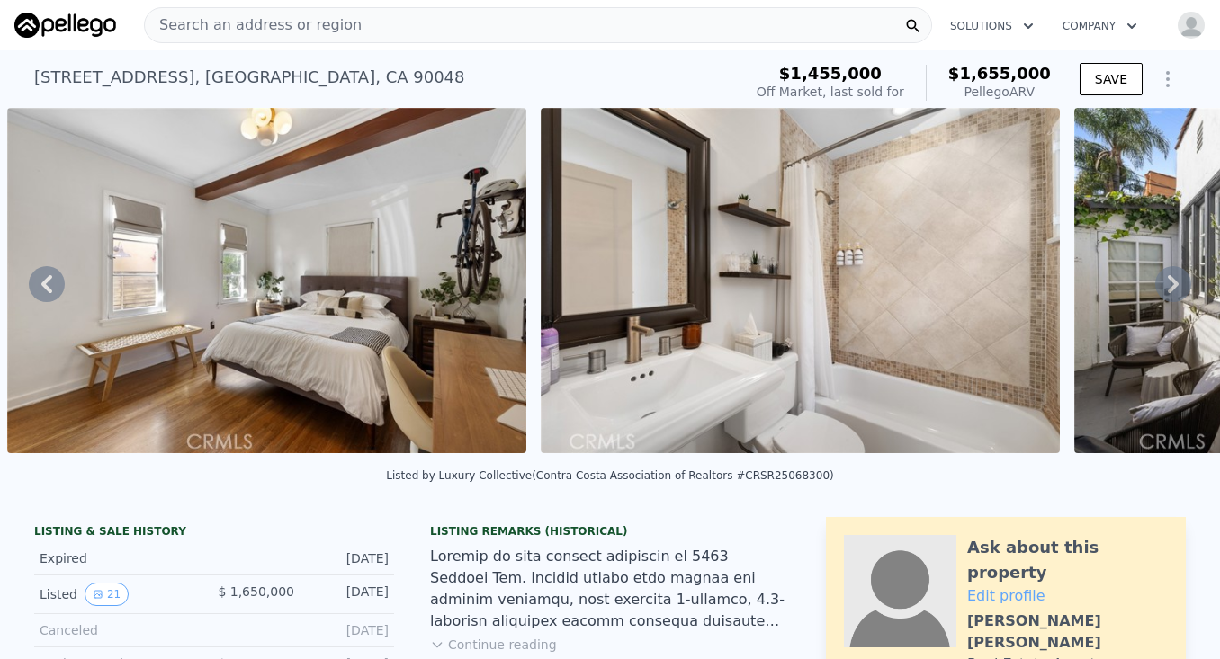
click at [1171, 278] on icon at bounding box center [1172, 284] width 11 height 18
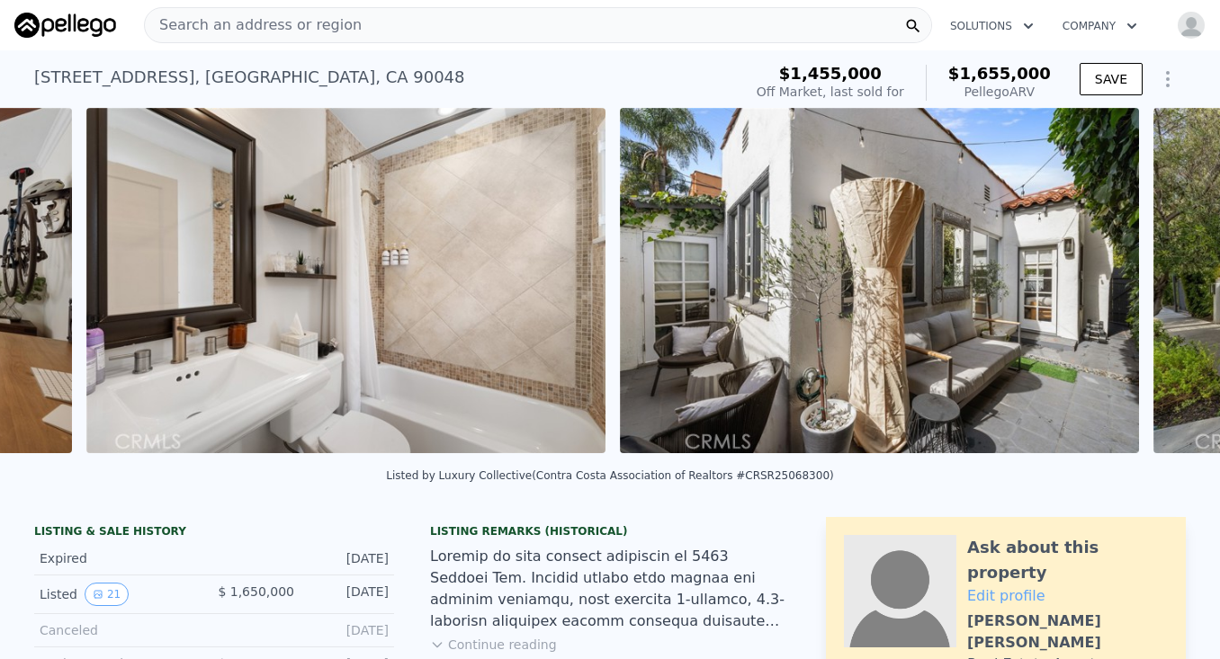
scroll to position [0, 9888]
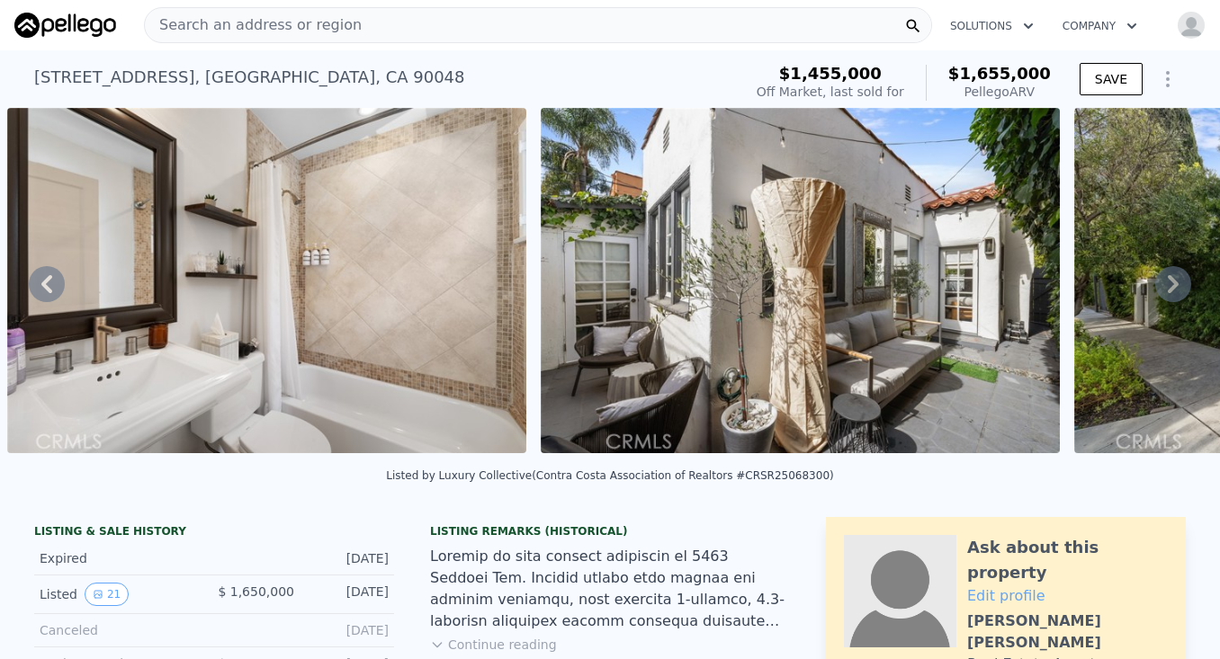
click at [1171, 278] on icon at bounding box center [1172, 284] width 11 height 18
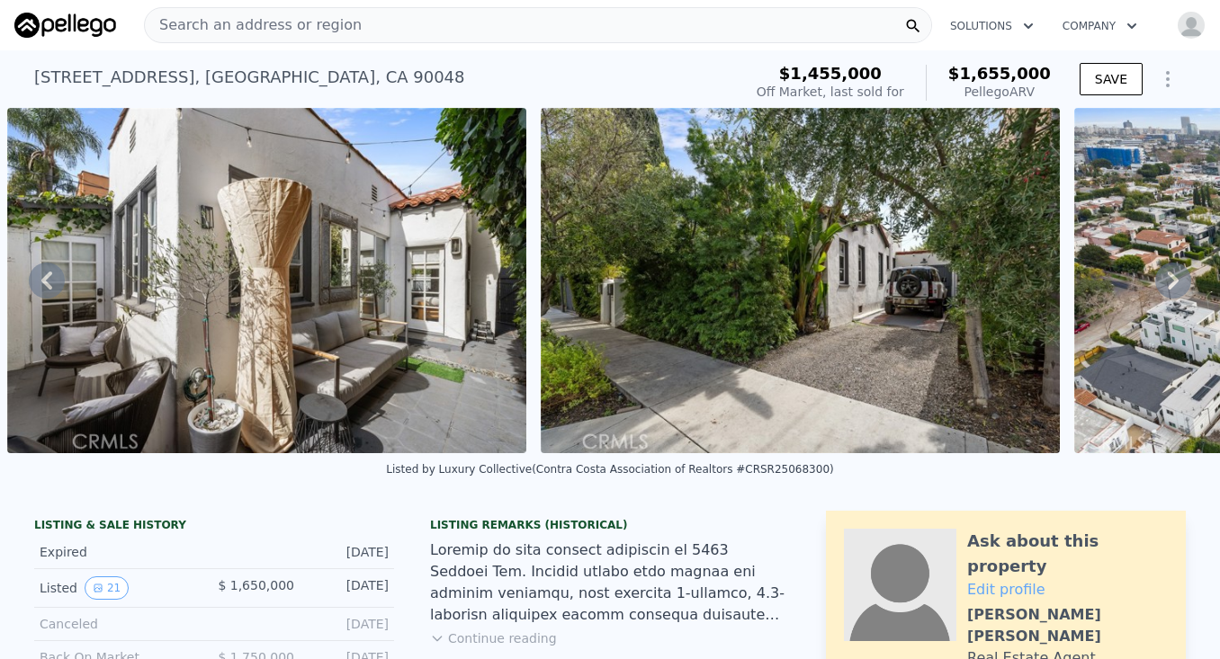
click at [1171, 278] on icon at bounding box center [1173, 281] width 36 height 36
